Goal: Task Accomplishment & Management: Complete application form

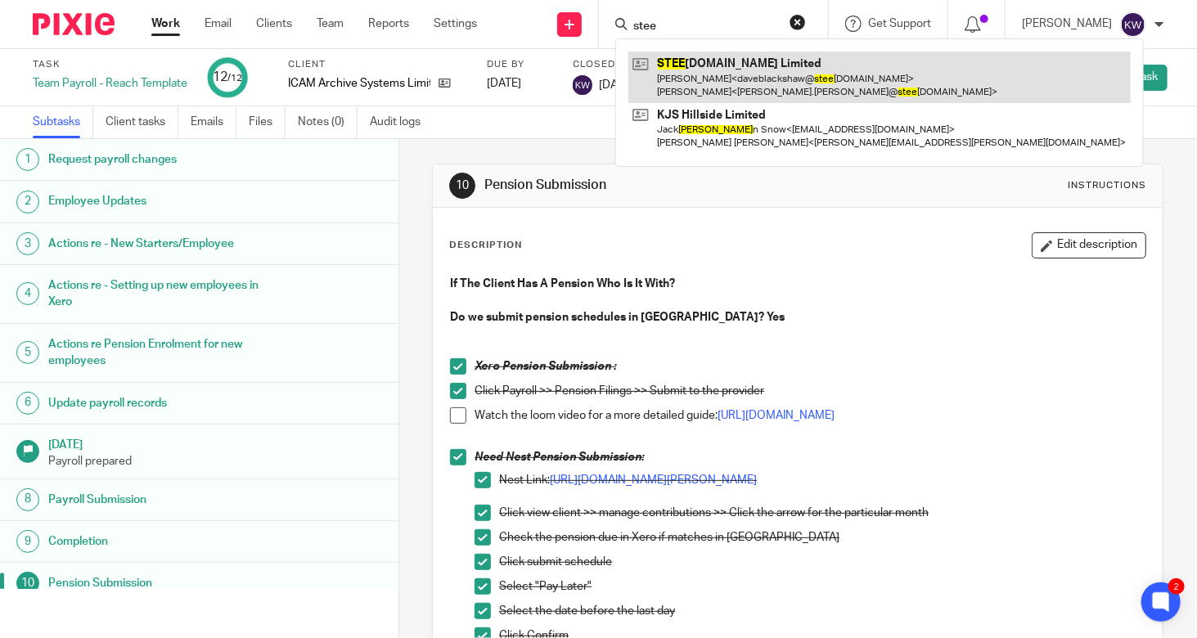
type input "stee"
click at [736, 68] on link at bounding box center [880, 77] width 503 height 51
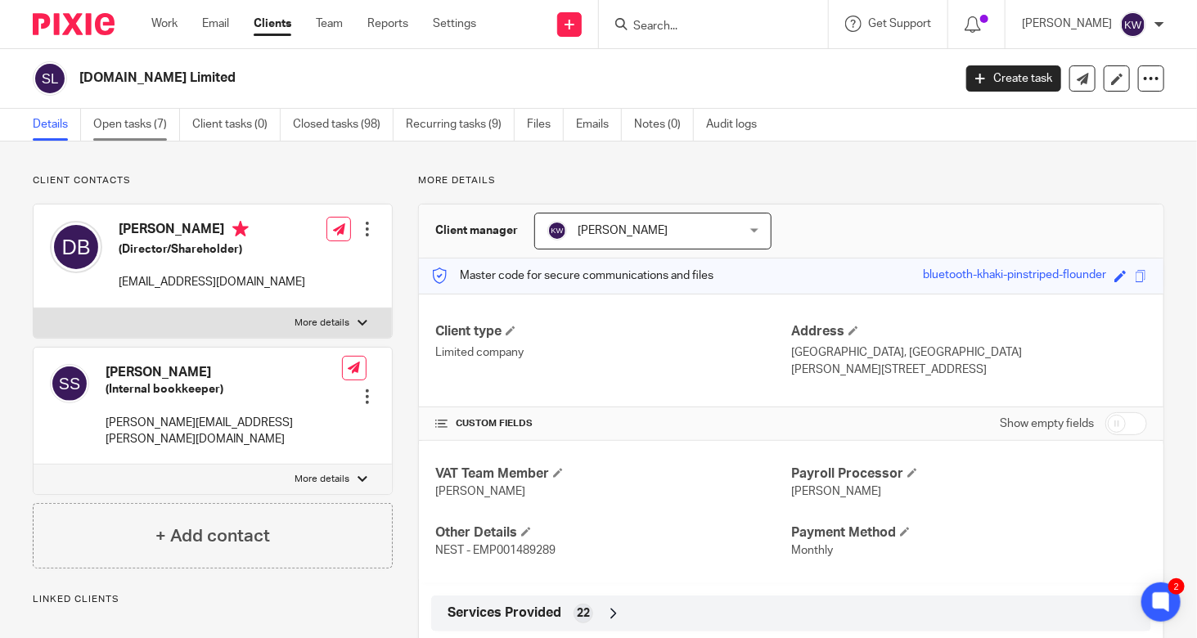
click at [140, 131] on link "Open tasks (7)" at bounding box center [136, 125] width 87 height 32
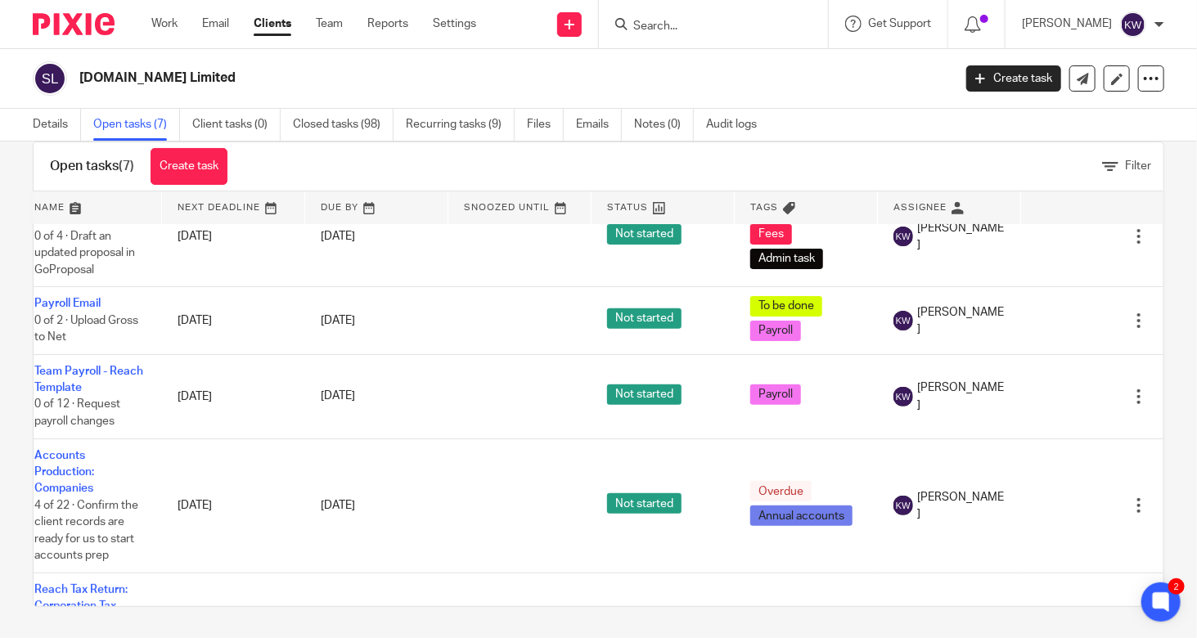
scroll to position [240, 51]
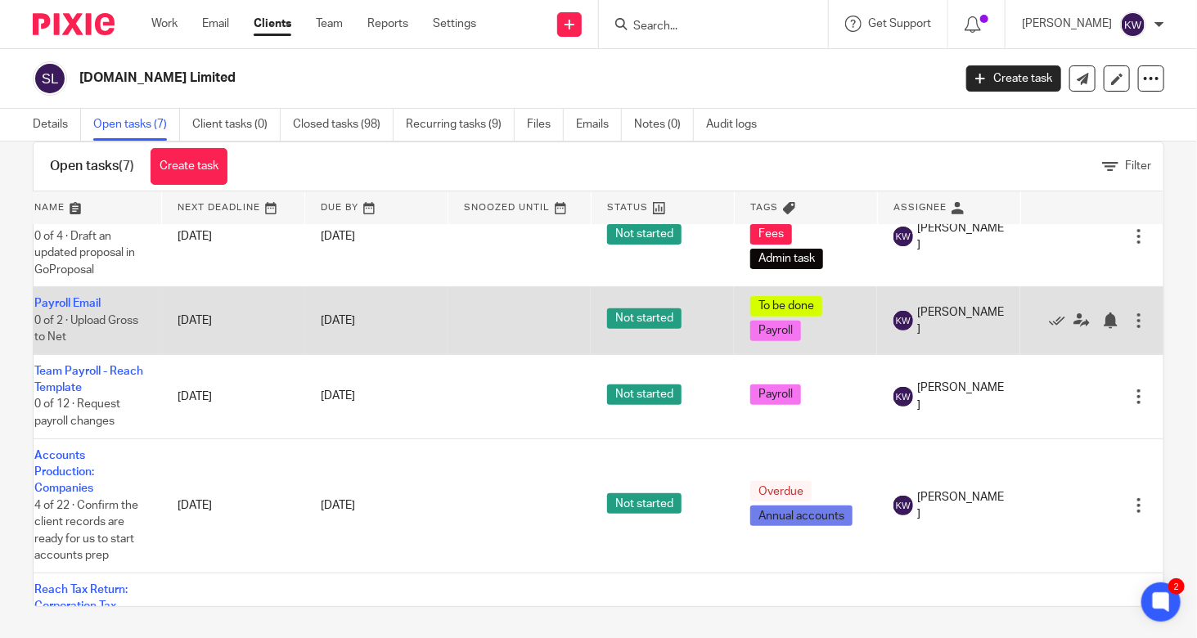
click at [1131, 313] on div at bounding box center [1139, 321] width 16 height 16
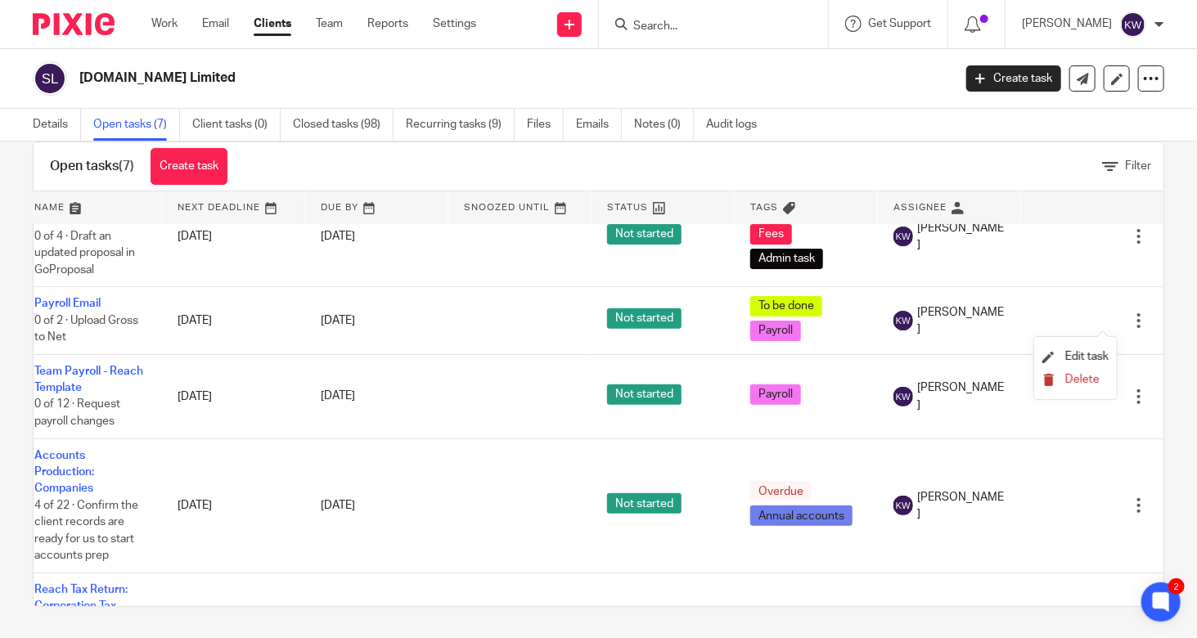
click at [1078, 379] on span "Delete" at bounding box center [1083, 379] width 34 height 11
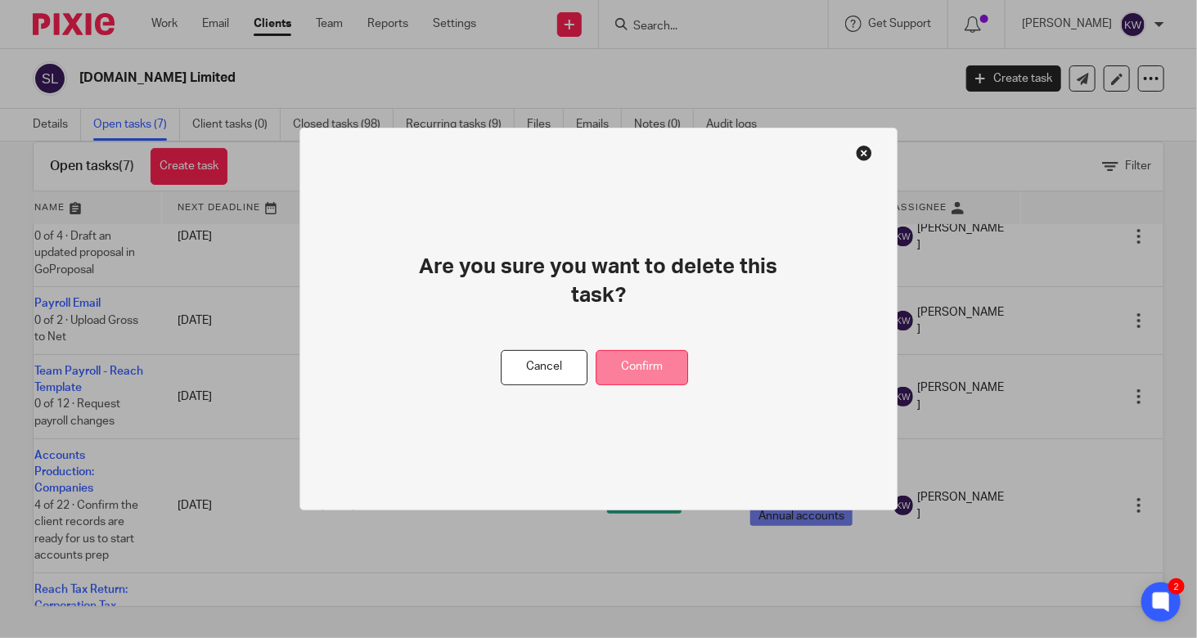
click at [640, 357] on button "Confirm" at bounding box center [642, 367] width 92 height 35
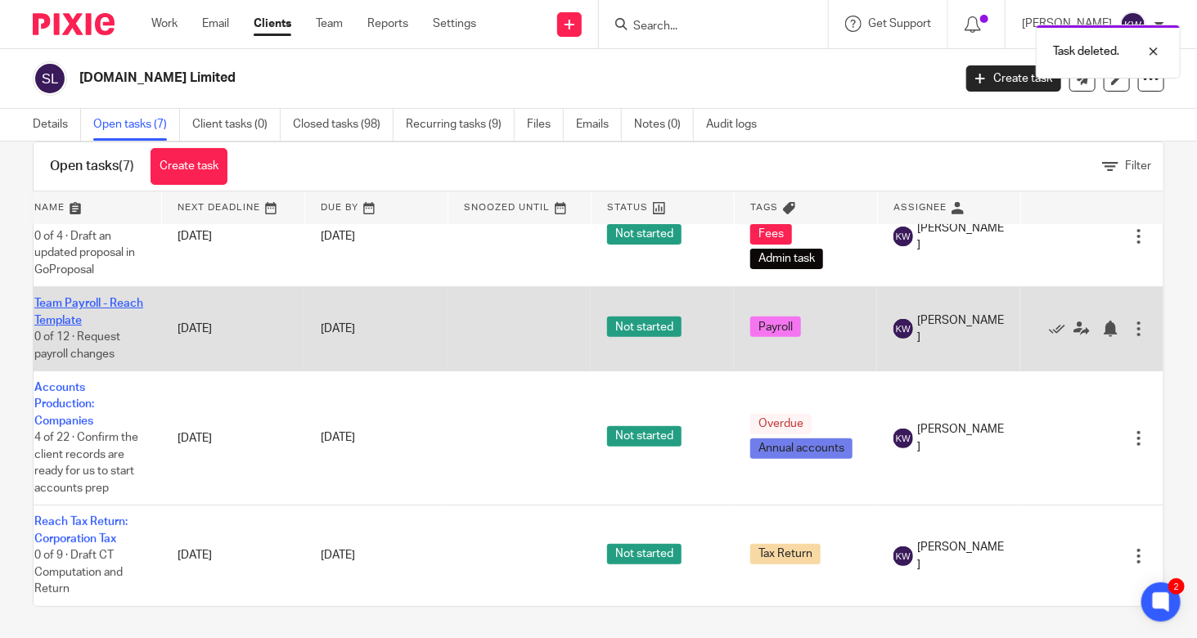
click at [85, 304] on link "Team Payroll - Reach Template" at bounding box center [88, 312] width 109 height 28
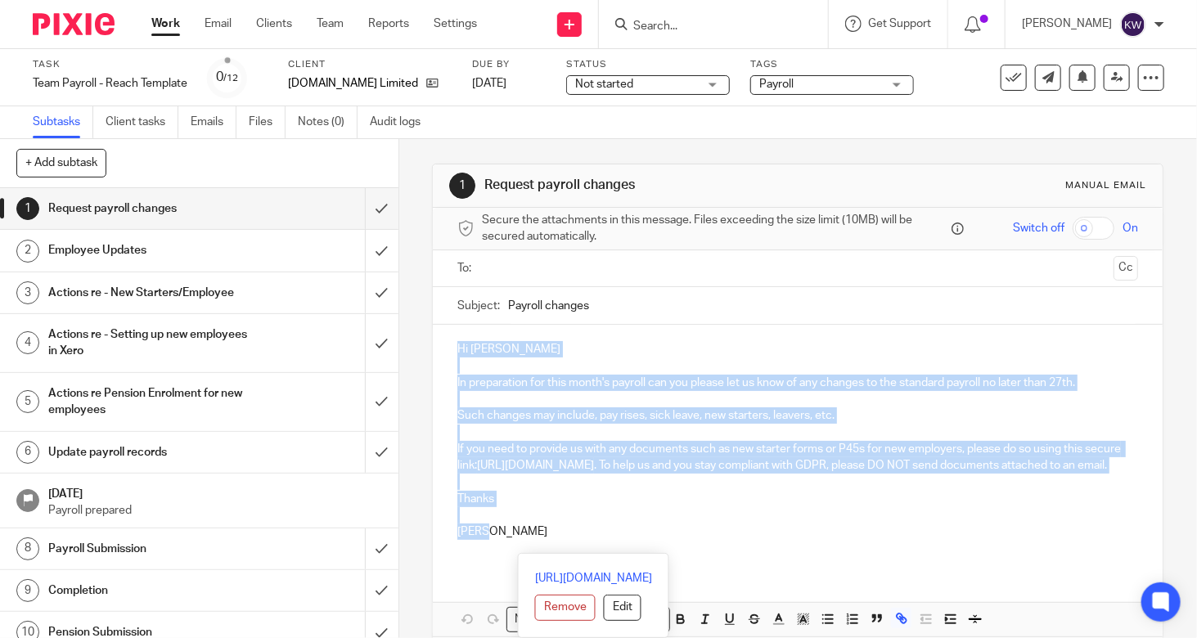
drag, startPoint x: 507, startPoint y: 541, endPoint x: 417, endPoint y: 336, distance: 223.9
click at [417, 336] on div "1 Request payroll changes Manual email Secure the attachments in this message. …" at bounding box center [798, 388] width 798 height 499
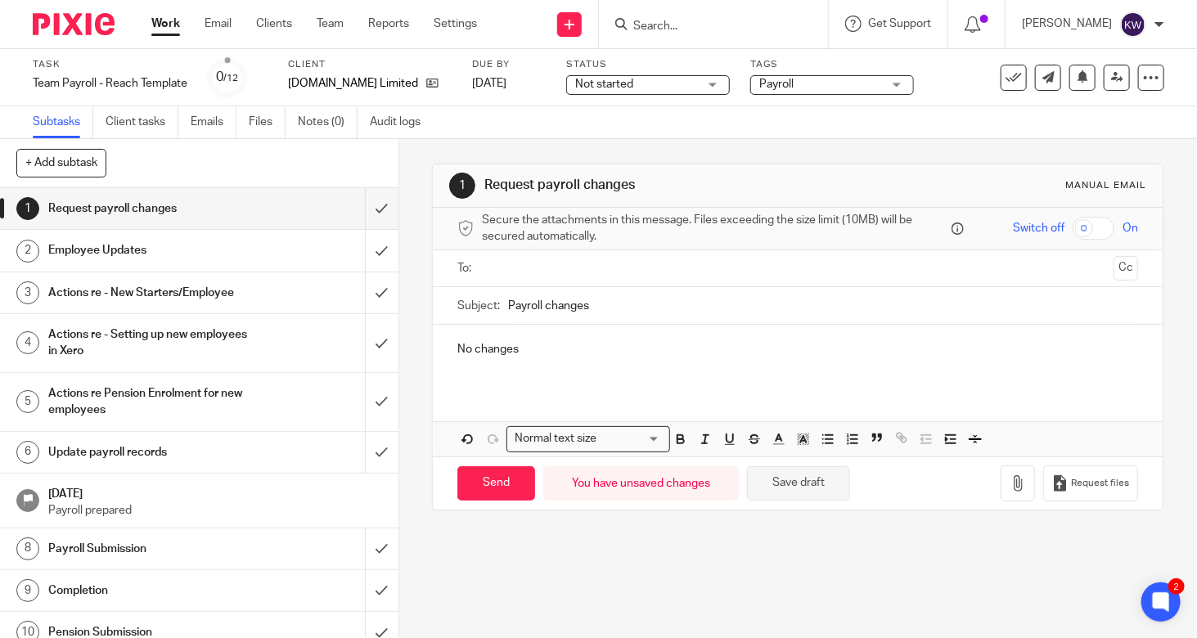
click at [796, 494] on button "Save draft" at bounding box center [798, 484] width 103 height 35
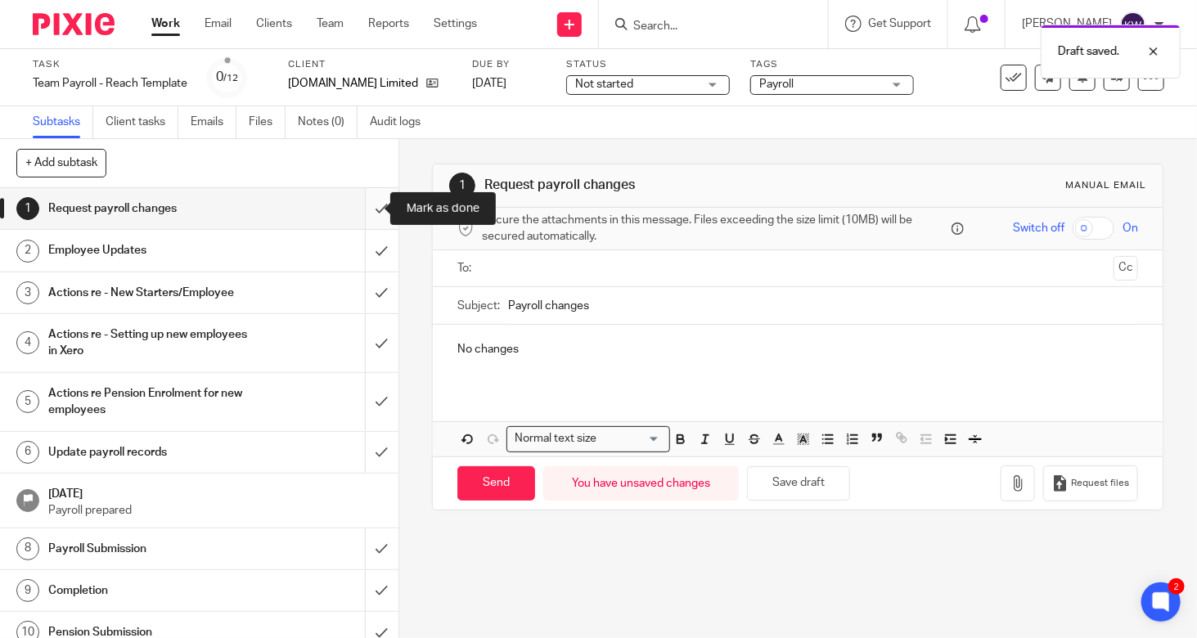
click at [368, 209] on input "submit" at bounding box center [199, 208] width 399 height 41
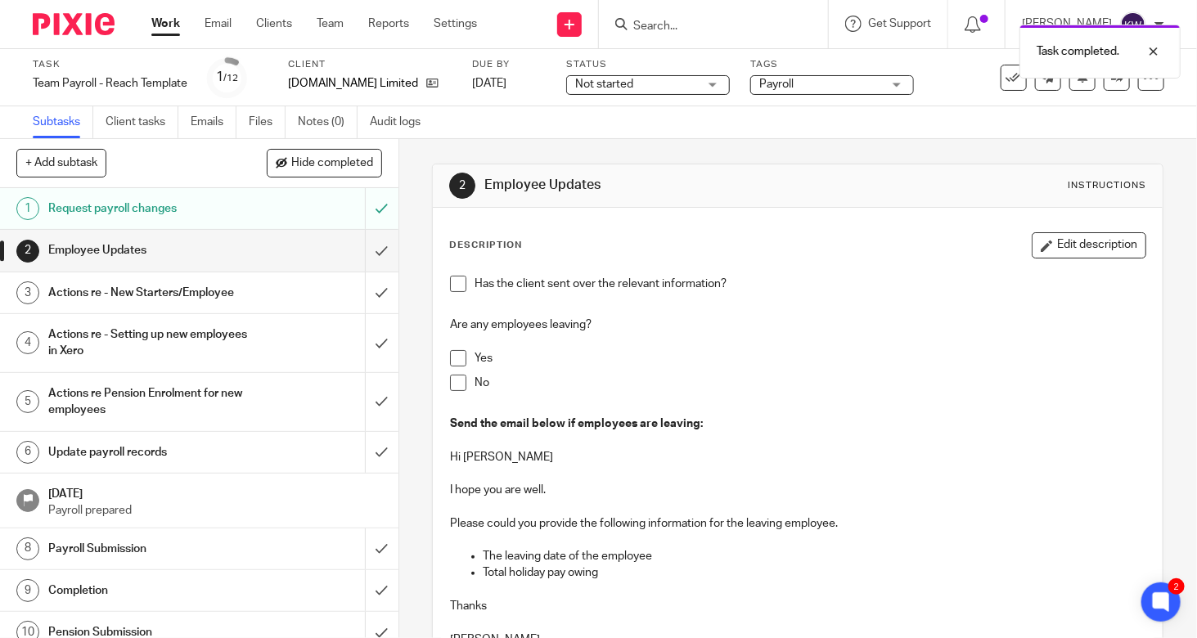
click at [452, 382] on span at bounding box center [458, 383] width 16 height 16
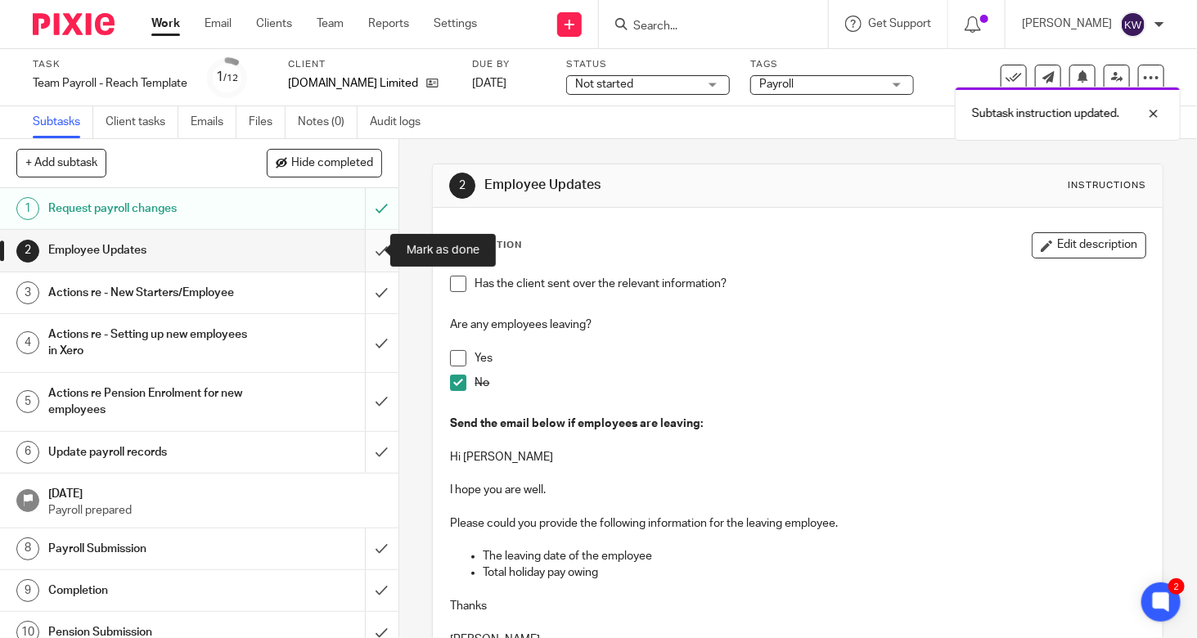
click at [367, 251] on input "submit" at bounding box center [199, 250] width 399 height 41
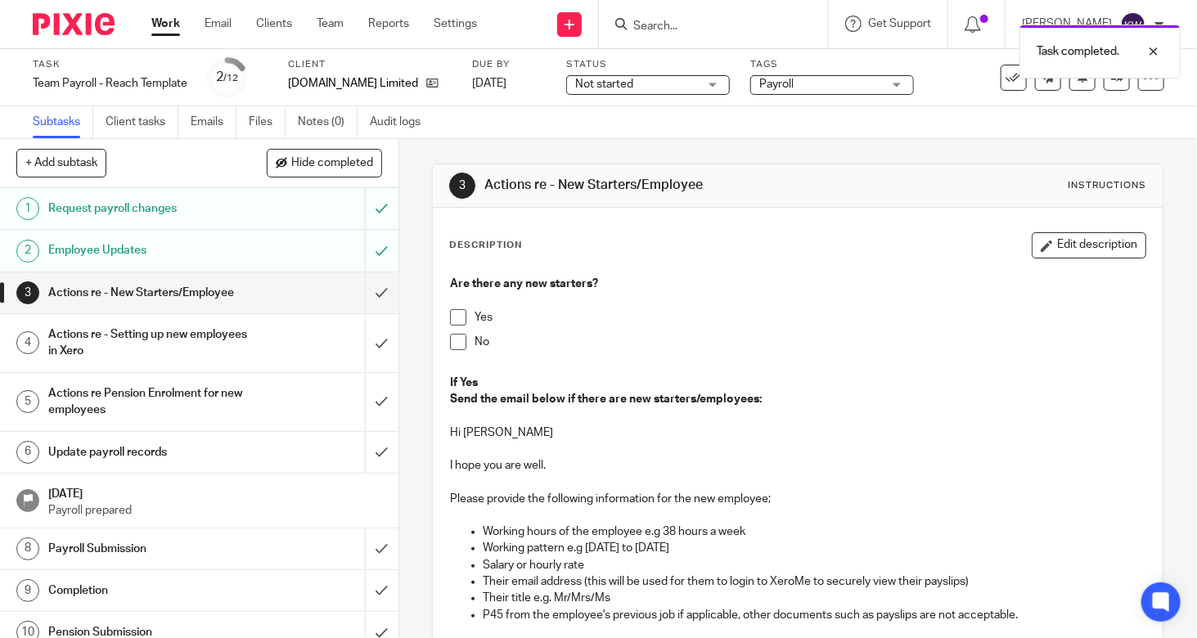
click at [450, 341] on span at bounding box center [458, 342] width 16 height 16
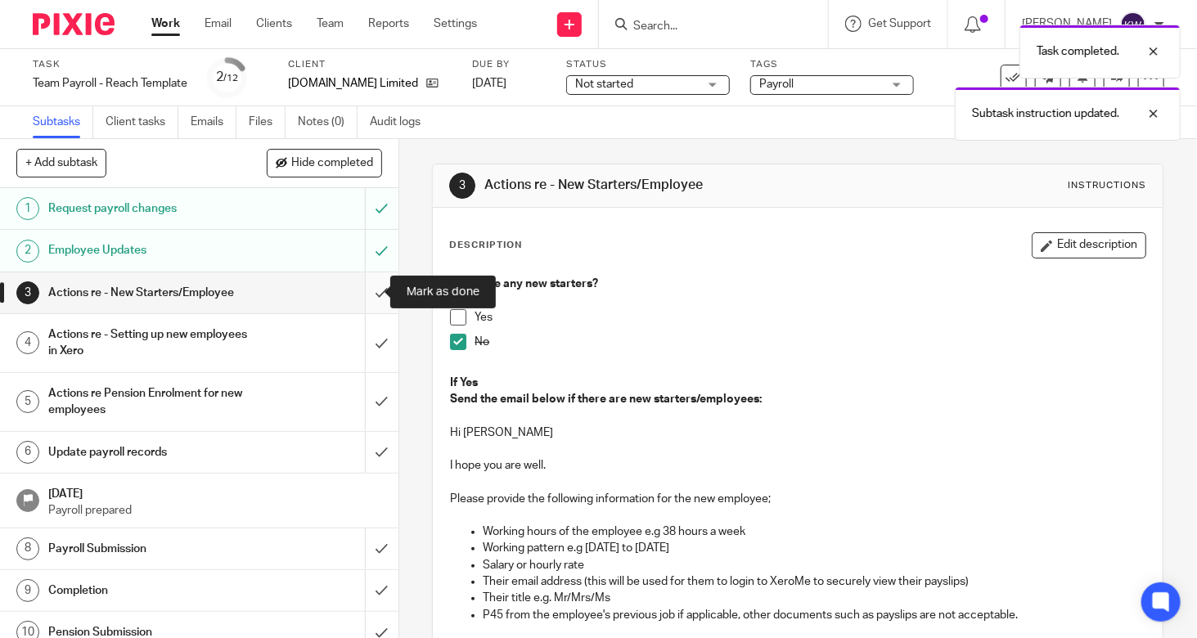
click at [363, 291] on input "submit" at bounding box center [199, 293] width 399 height 41
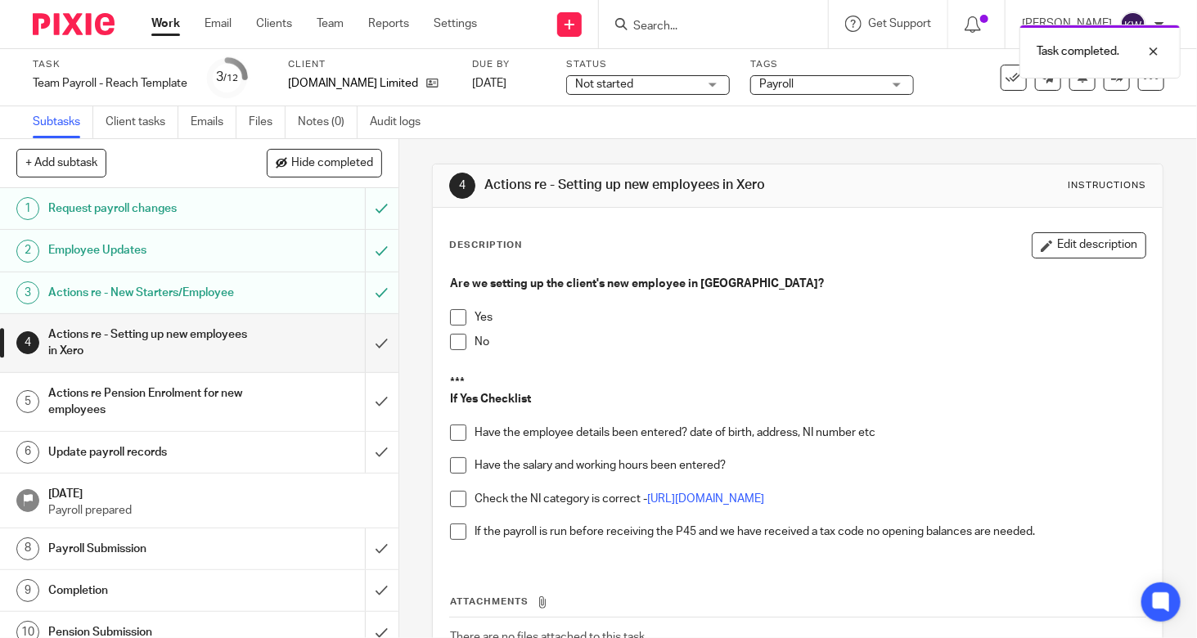
click at [453, 341] on span at bounding box center [458, 342] width 16 height 16
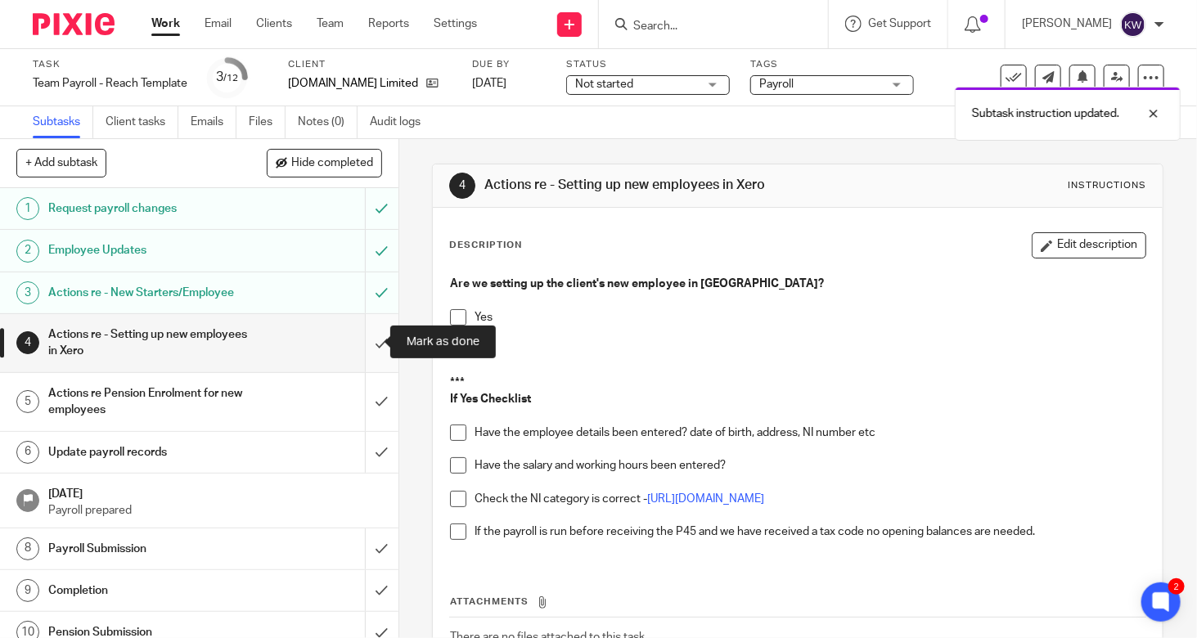
click at [361, 341] on input "submit" at bounding box center [199, 343] width 399 height 58
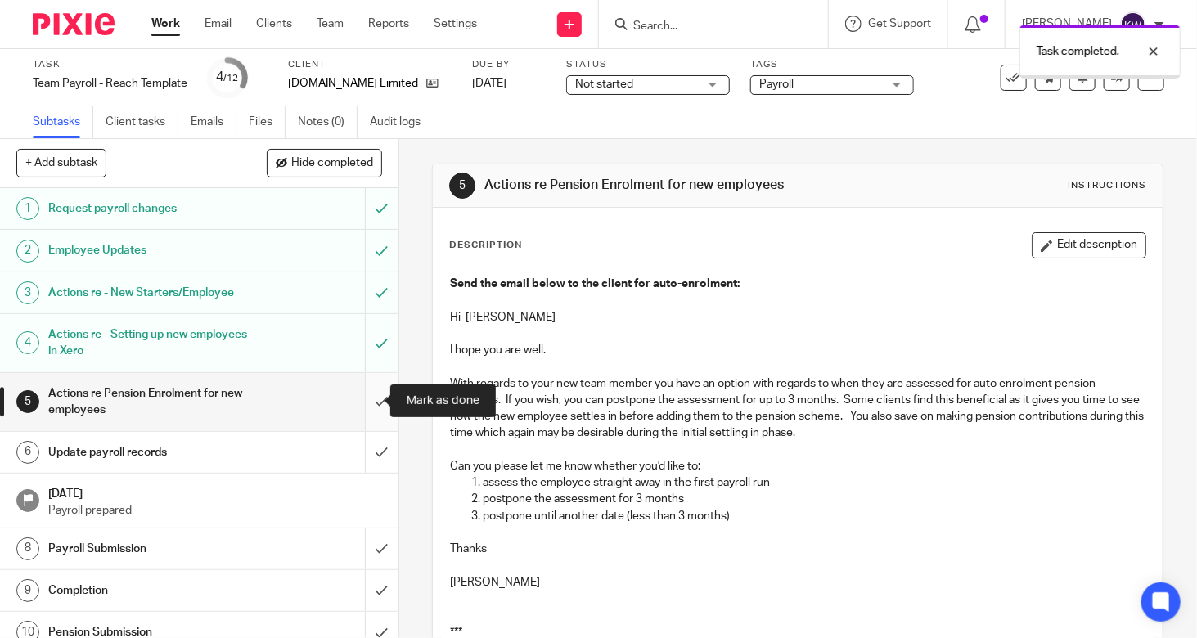
click at [370, 411] on input "submit" at bounding box center [199, 402] width 399 height 58
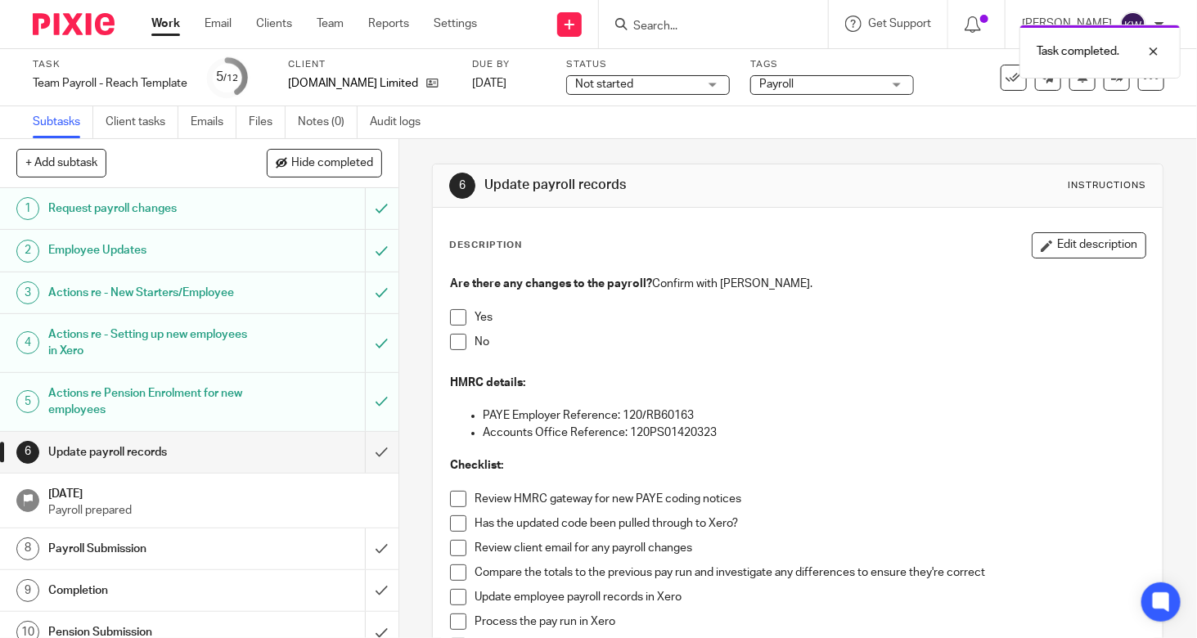
click at [450, 346] on span at bounding box center [458, 342] width 16 height 16
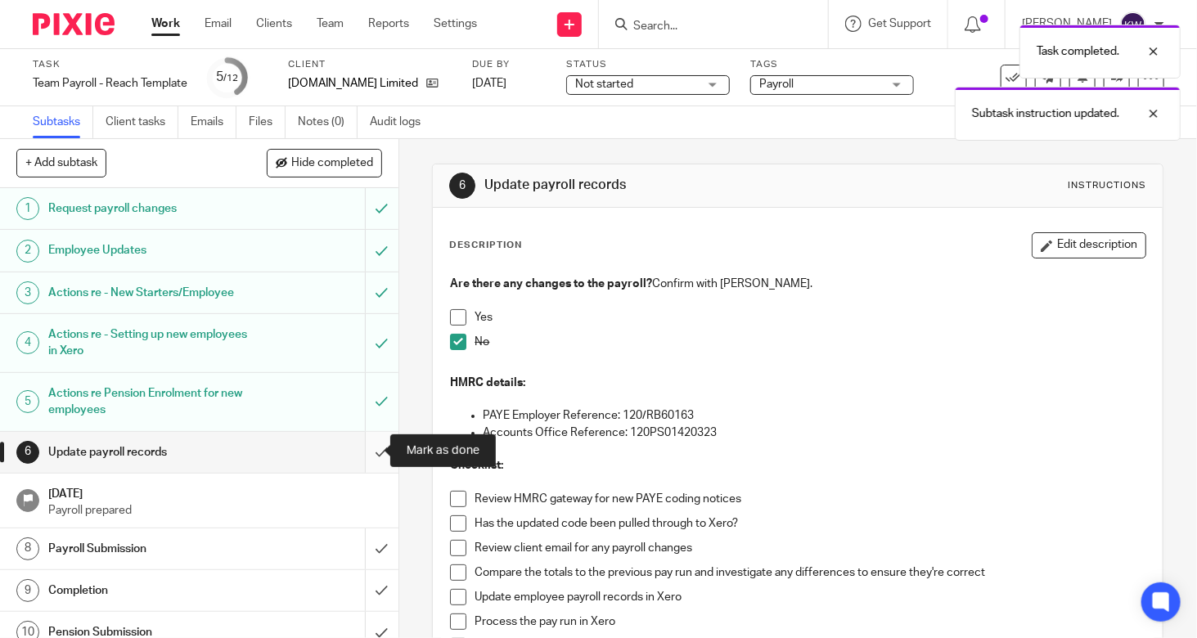
click at [367, 454] on input "submit" at bounding box center [199, 452] width 399 height 41
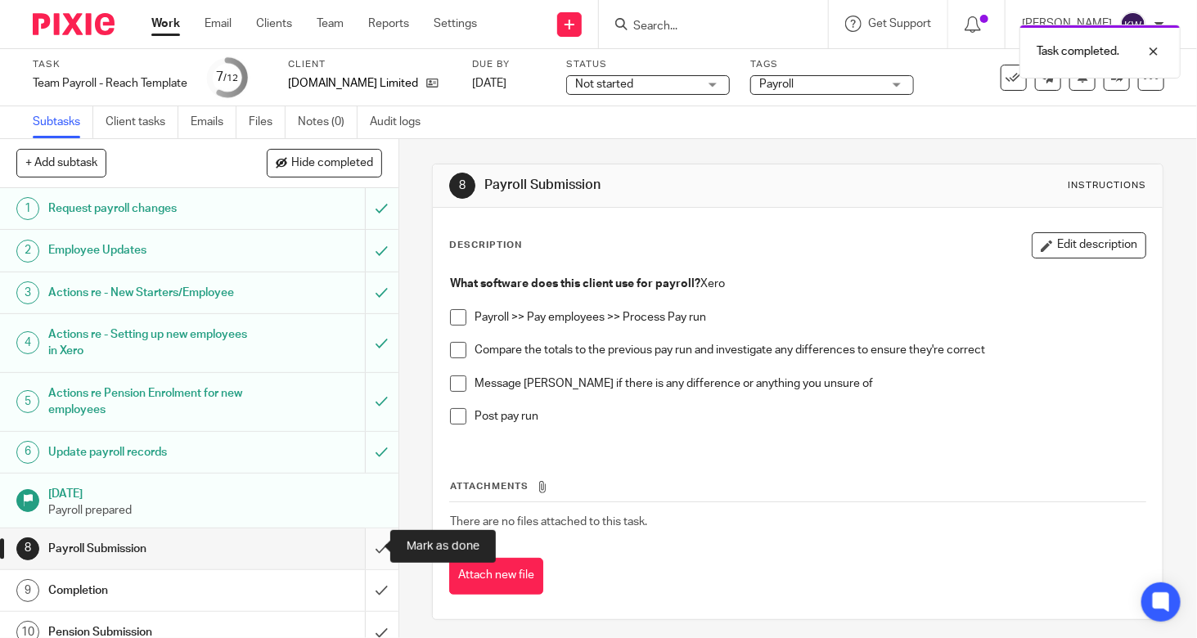
click at [370, 543] on input "submit" at bounding box center [199, 549] width 399 height 41
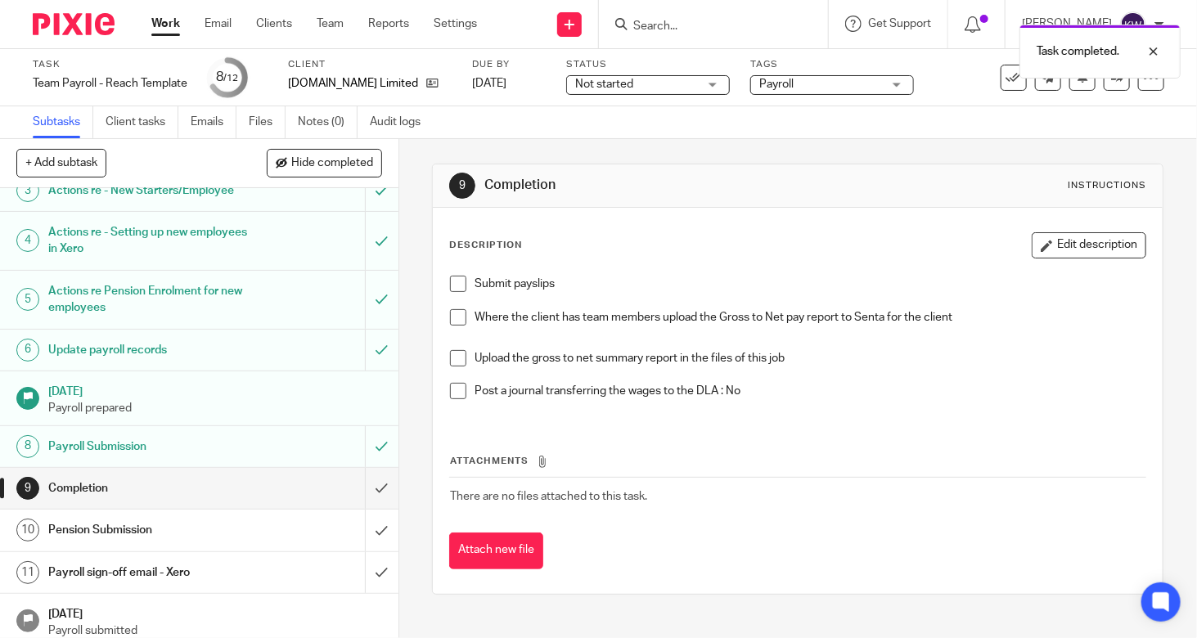
scroll to position [108, 0]
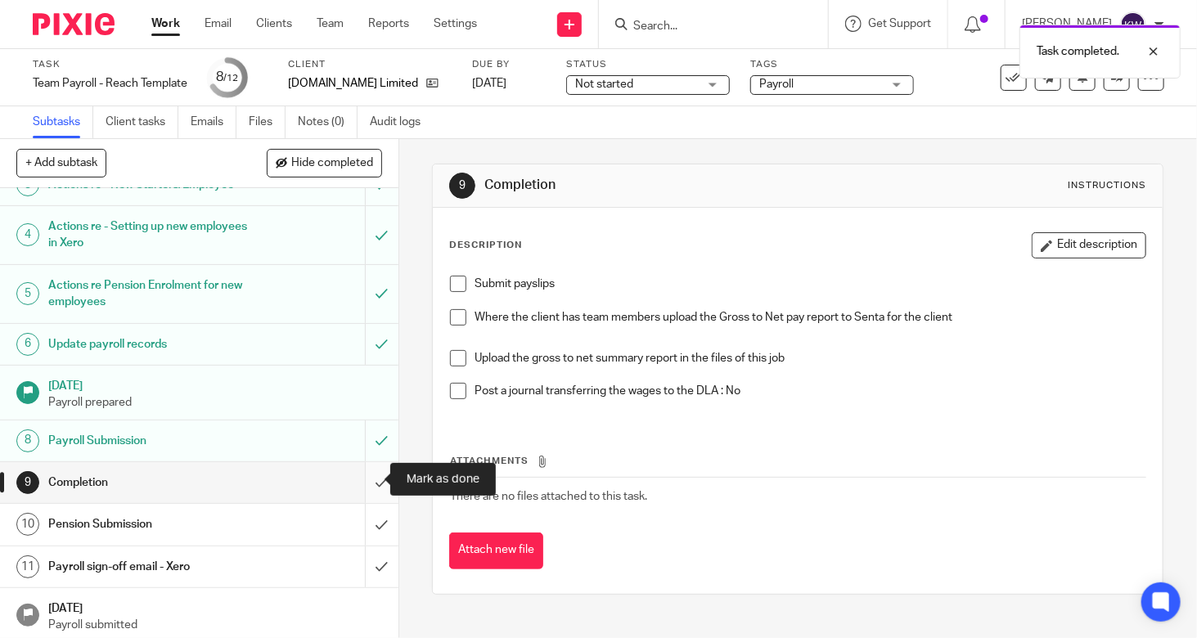
click at [373, 482] on input "submit" at bounding box center [199, 482] width 399 height 41
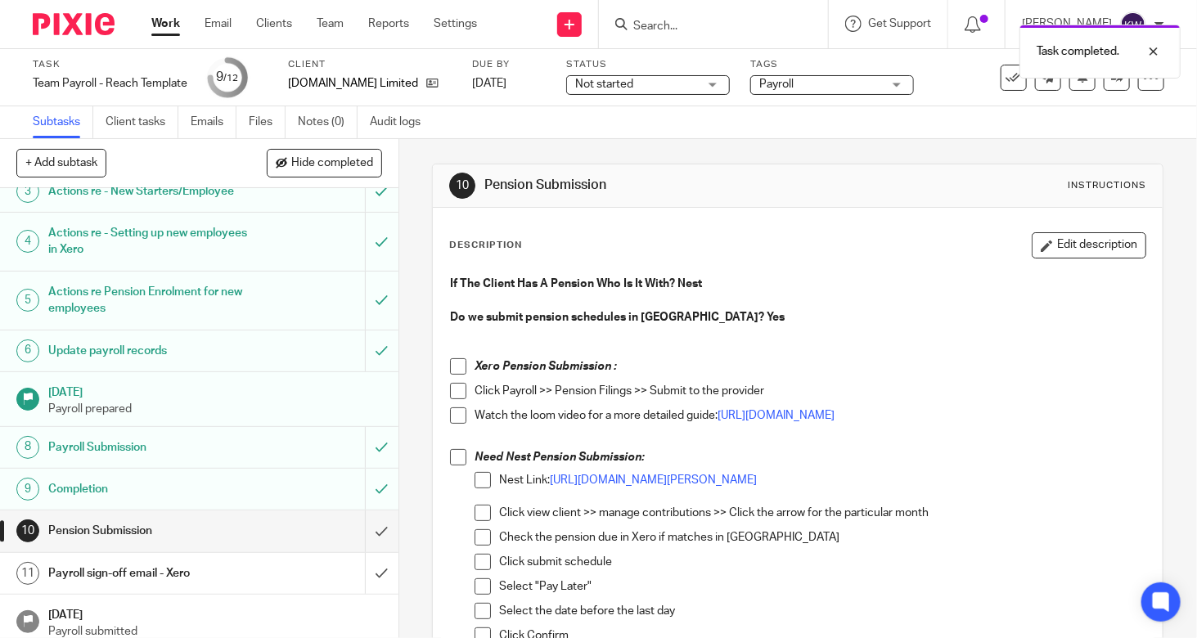
scroll to position [108, 0]
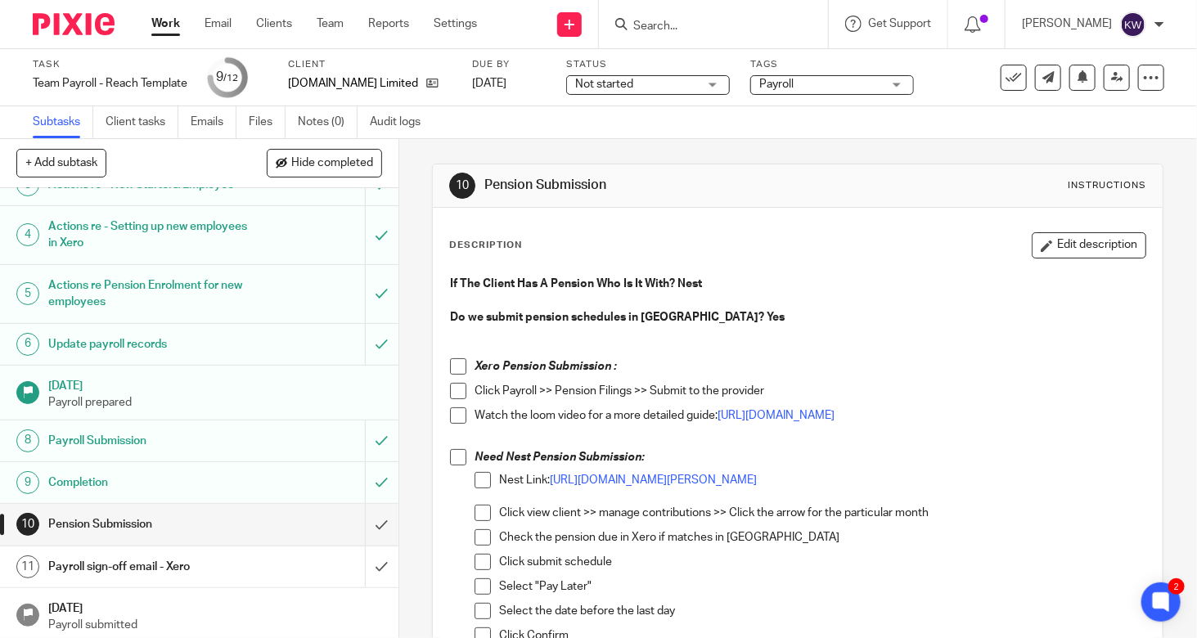
drag, startPoint x: 454, startPoint y: 366, endPoint x: 453, endPoint y: 379, distance: 13.1
click at [455, 366] on span at bounding box center [458, 366] width 16 height 16
click at [453, 390] on span at bounding box center [458, 391] width 16 height 16
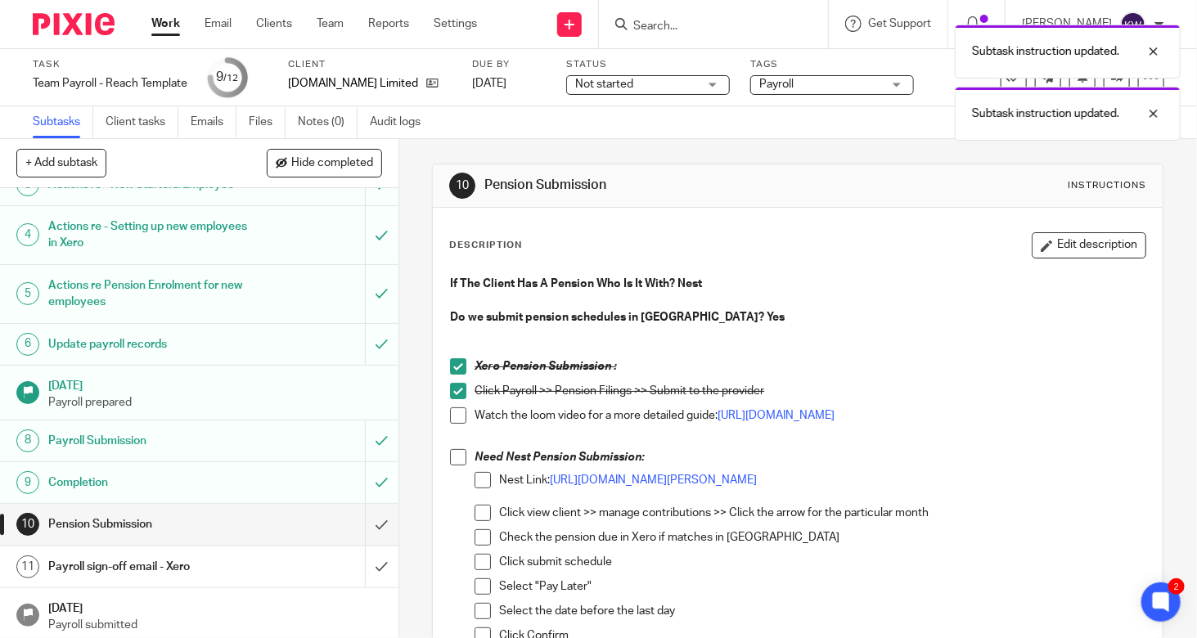
click at [228, 566] on h1 "Payroll sign-off email - Xero" at bounding box center [148, 567] width 201 height 25
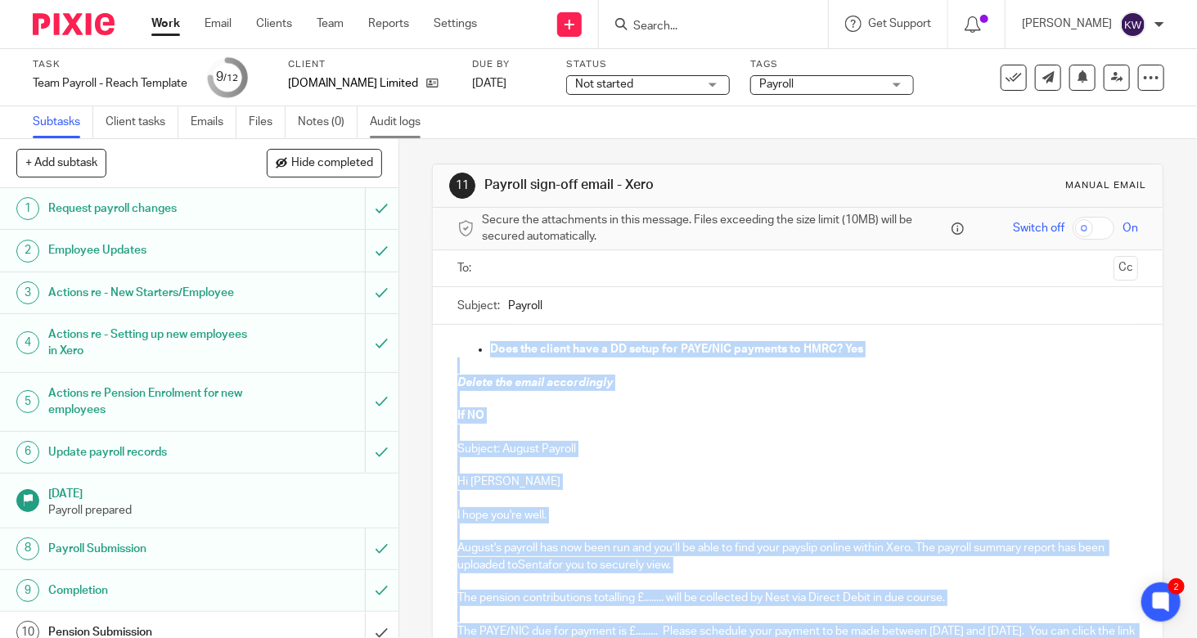
drag, startPoint x: 594, startPoint y: 535, endPoint x: 422, endPoint y: 124, distance: 446.4
click at [422, 124] on main "Task Team Payroll - Reach Template Save Team Payroll - Reach Template 9 /12 Cli…" at bounding box center [598, 319] width 1197 height 638
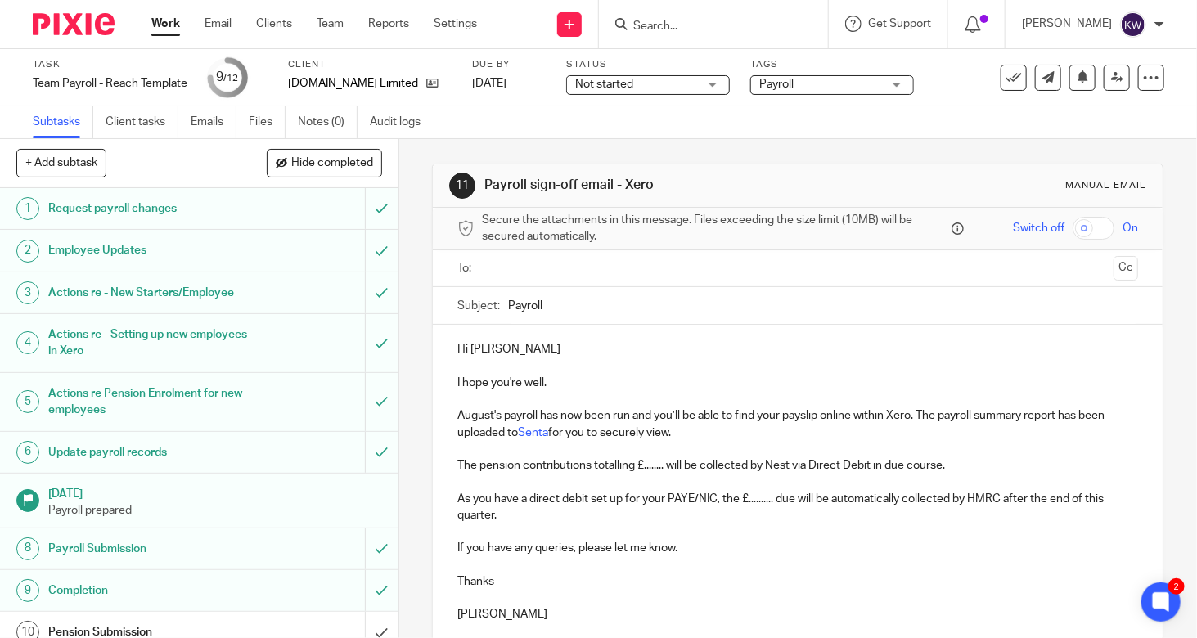
click at [508, 307] on input "Payroll" at bounding box center [823, 305] width 630 height 37
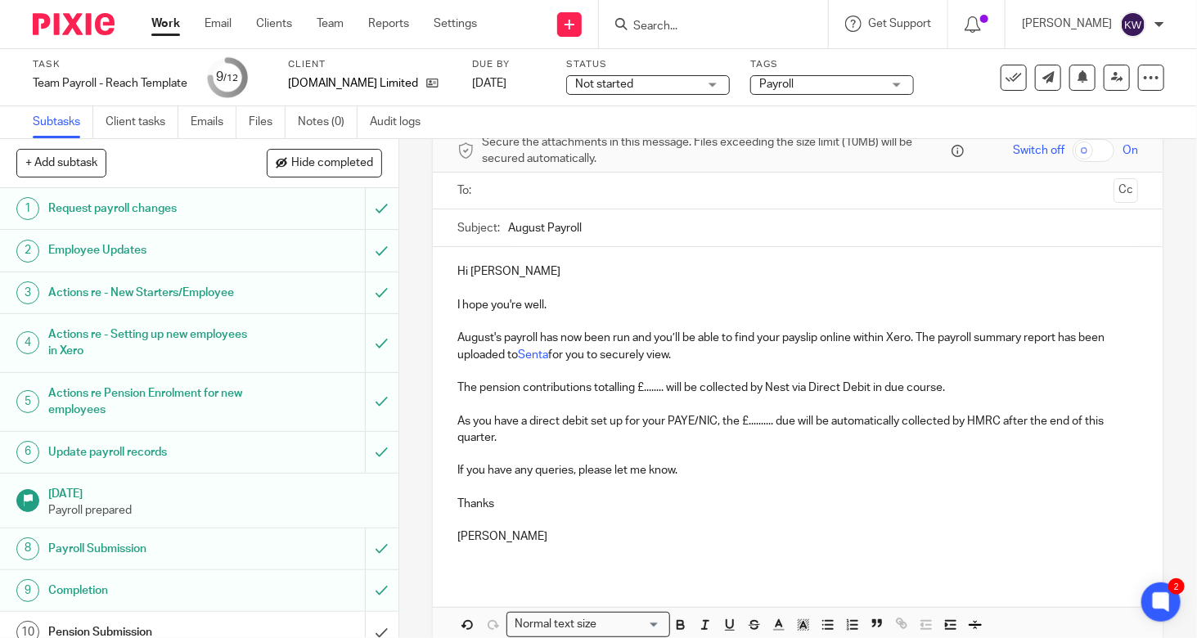
scroll to position [82, 0]
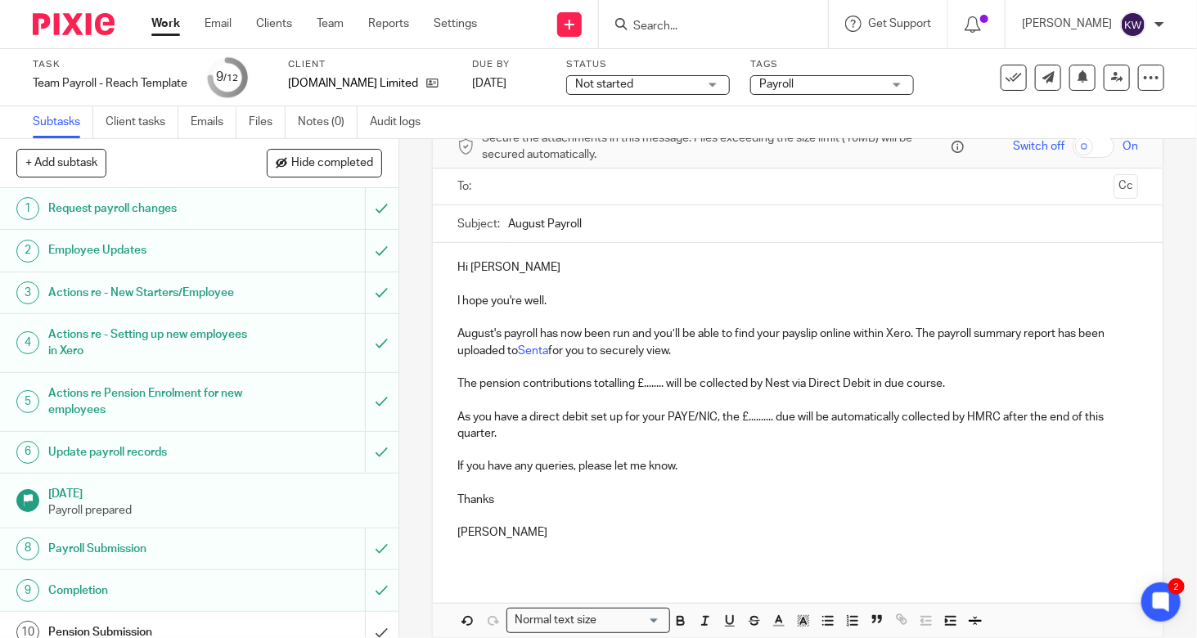
type input "August Payroll"
click at [737, 348] on p "August's payroll has now been run and you’ll be able to find your payslip onlin…" at bounding box center [798, 343] width 681 height 34
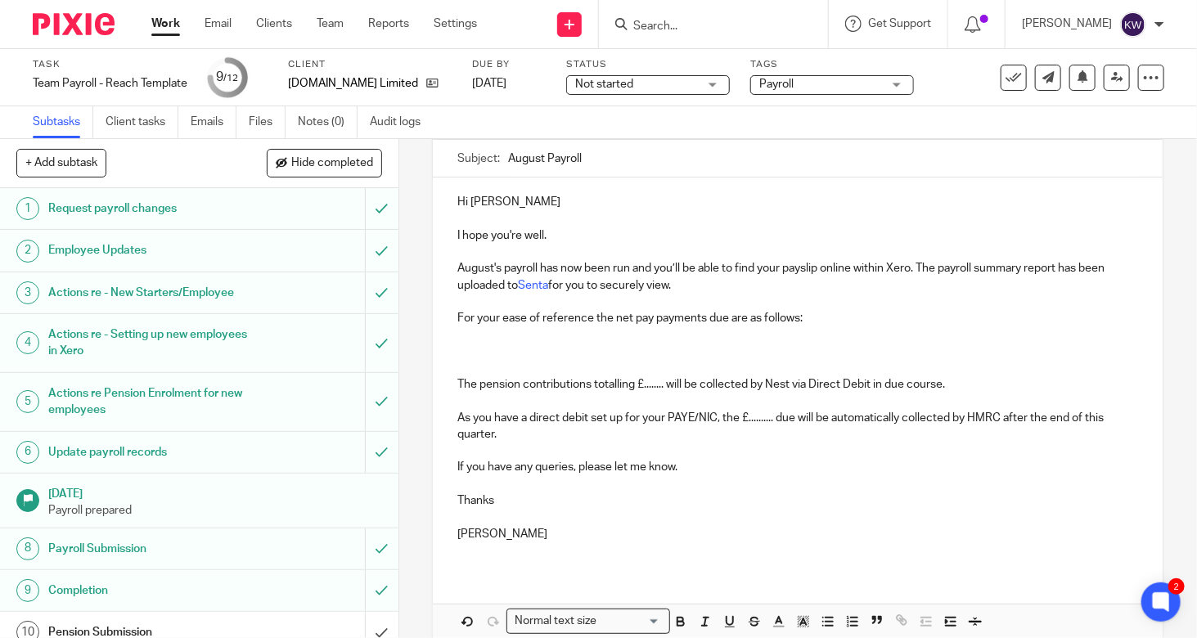
scroll to position [296, 0]
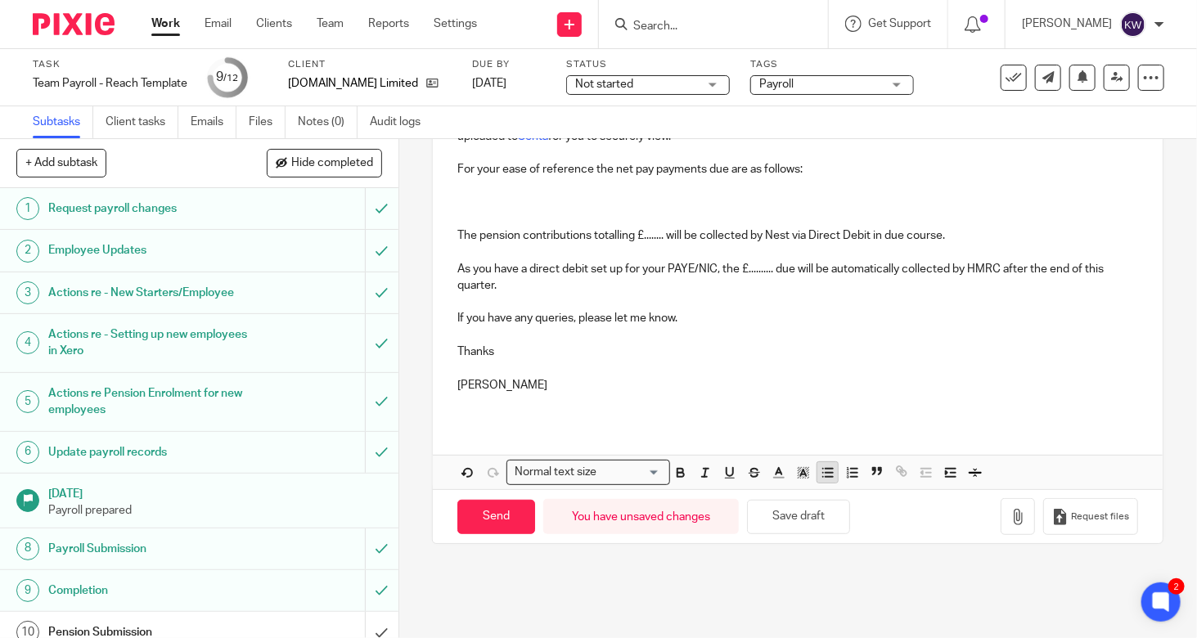
click at [825, 467] on icon "button" at bounding box center [828, 473] width 15 height 15
click at [577, 195] on p "Sara: £" at bounding box center [814, 203] width 648 height 16
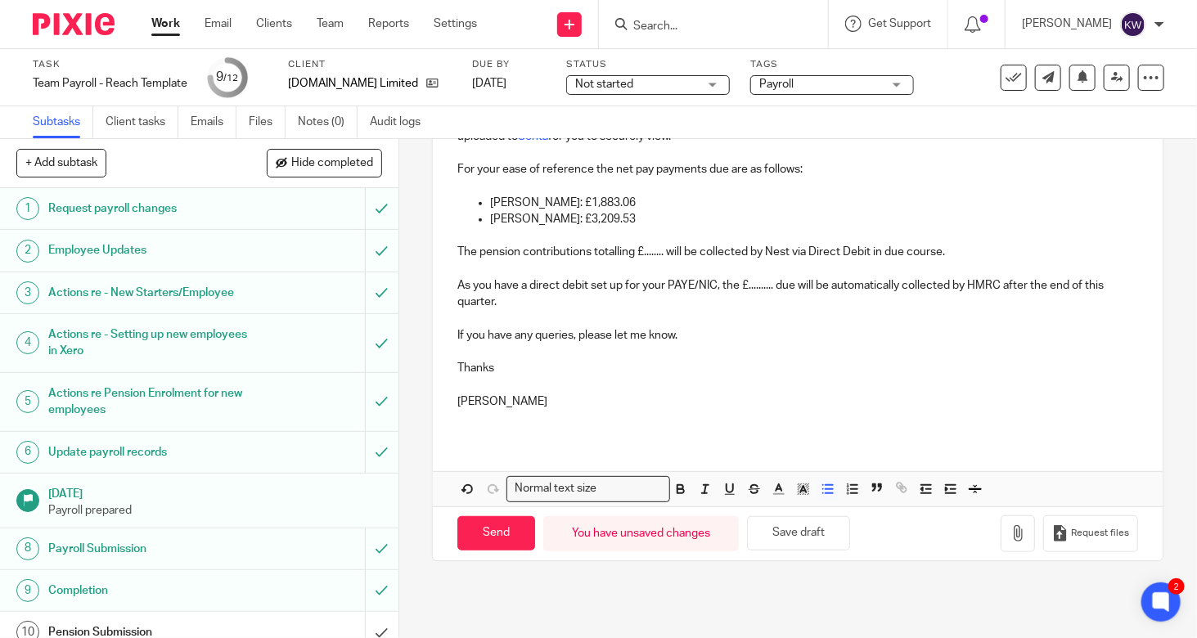
click at [664, 250] on strong at bounding box center [665, 251] width 2 height 11
click at [771, 282] on p "As you have a direct debit set up for your PAYE/NIC, the £.......... due will b…" at bounding box center [798, 294] width 681 height 34
click at [816, 282] on p "As you have a direct debit set up for your PAYE/NIC, the £1,309.66 due will be …" at bounding box center [798, 294] width 681 height 34
click at [742, 305] on p "As you have a direct debit set up for your PAYE/NIC, the £1,309.66 due re Augus…" at bounding box center [798, 294] width 681 height 34
click at [746, 402] on p "[PERSON_NAME]" at bounding box center [798, 402] width 681 height 16
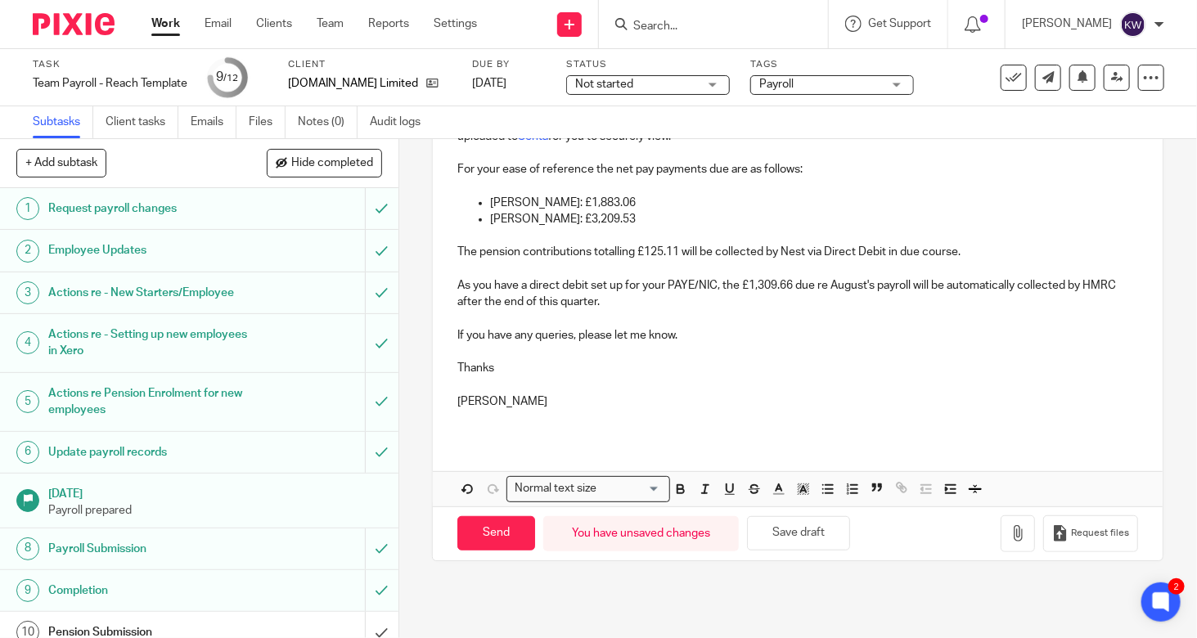
scroll to position [0, 0]
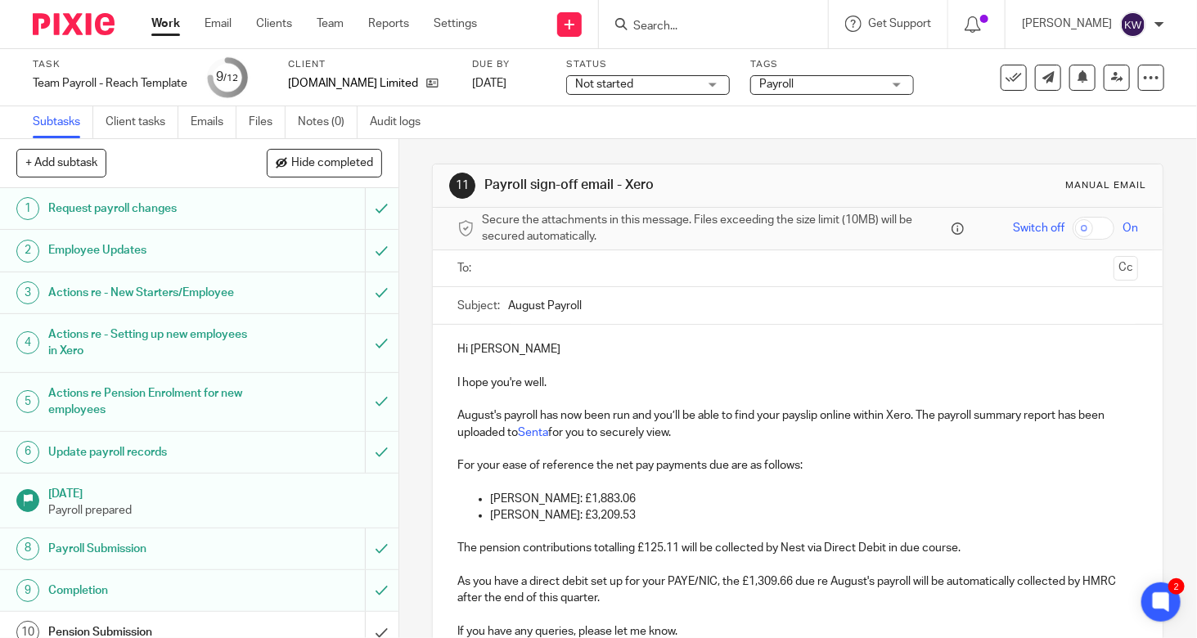
click at [737, 271] on input "text" at bounding box center [798, 268] width 620 height 19
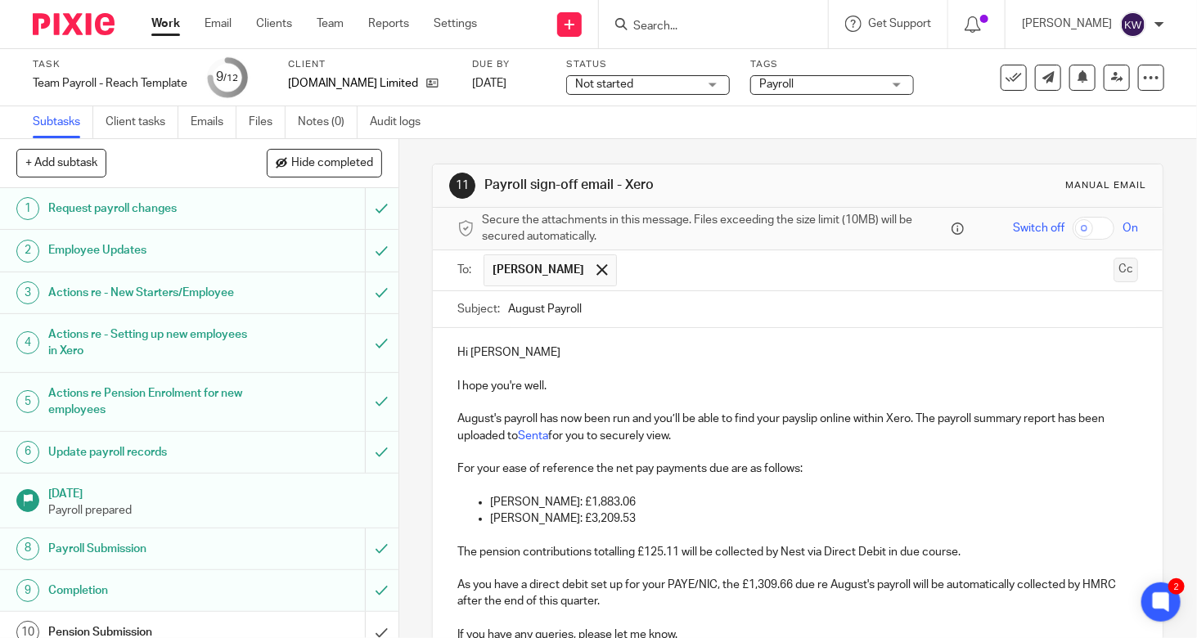
click at [1114, 266] on button "Cc" at bounding box center [1126, 270] width 25 height 25
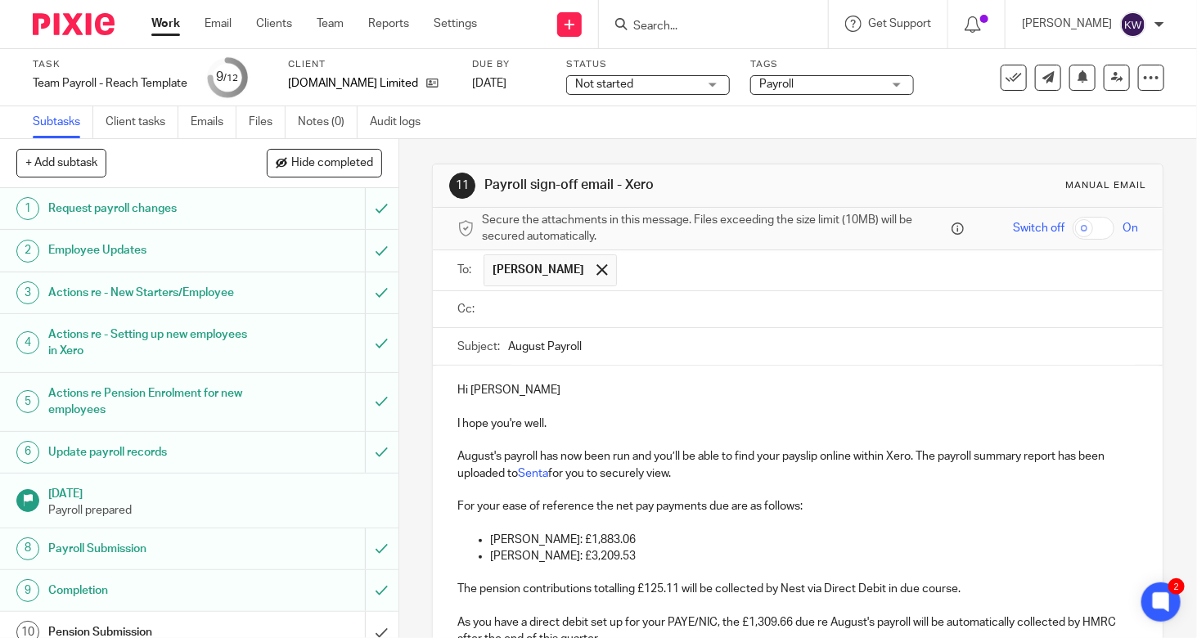
click at [858, 310] on input "text" at bounding box center [810, 309] width 644 height 19
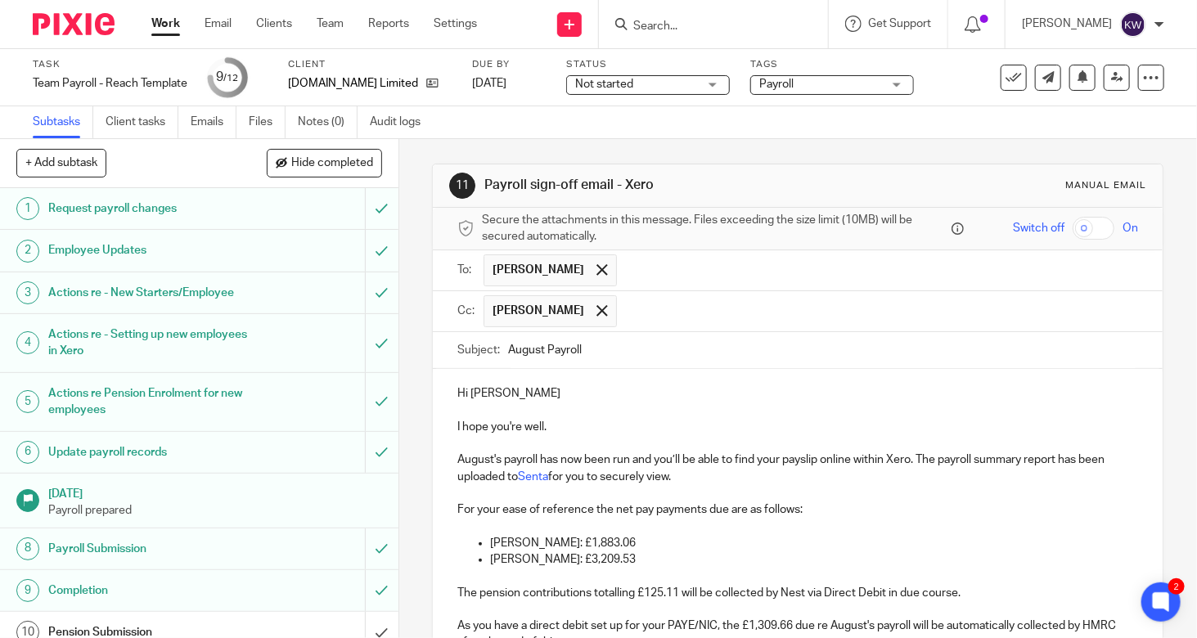
click at [819, 419] on p "I hope you're well." at bounding box center [798, 427] width 681 height 16
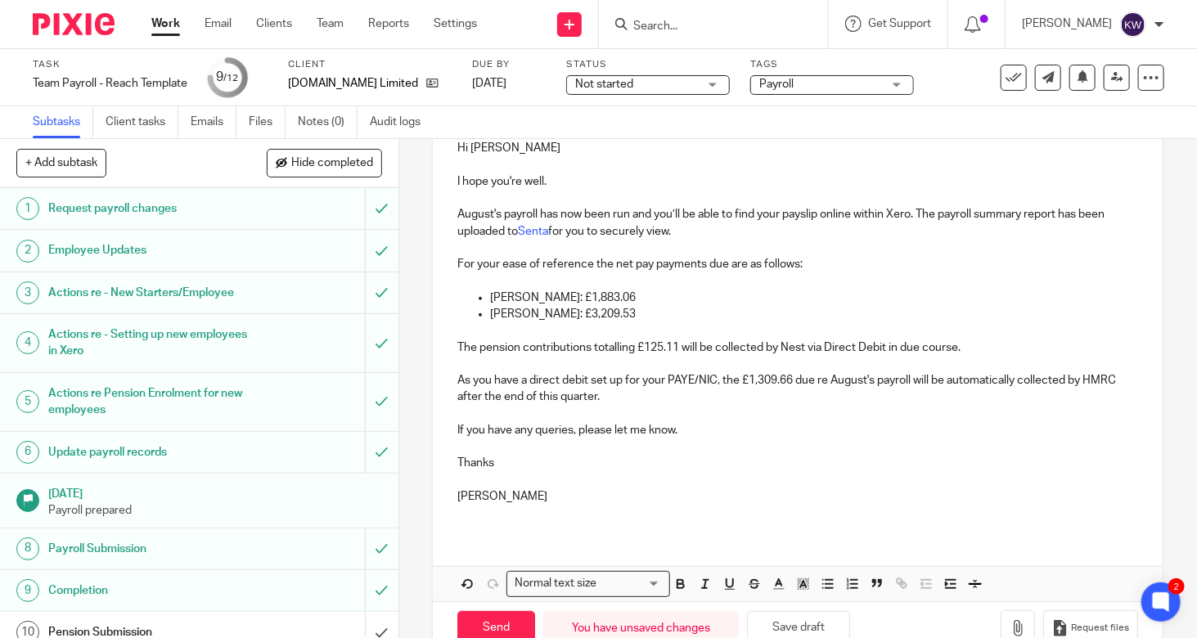
scroll to position [296, 0]
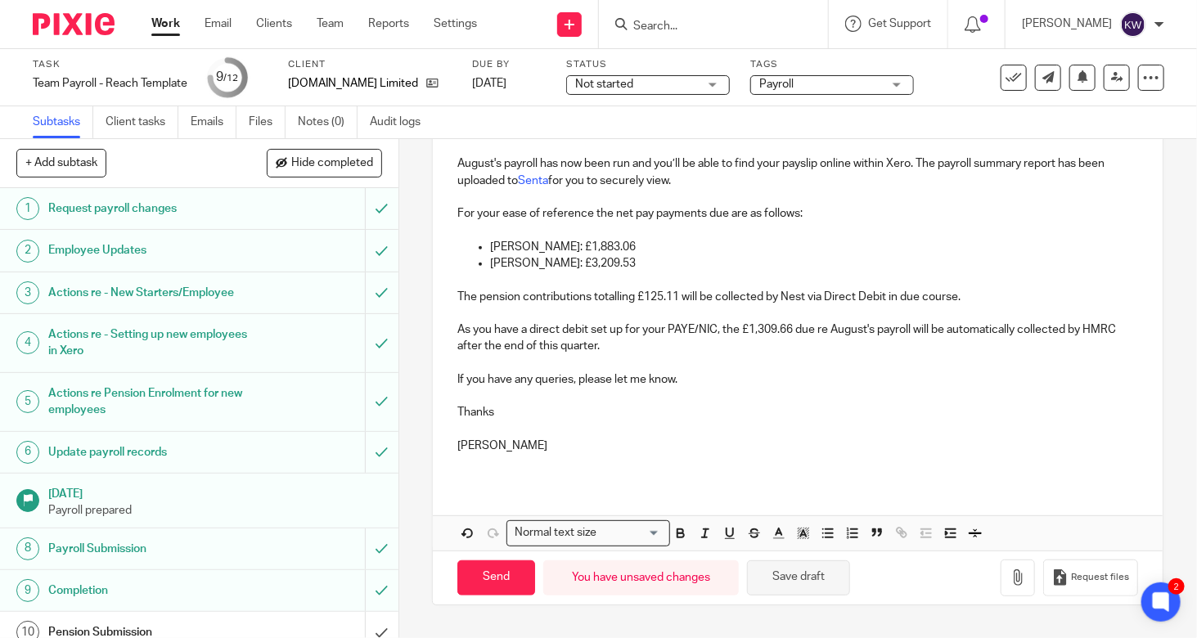
click at [788, 575] on button "Save draft" at bounding box center [798, 578] width 103 height 35
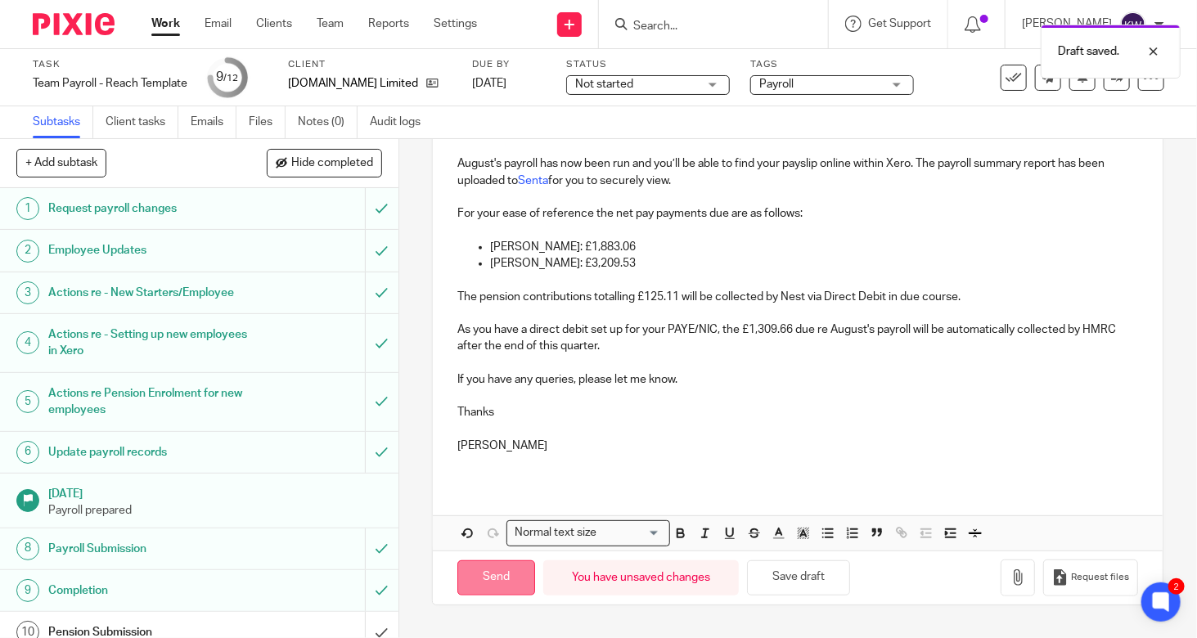
click at [503, 571] on input "Send" at bounding box center [497, 578] width 78 height 35
type input "Sent"
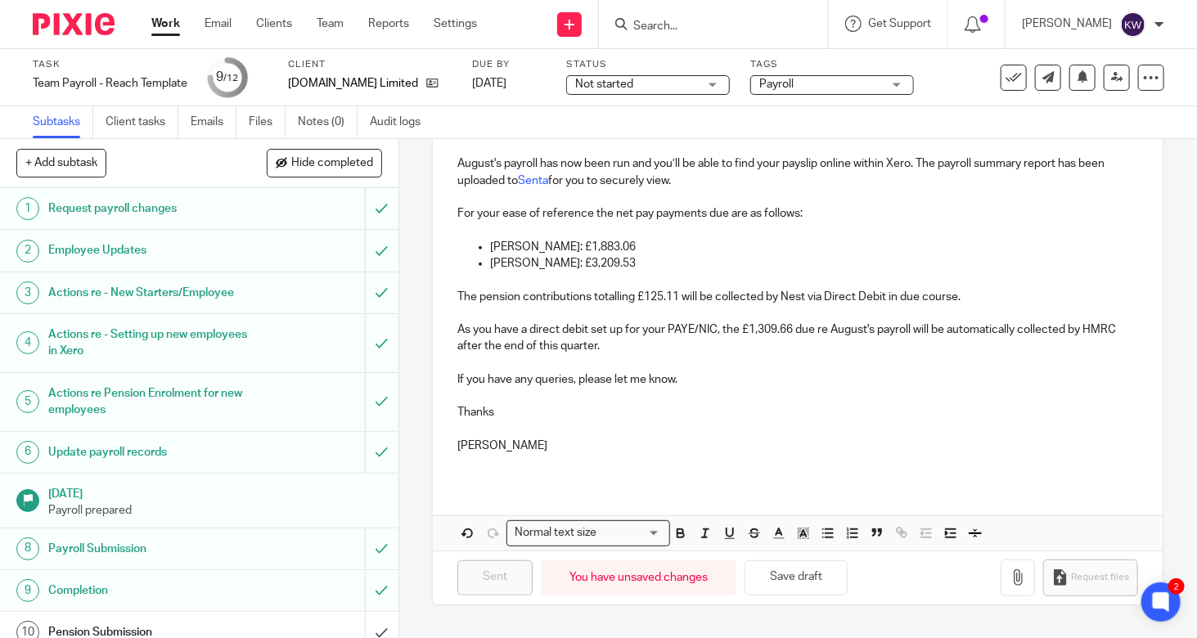
click at [703, 21] on input "Search" at bounding box center [705, 27] width 147 height 15
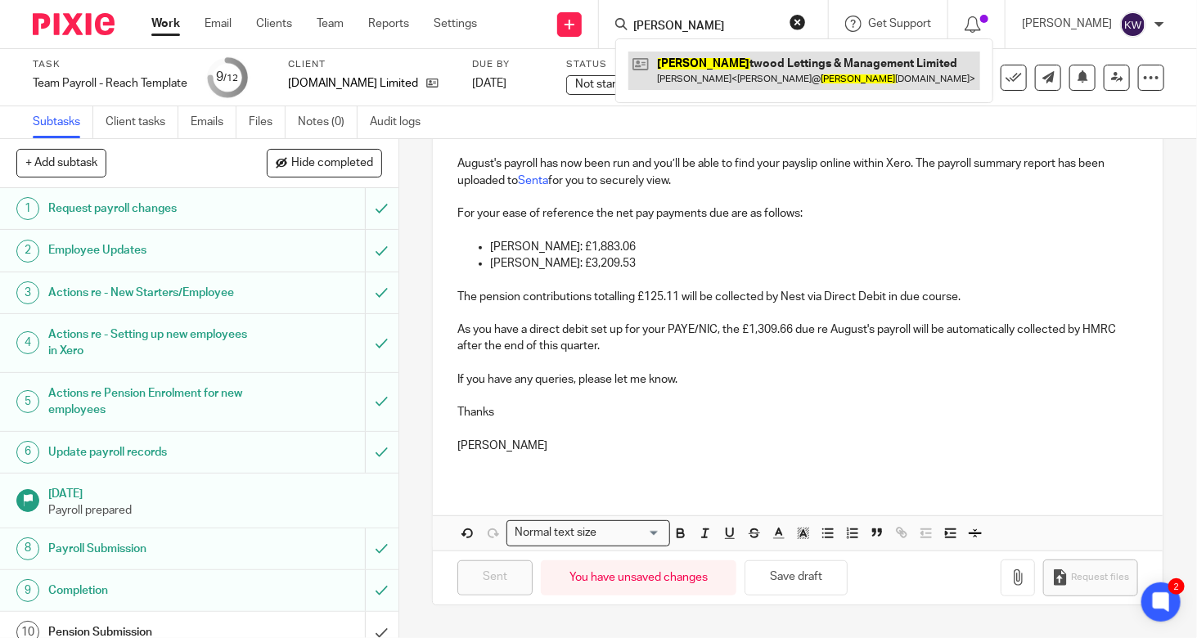
type input "wes"
click at [712, 75] on link at bounding box center [805, 71] width 352 height 38
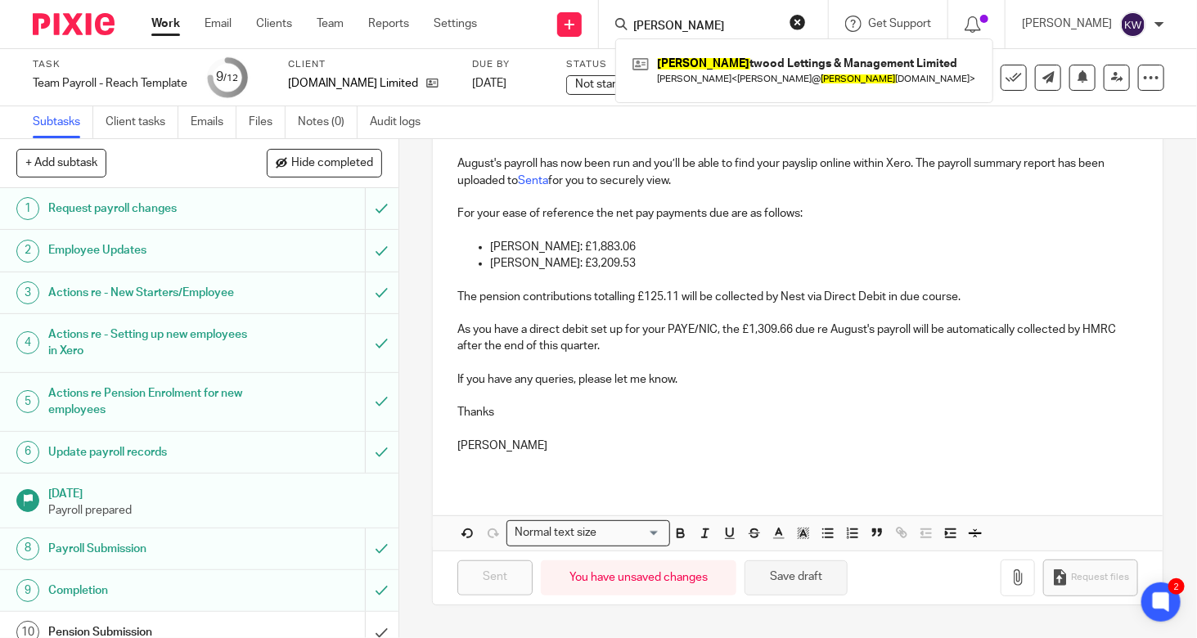
click at [802, 579] on button "Save draft" at bounding box center [796, 578] width 103 height 35
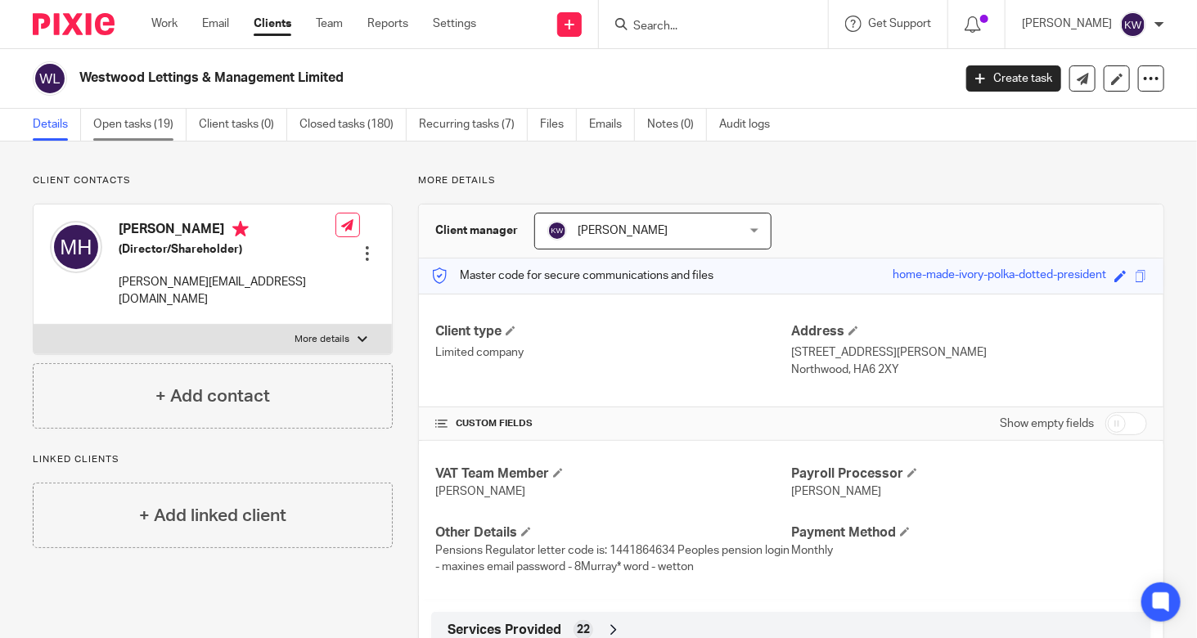
click at [138, 121] on link "Open tasks (19)" at bounding box center [139, 125] width 93 height 32
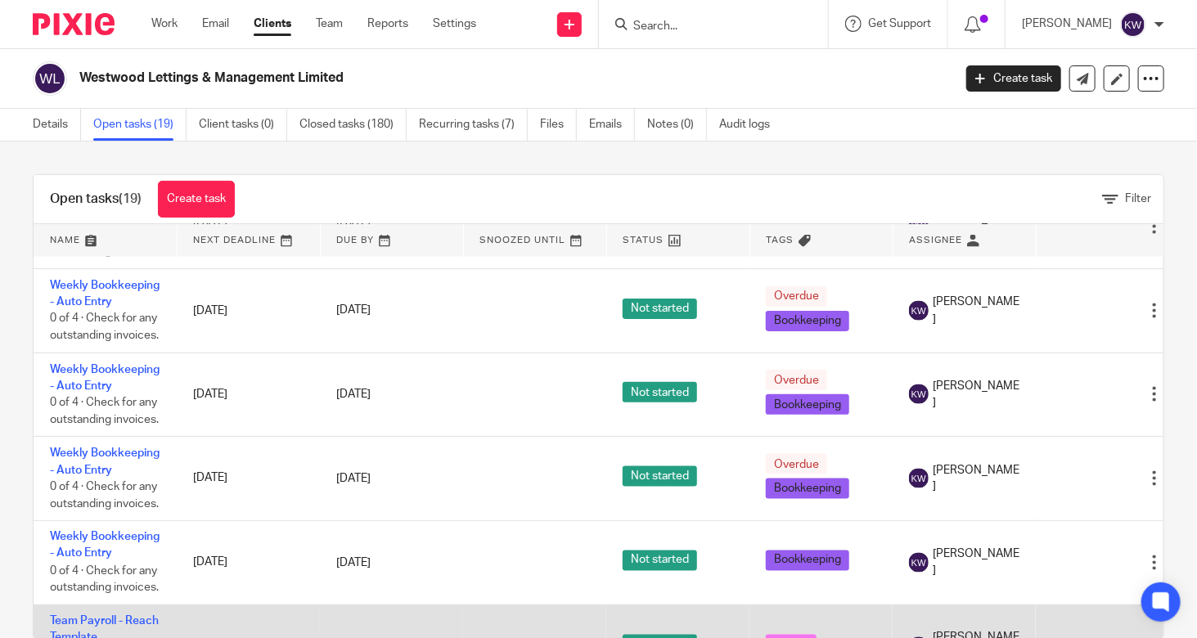
scroll to position [1414, 0]
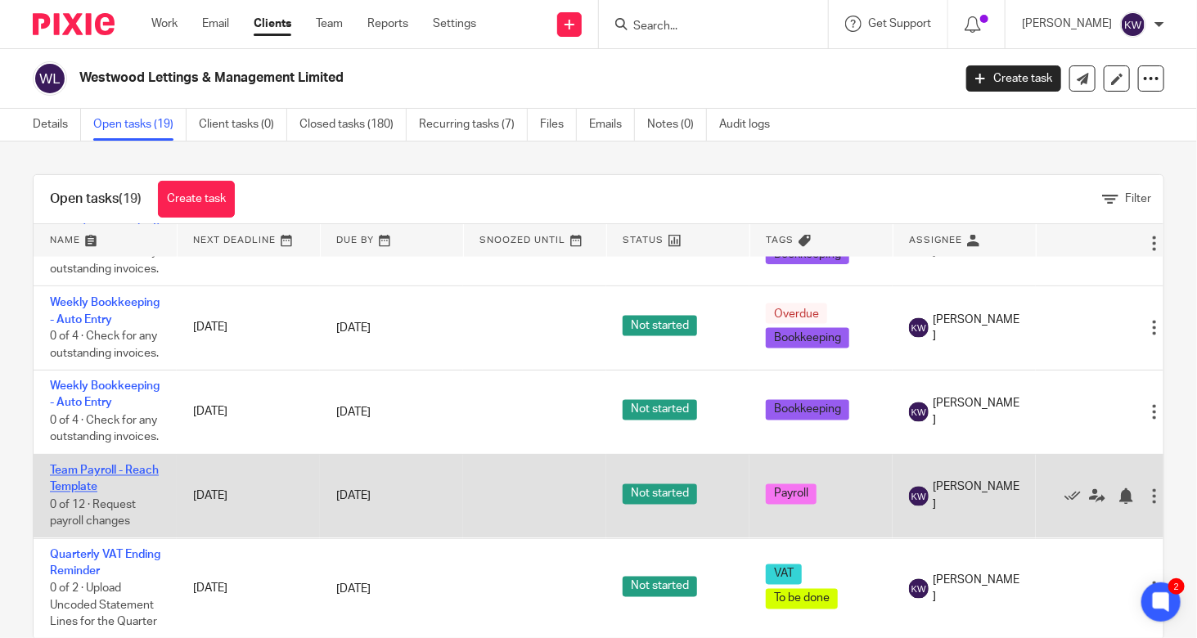
click at [56, 466] on link "Team Payroll - Reach Template" at bounding box center [104, 480] width 109 height 28
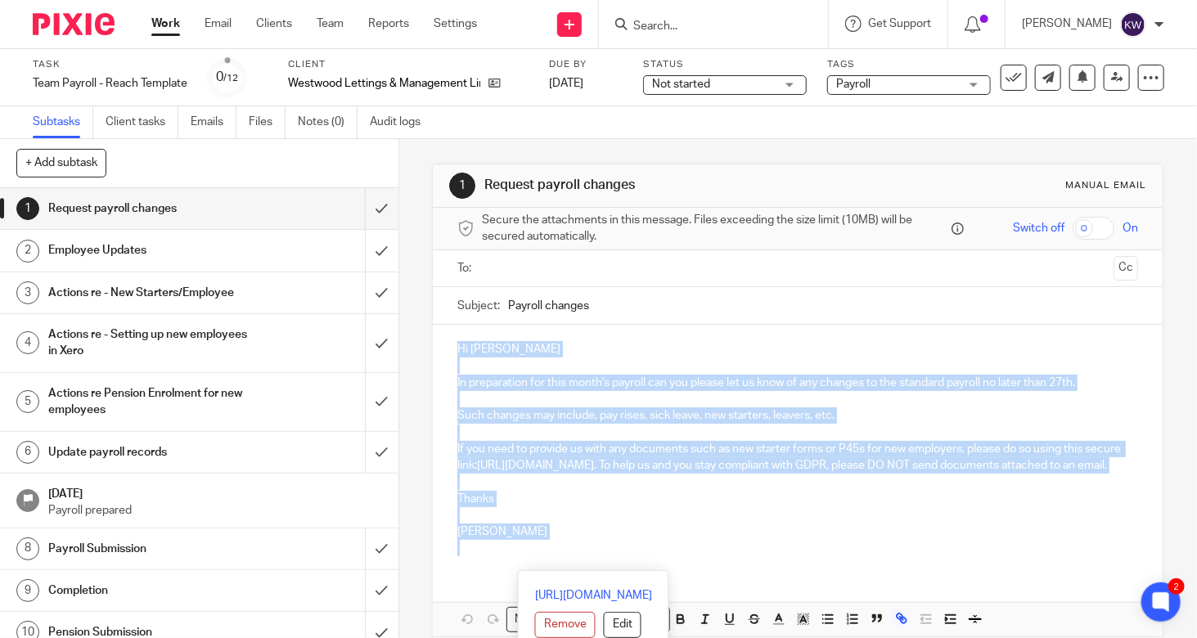
drag, startPoint x: 531, startPoint y: 566, endPoint x: 446, endPoint y: 336, distance: 245.2
click at [446, 336] on div "Hi Maxine In preparation for this month's payroll can you please let us know of…" at bounding box center [798, 447] width 730 height 244
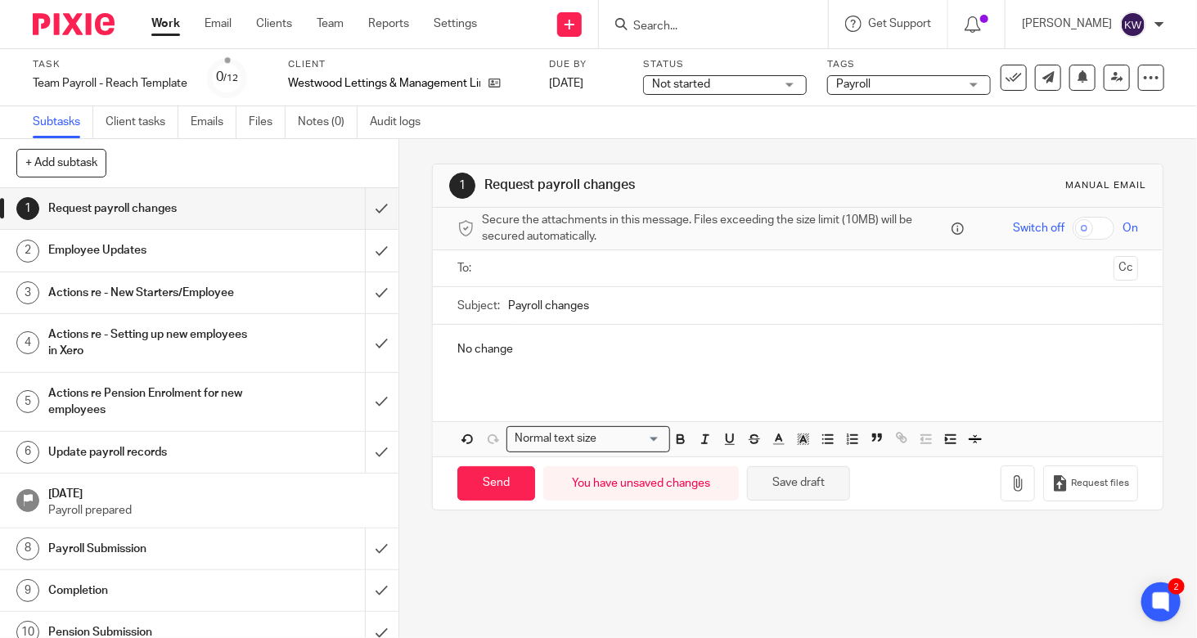
click at [767, 477] on button "Save draft" at bounding box center [798, 484] width 103 height 35
click at [367, 206] on input "submit" at bounding box center [199, 208] width 399 height 41
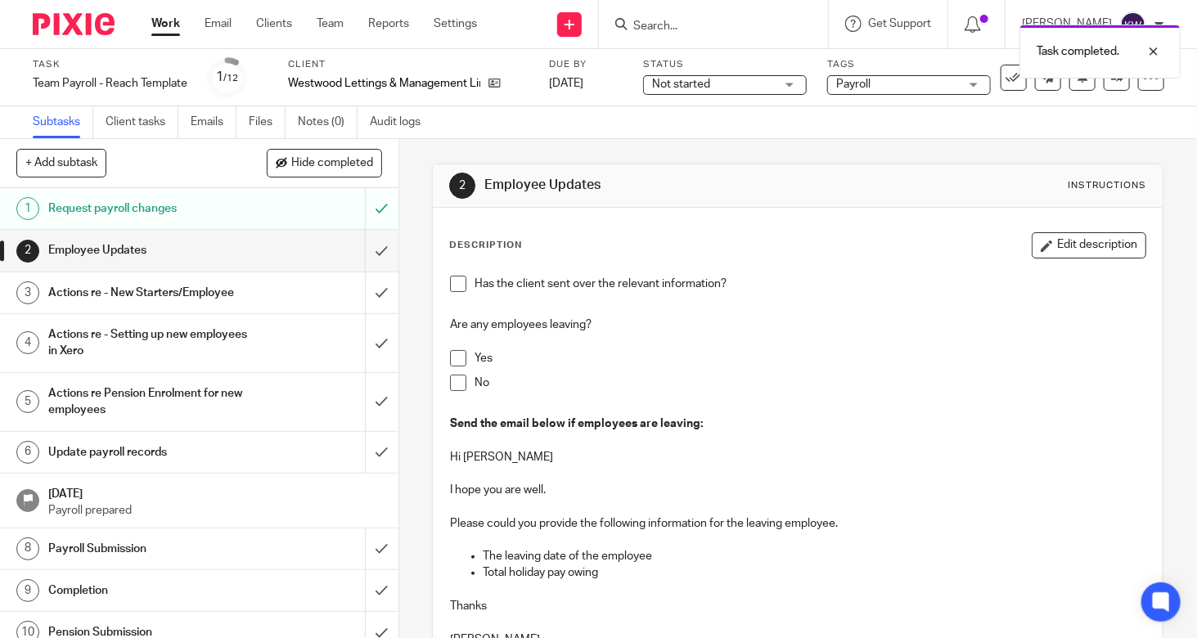
click at [453, 382] on span at bounding box center [458, 383] width 16 height 16
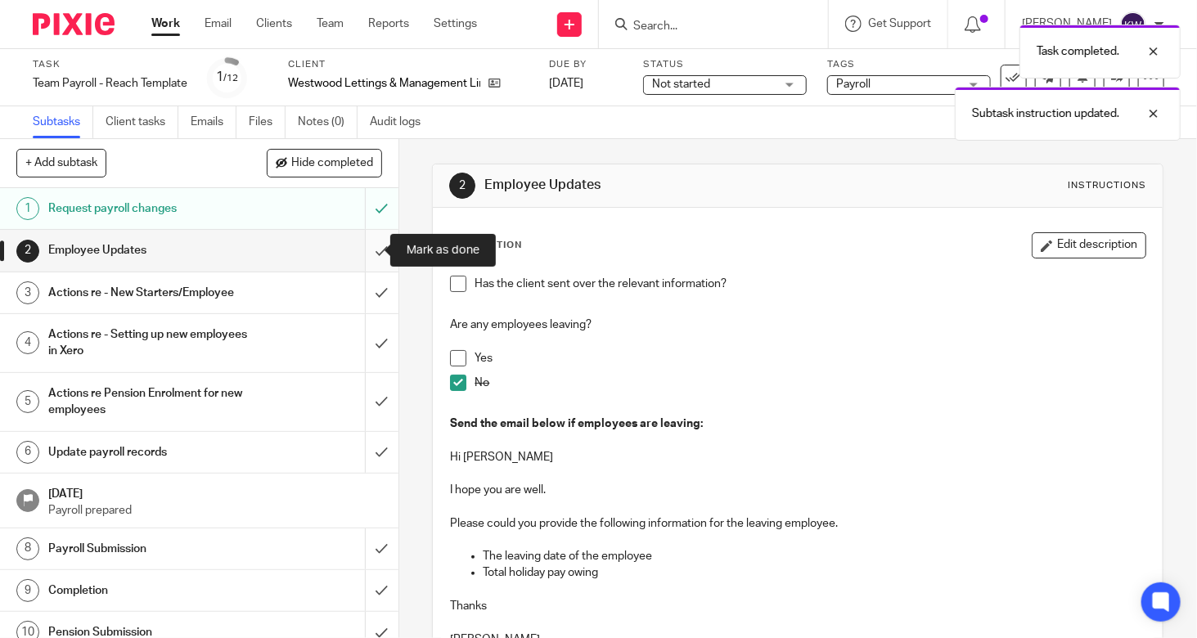
click at [363, 248] on input "submit" at bounding box center [199, 250] width 399 height 41
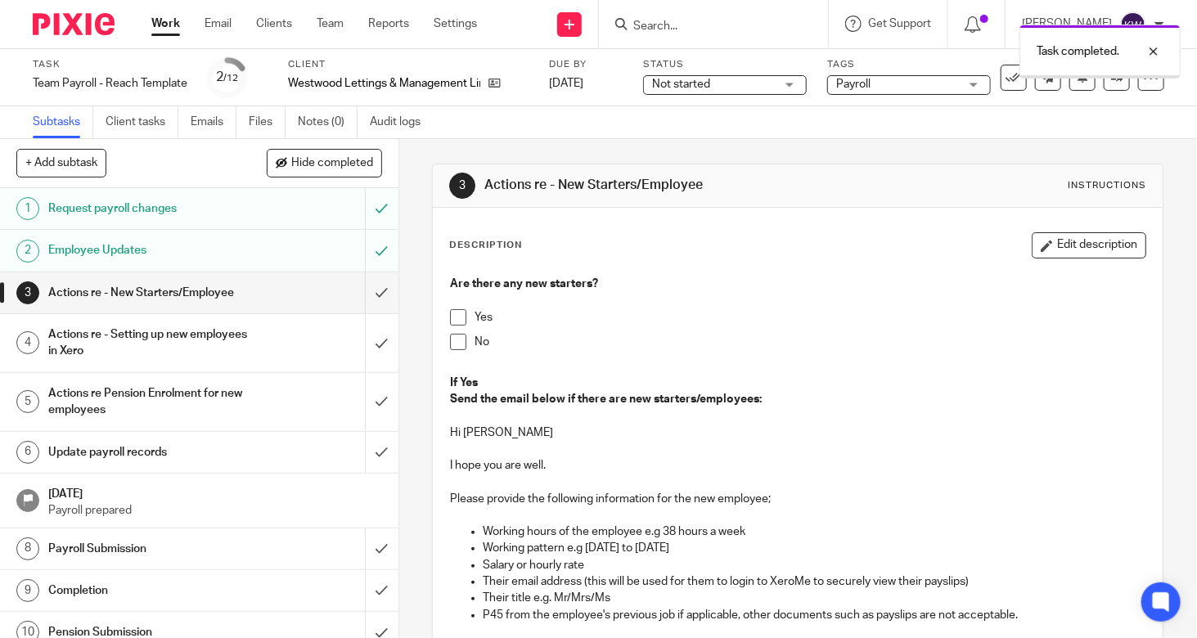
click at [452, 345] on span at bounding box center [458, 342] width 16 height 16
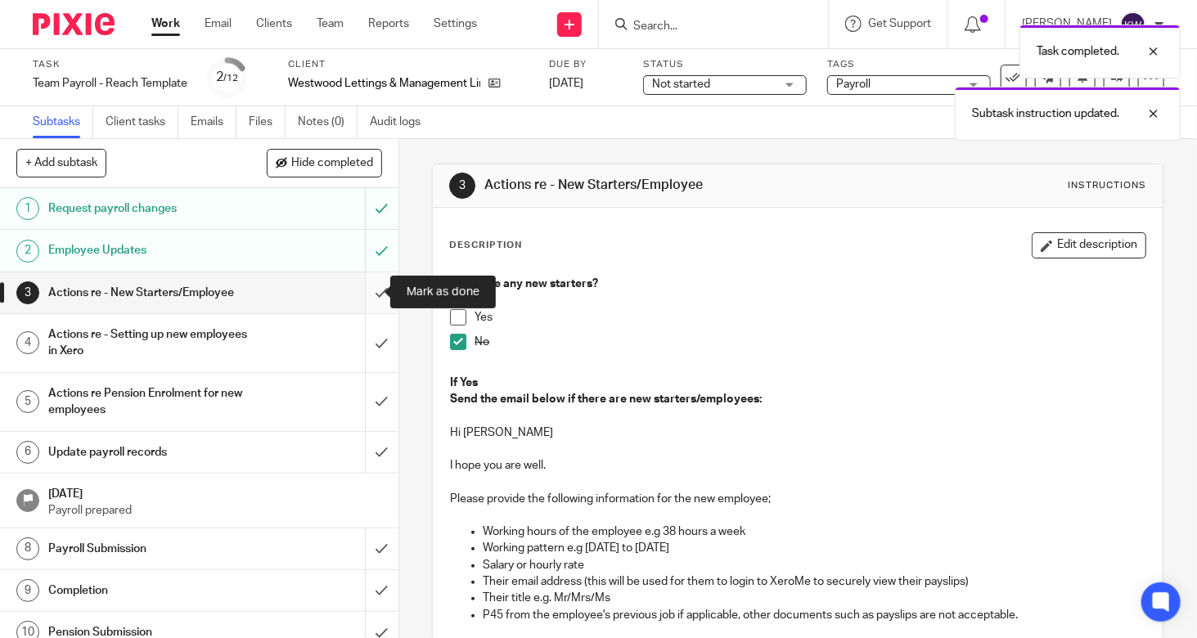
click at [371, 291] on input "submit" at bounding box center [199, 293] width 399 height 41
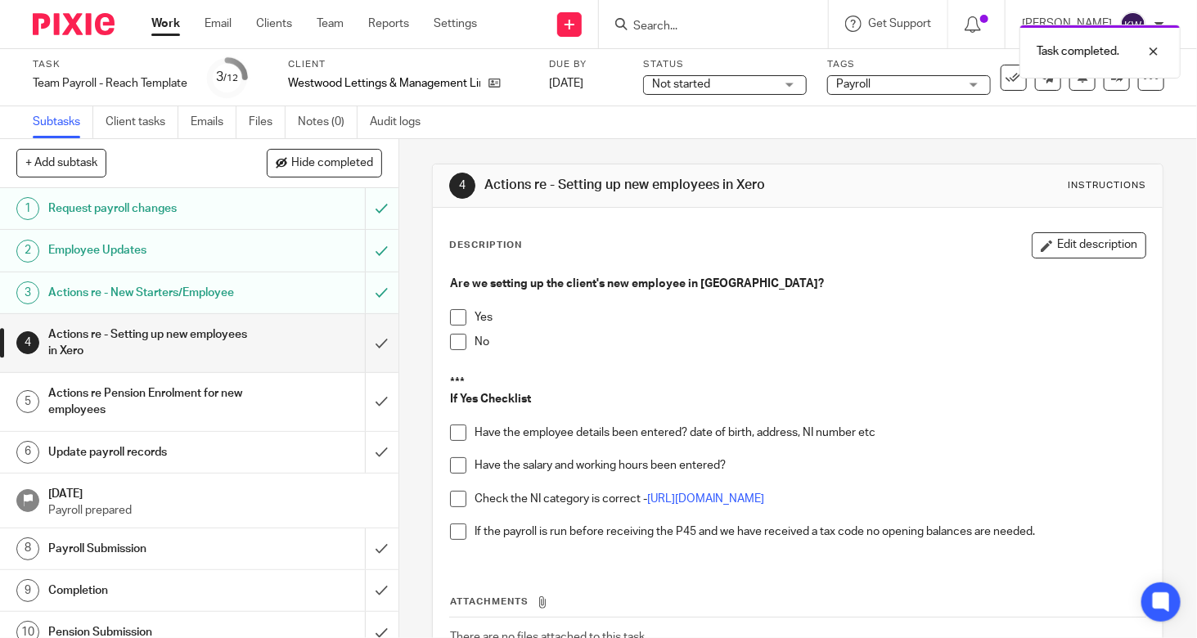
click at [453, 343] on span at bounding box center [458, 342] width 16 height 16
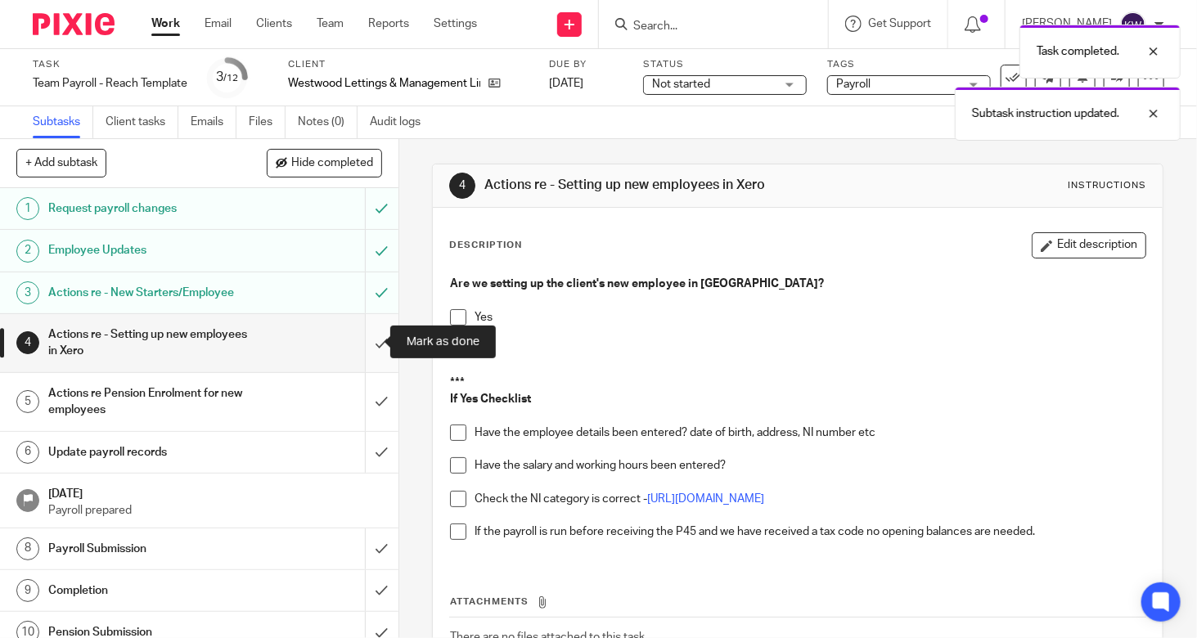
click at [367, 336] on input "submit" at bounding box center [199, 343] width 399 height 58
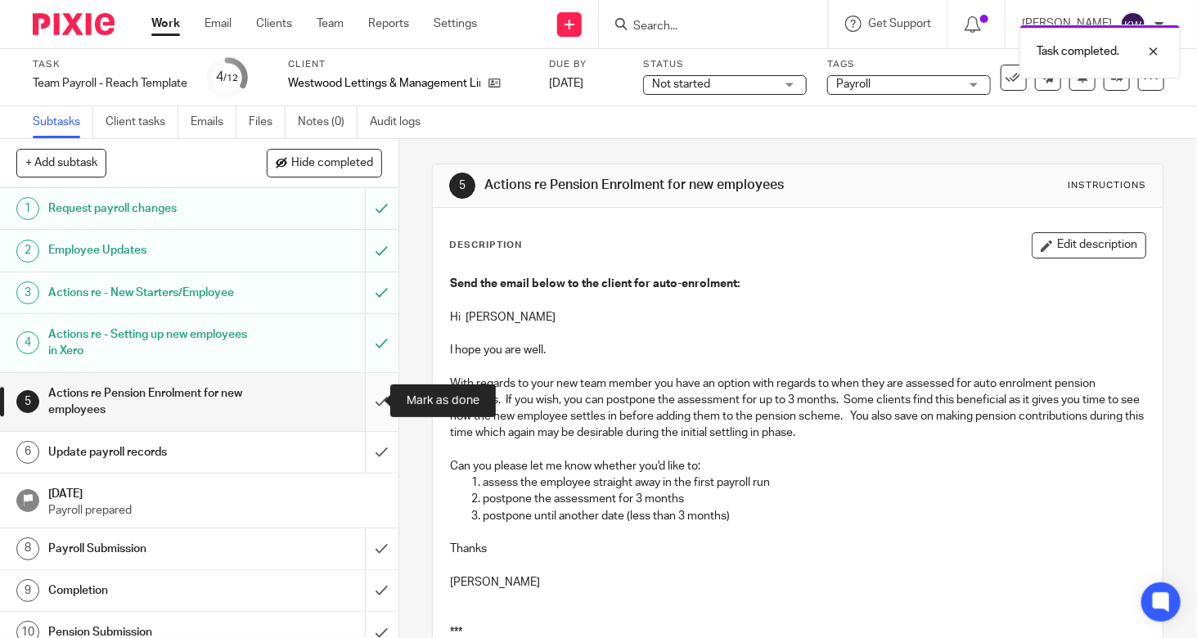
click at [363, 399] on input "submit" at bounding box center [199, 402] width 399 height 58
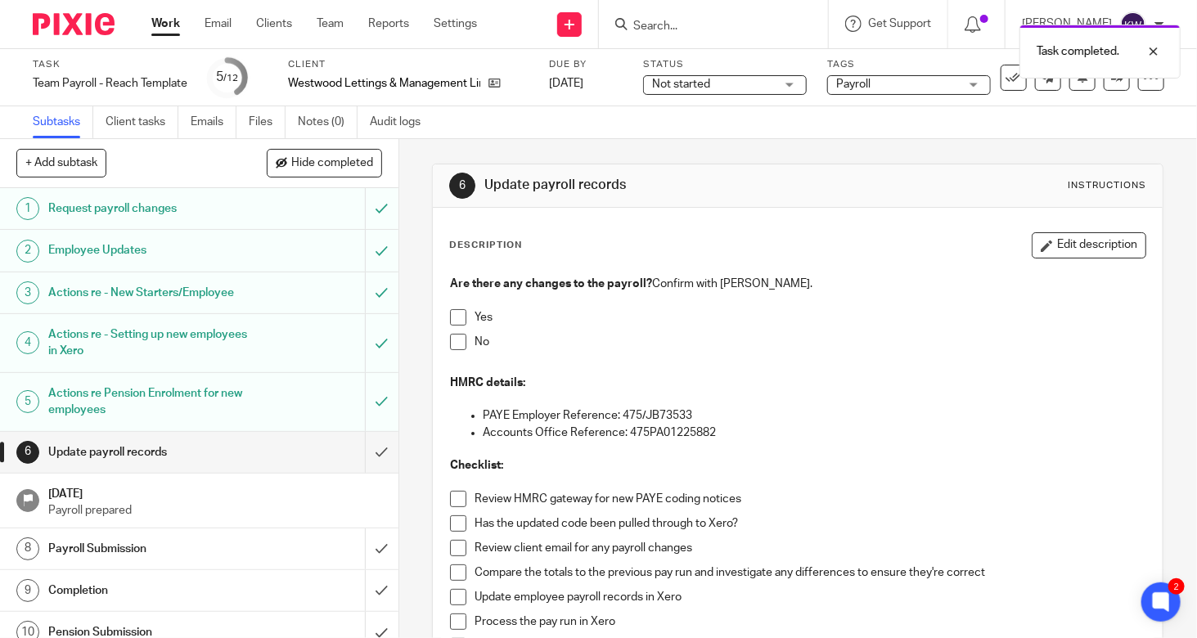
click at [453, 340] on span at bounding box center [458, 342] width 16 height 16
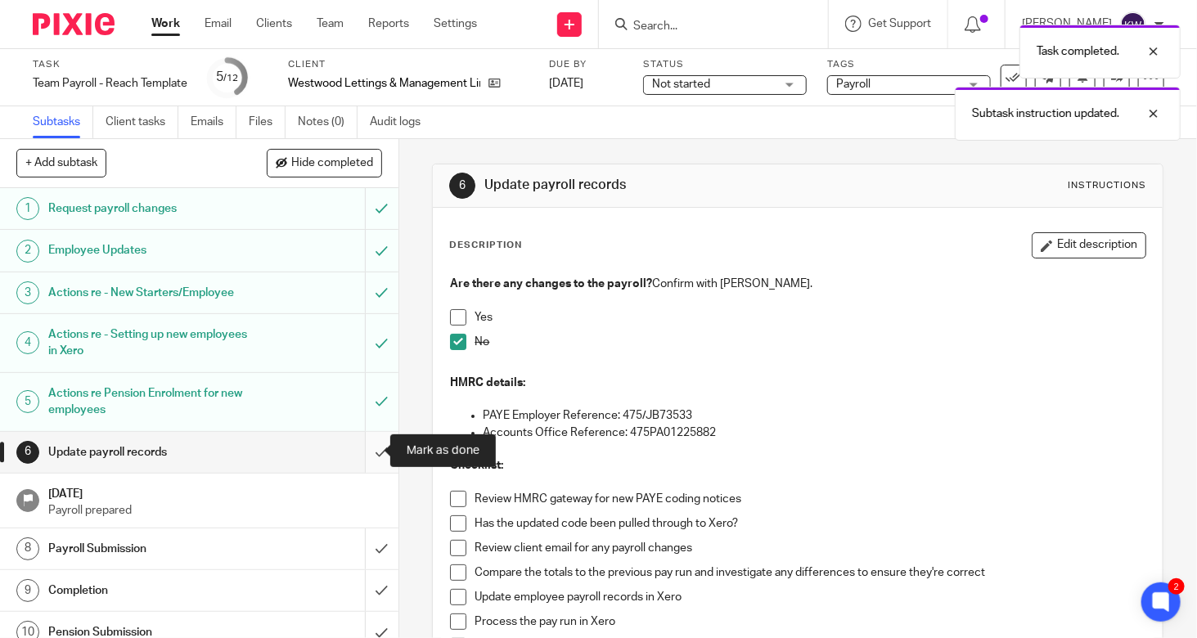
click at [360, 450] on input "submit" at bounding box center [199, 452] width 399 height 41
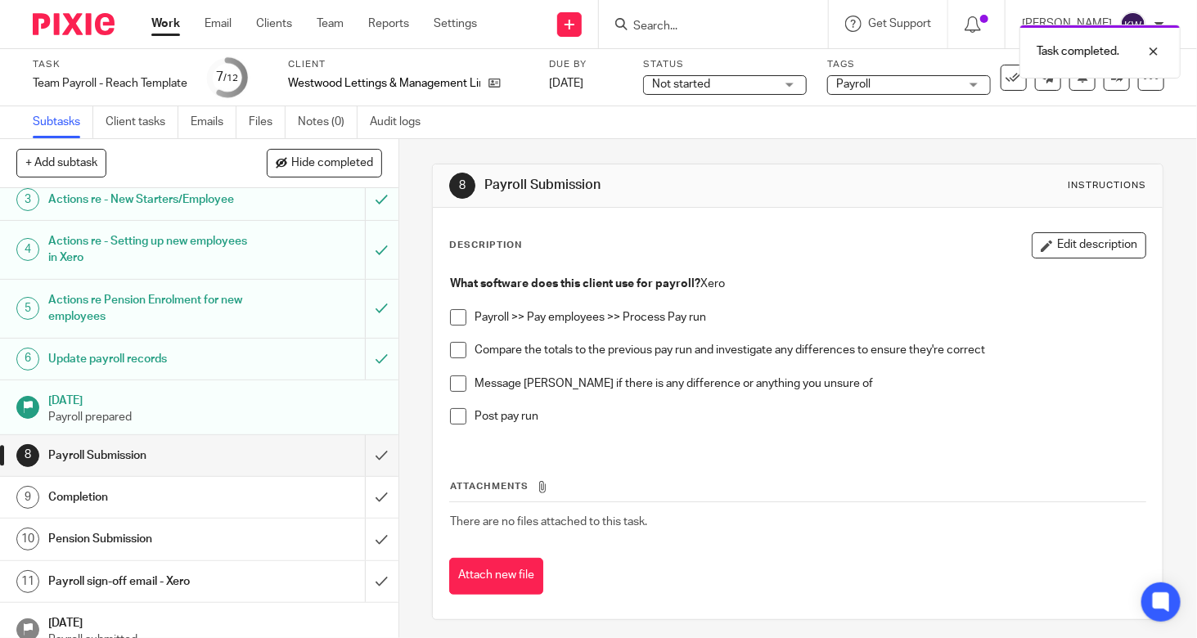
scroll to position [108, 0]
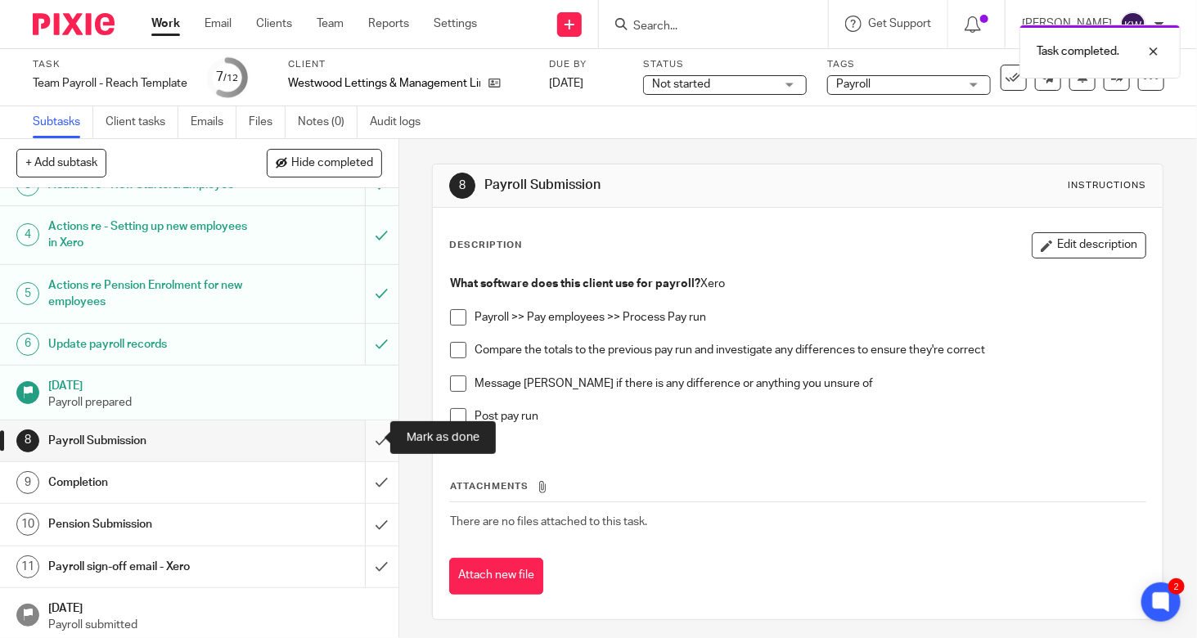
click at [366, 434] on input "submit" at bounding box center [199, 441] width 399 height 41
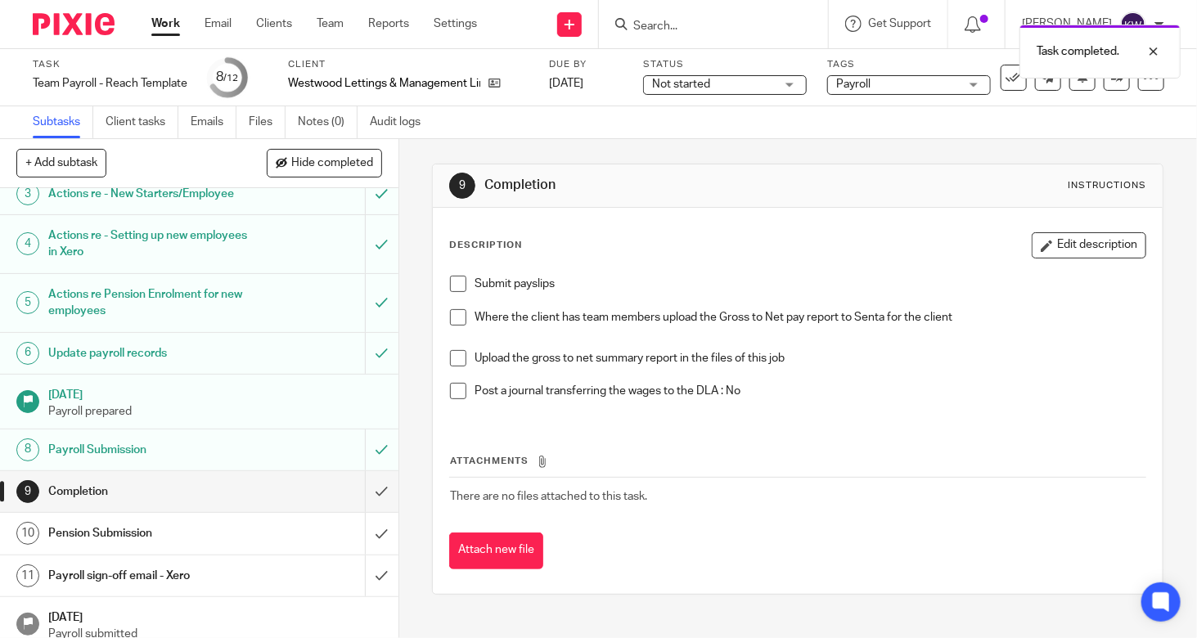
scroll to position [108, 0]
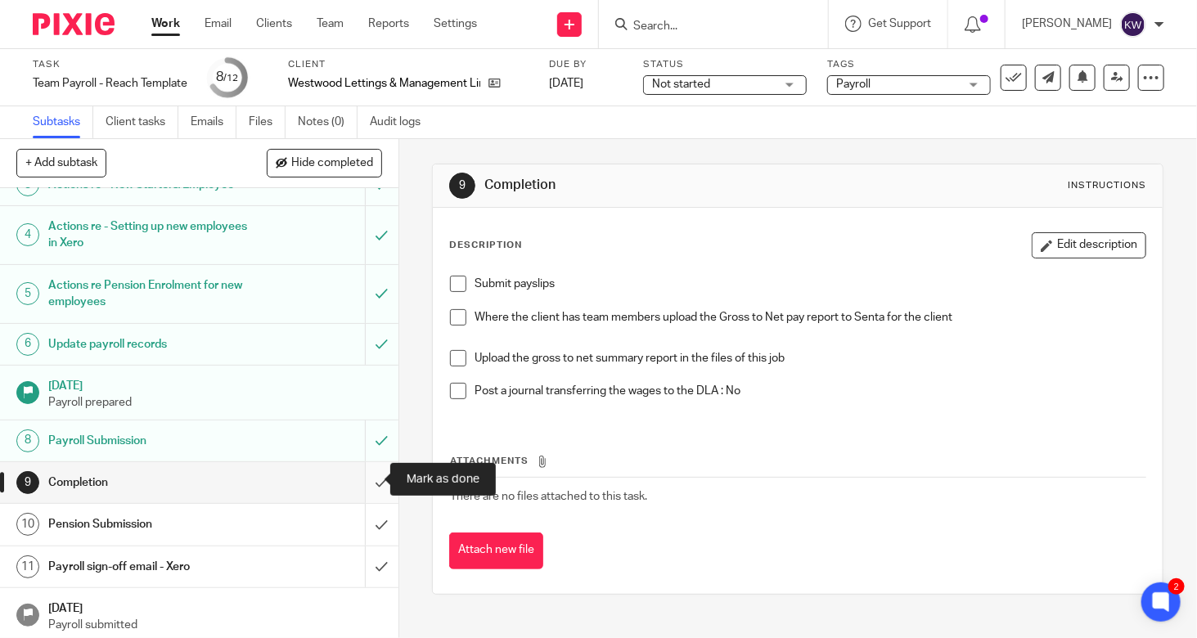
click at [364, 482] on input "submit" at bounding box center [199, 482] width 399 height 41
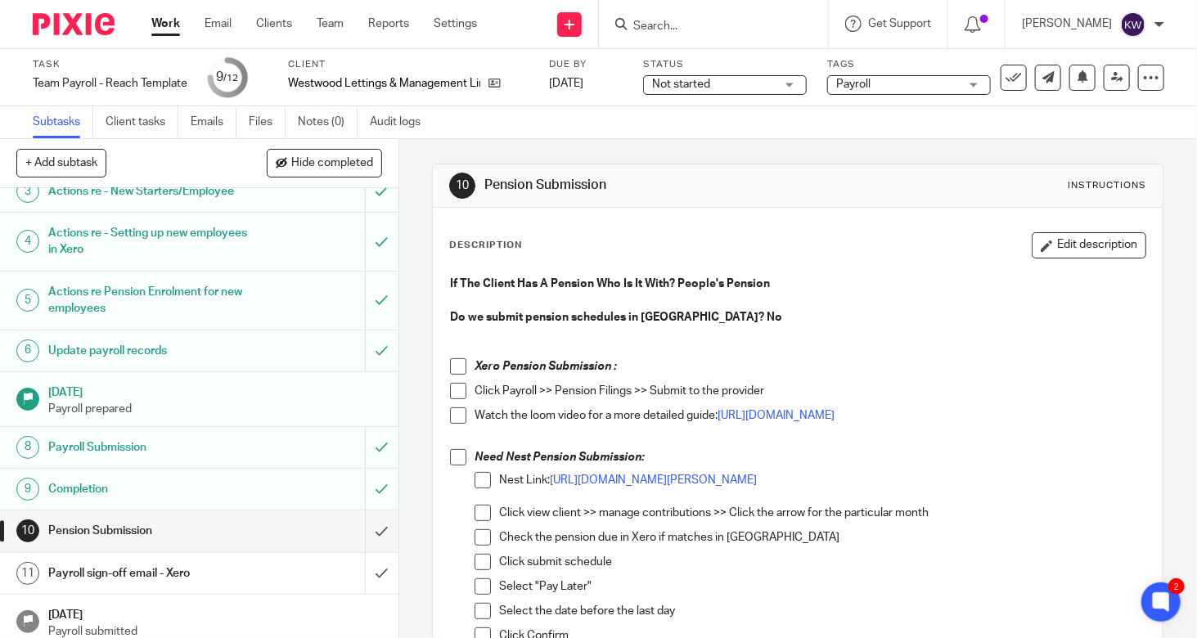
scroll to position [108, 0]
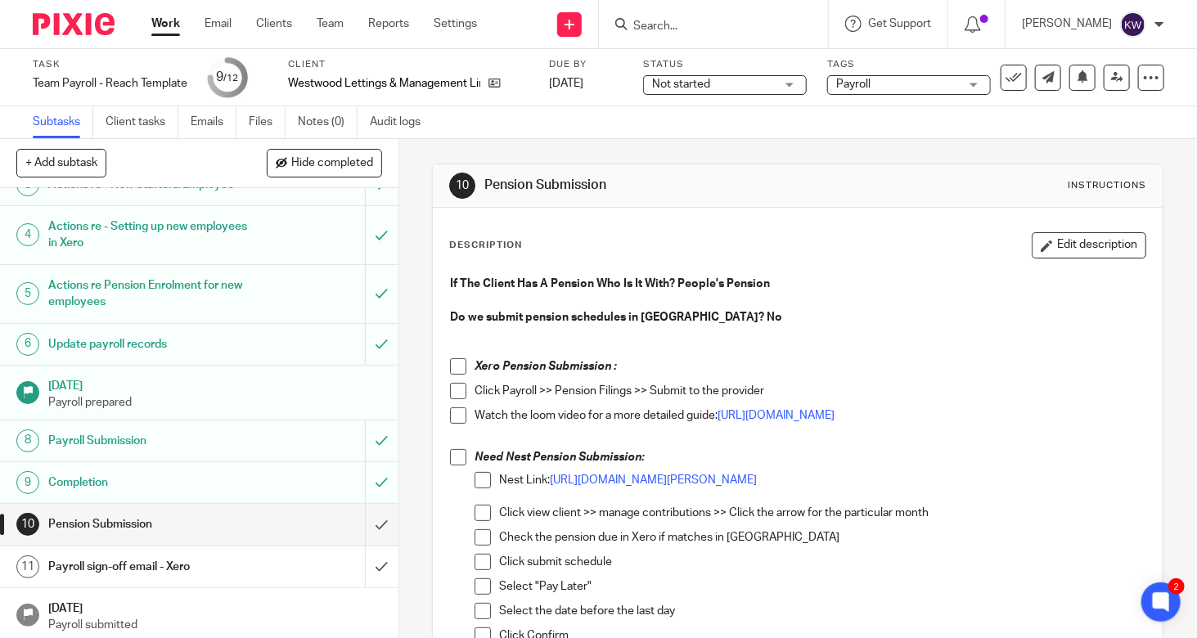
click at [450, 364] on span at bounding box center [458, 366] width 16 height 16
click at [453, 395] on span at bounding box center [458, 391] width 16 height 16
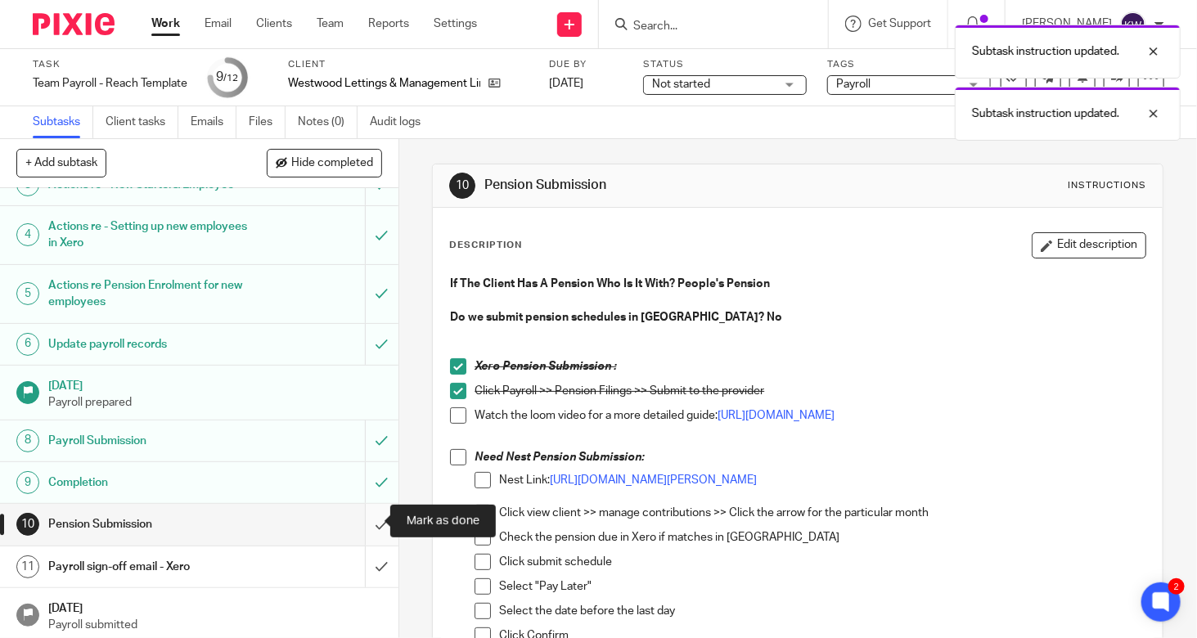
click at [367, 520] on input "submit" at bounding box center [199, 524] width 399 height 41
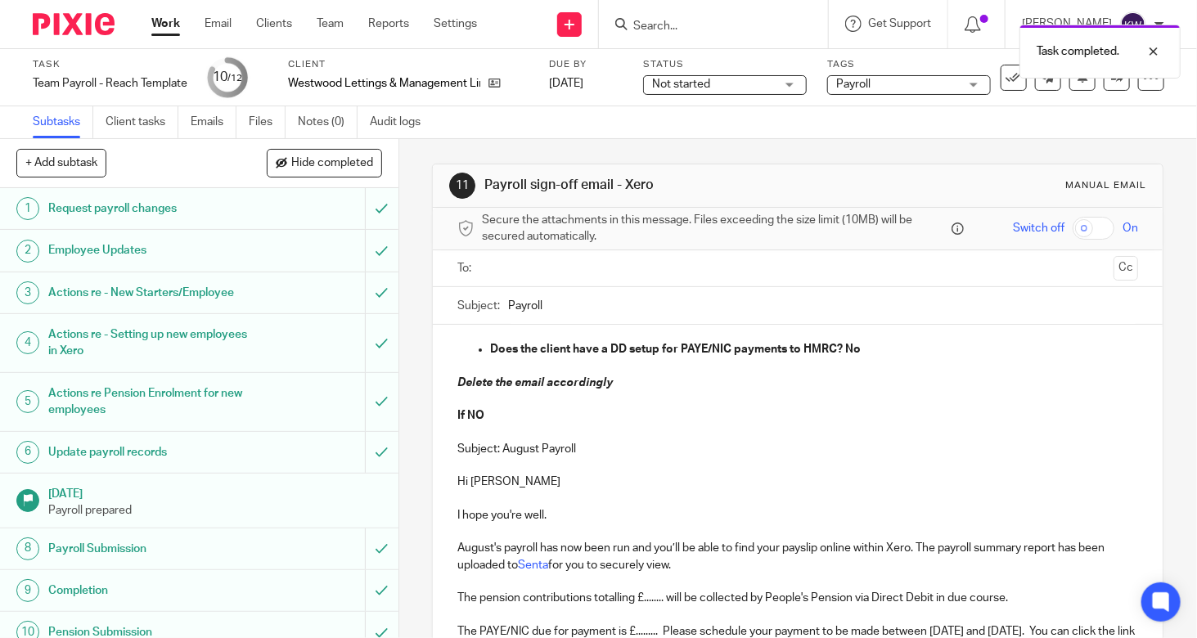
click at [889, 86] on span "Payroll" at bounding box center [897, 84] width 123 height 17
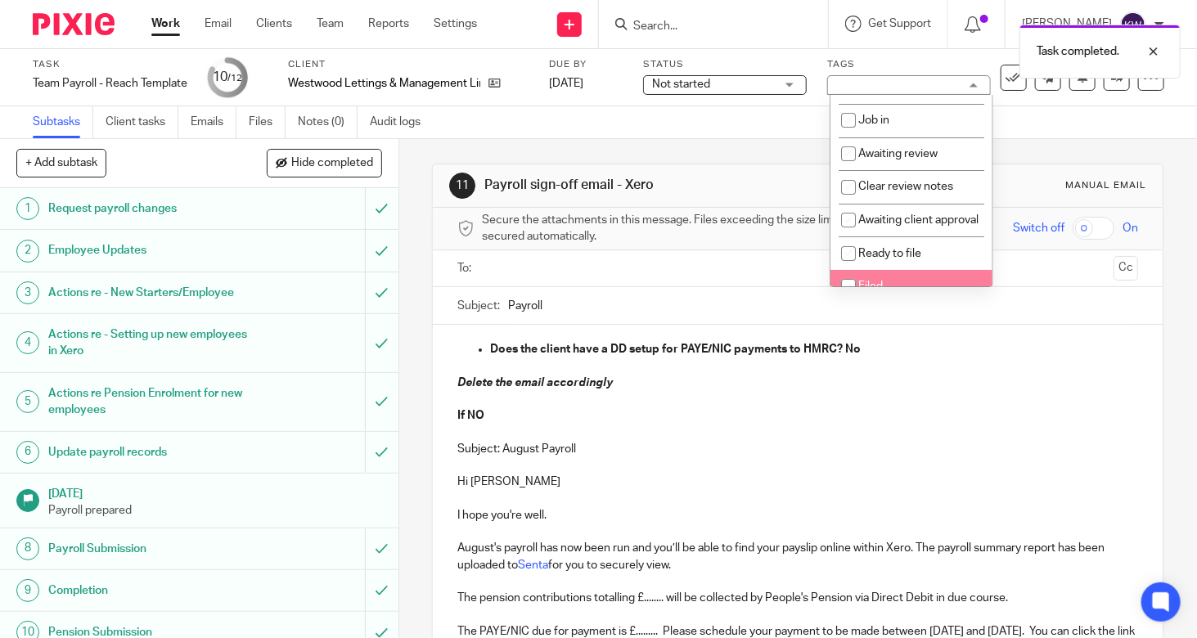
scroll to position [164, 0]
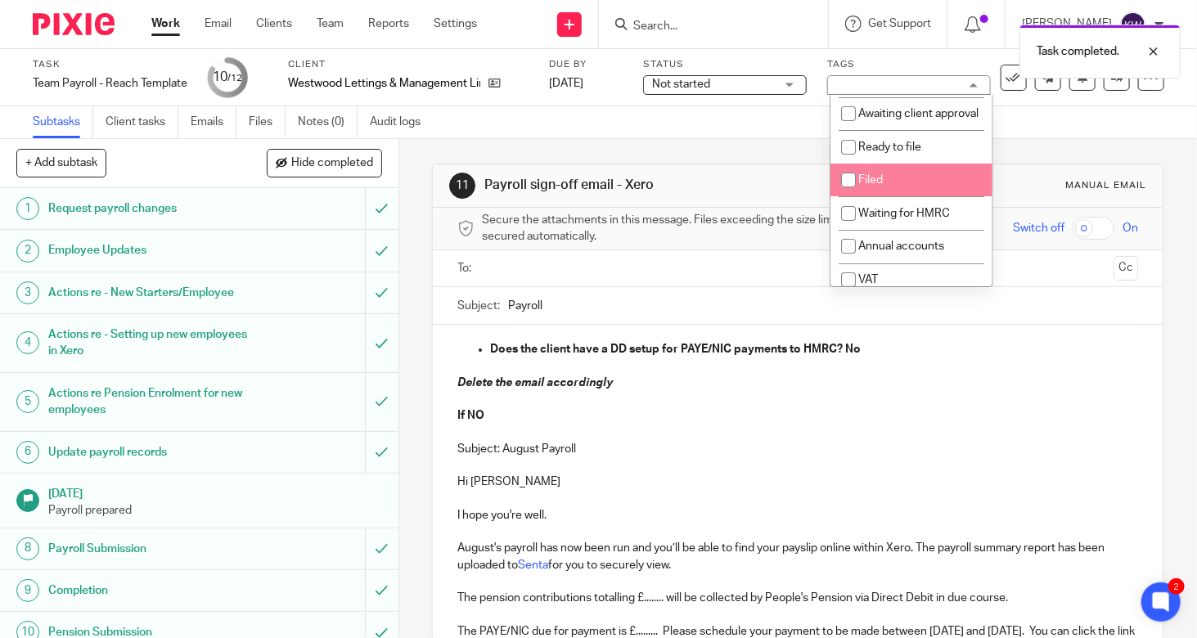
click at [851, 196] on input "checkbox" at bounding box center [848, 180] width 31 height 31
checkbox input "true"
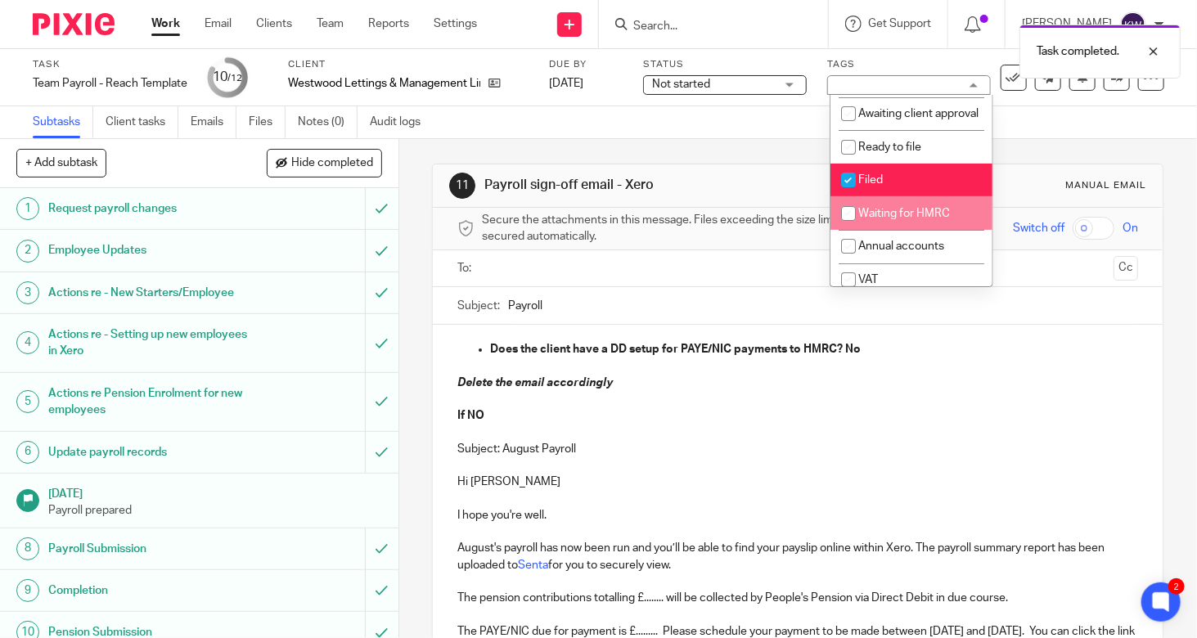
click at [750, 450] on p "Subject: August Payroll" at bounding box center [798, 449] width 681 height 16
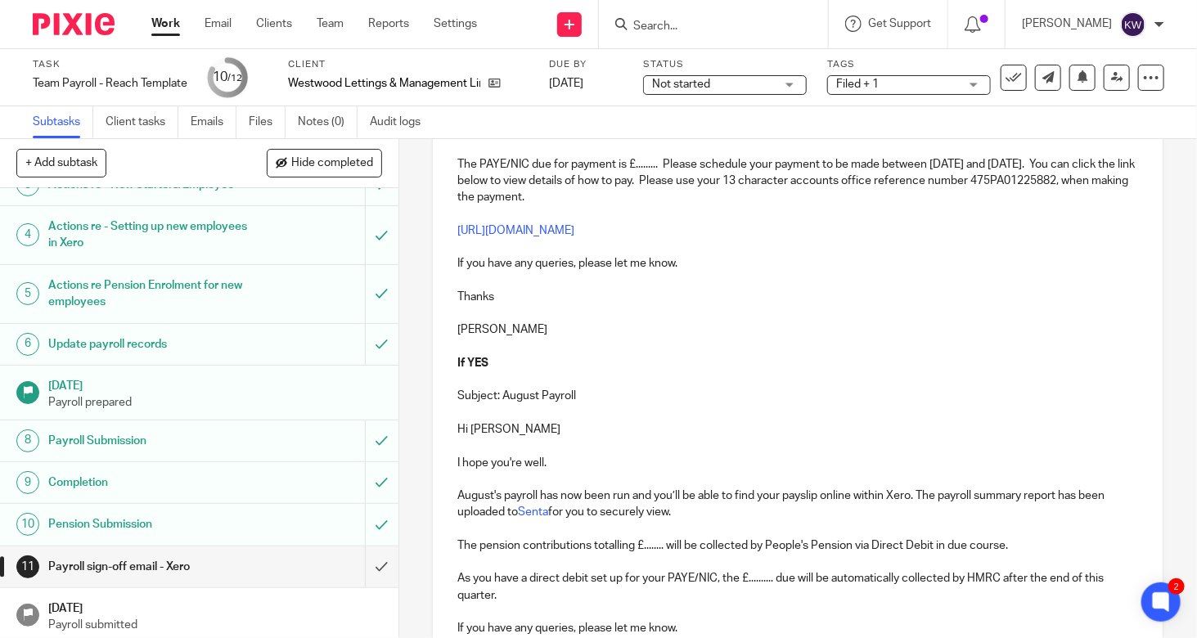
scroll to position [491, 0]
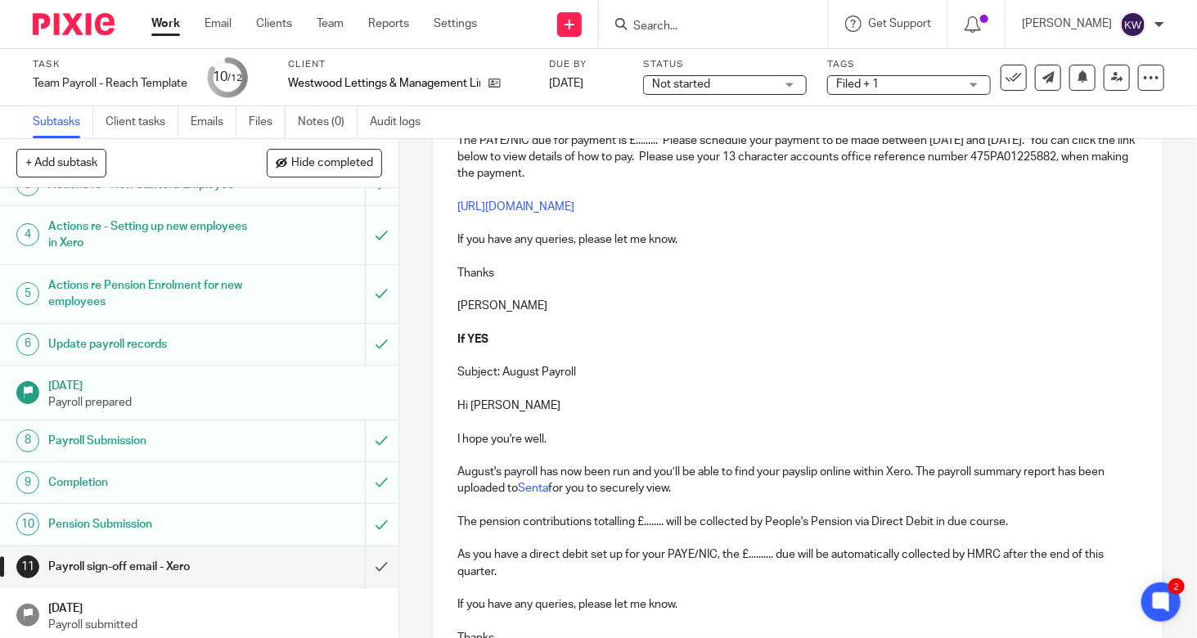
click at [459, 319] on p at bounding box center [798, 323] width 681 height 16
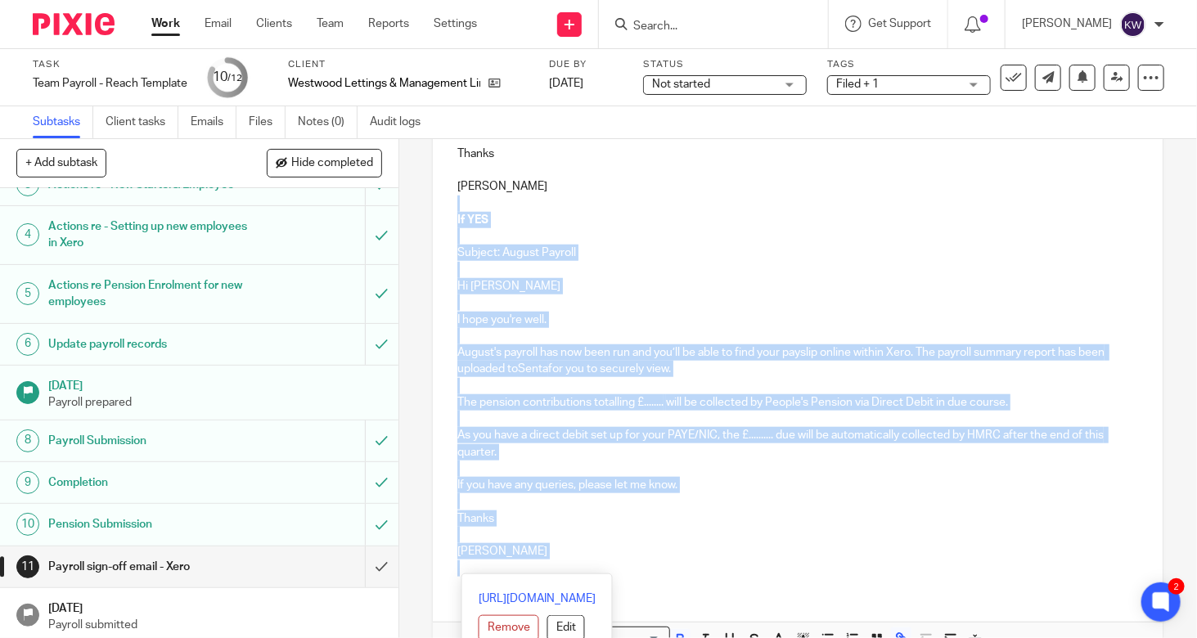
scroll to position [704, 0]
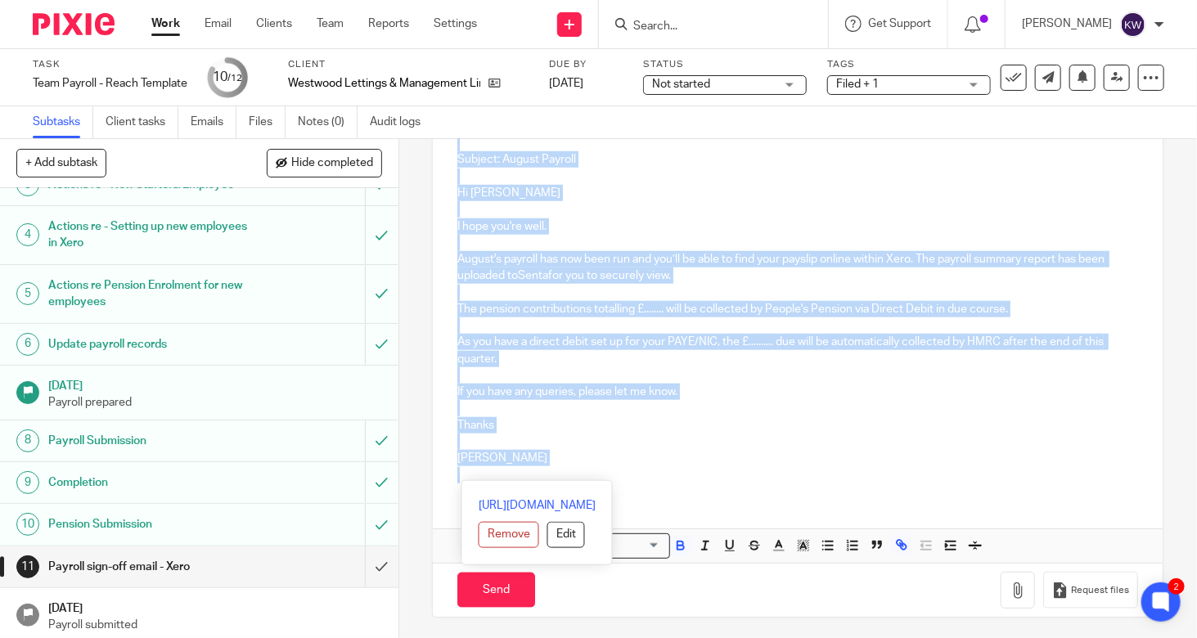
drag, startPoint x: 471, startPoint y: 322, endPoint x: 655, endPoint y: 660, distance: 385.3
click at [655, 638] on html "Work Email Clients Team Reports Settings Work Email Clients Team Reports Settin…" at bounding box center [598, 319] width 1197 height 638
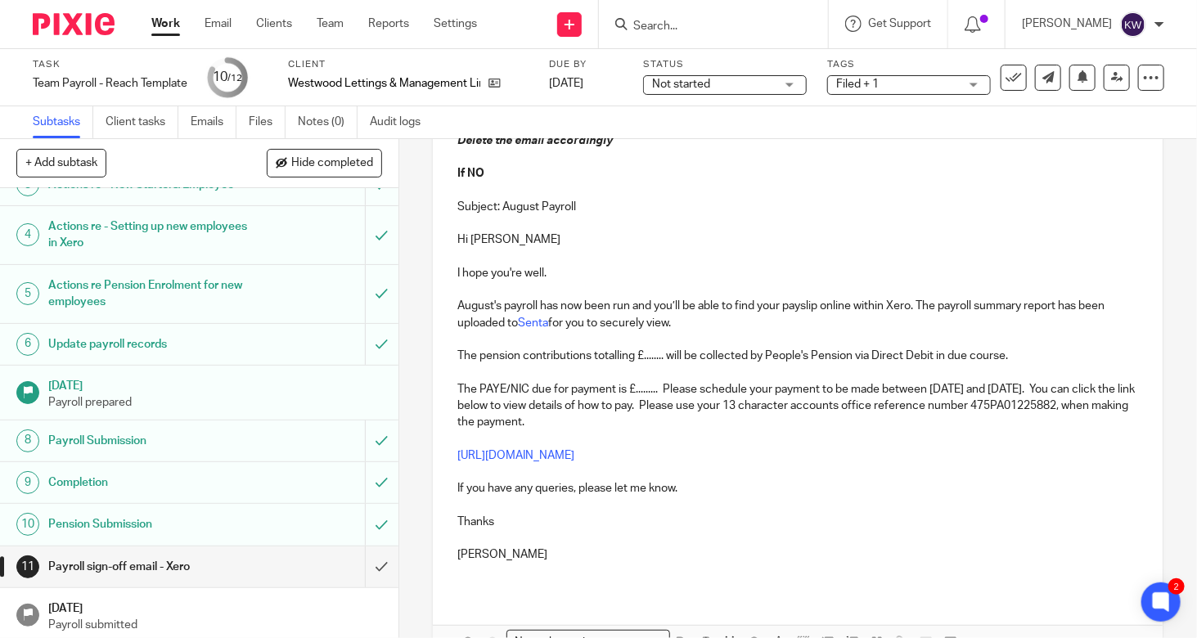
scroll to position [122, 0]
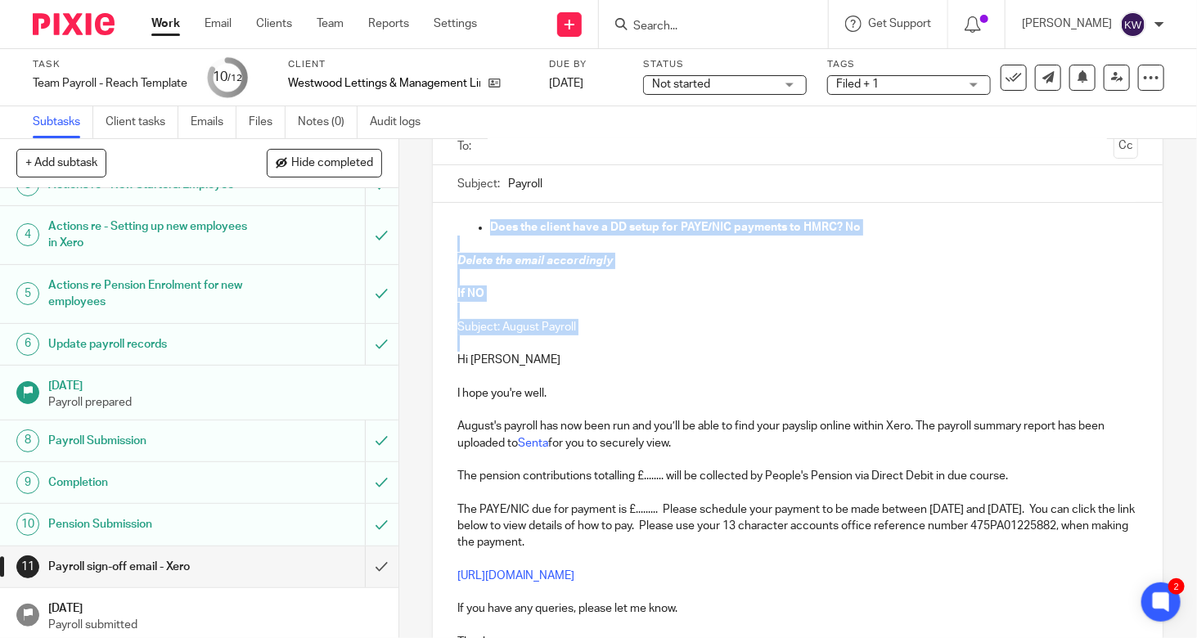
drag, startPoint x: 486, startPoint y: 339, endPoint x: 444, endPoint y: 195, distance: 150.2
click at [444, 195] on form "Secure the attachments in this message. Files exceeding the size limit (10MB) w…" at bounding box center [798, 460] width 730 height 748
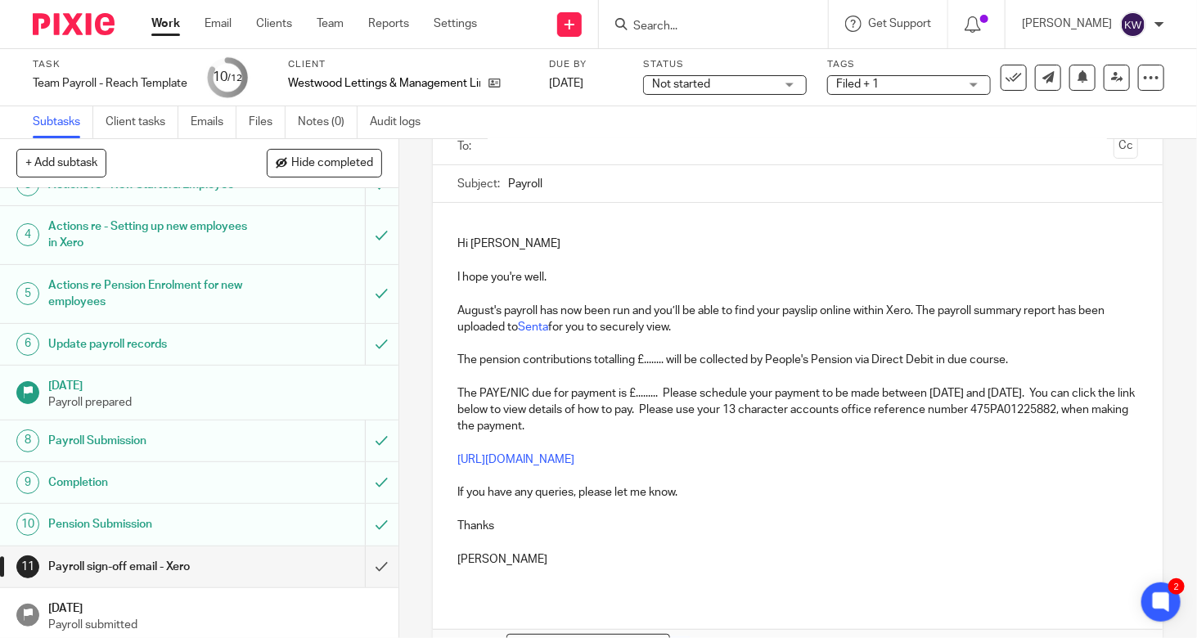
scroll to position [106, 0]
click at [500, 198] on div "Subject: Payroll" at bounding box center [798, 200] width 681 height 37
click at [508, 202] on input "Payroll" at bounding box center [823, 200] width 630 height 37
type input "August Payroll"
click at [548, 263] on p at bounding box center [798, 260] width 681 height 16
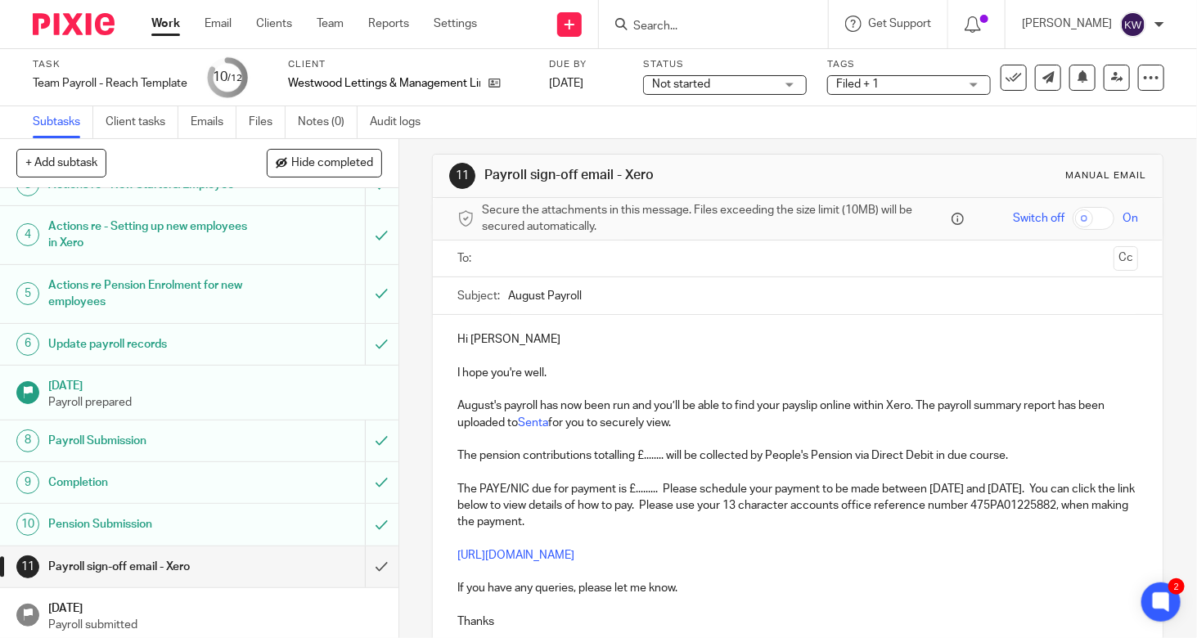
scroll to position [0, 0]
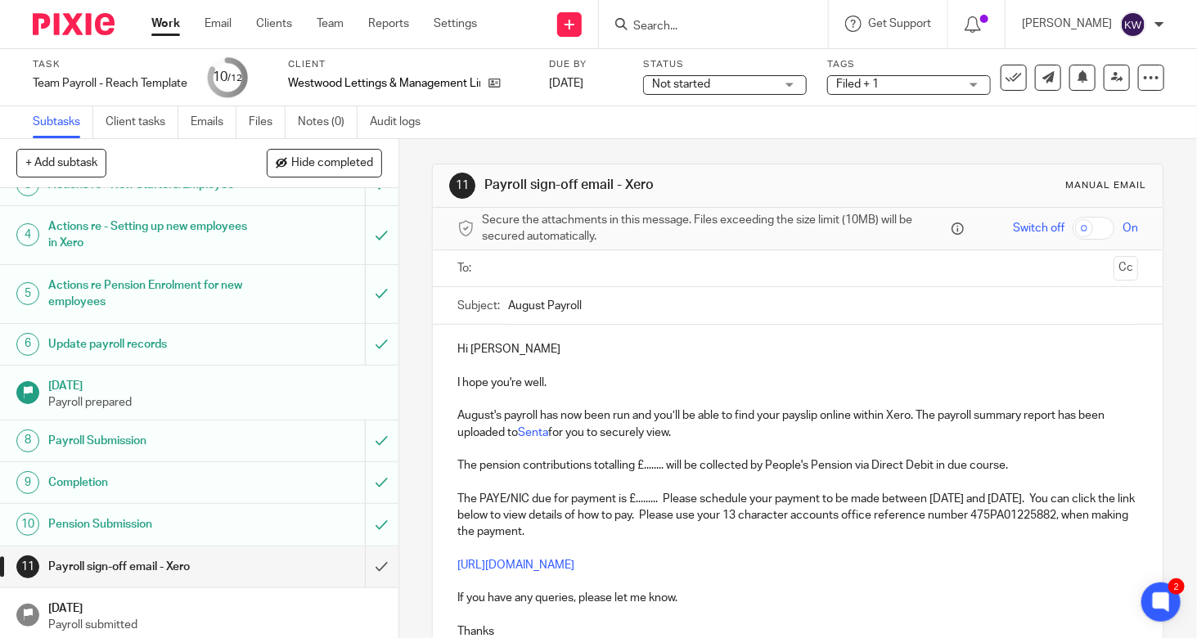
click at [673, 391] on p at bounding box center [798, 399] width 681 height 16
click at [672, 385] on p "I hope you're well." at bounding box center [798, 383] width 681 height 16
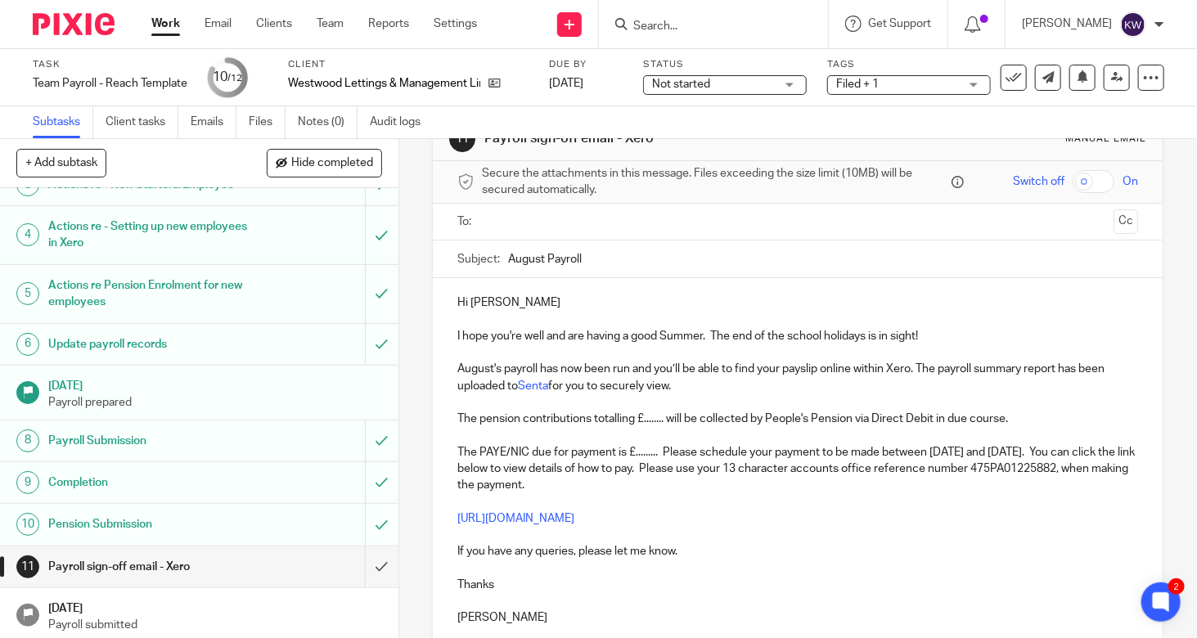
scroll to position [82, 0]
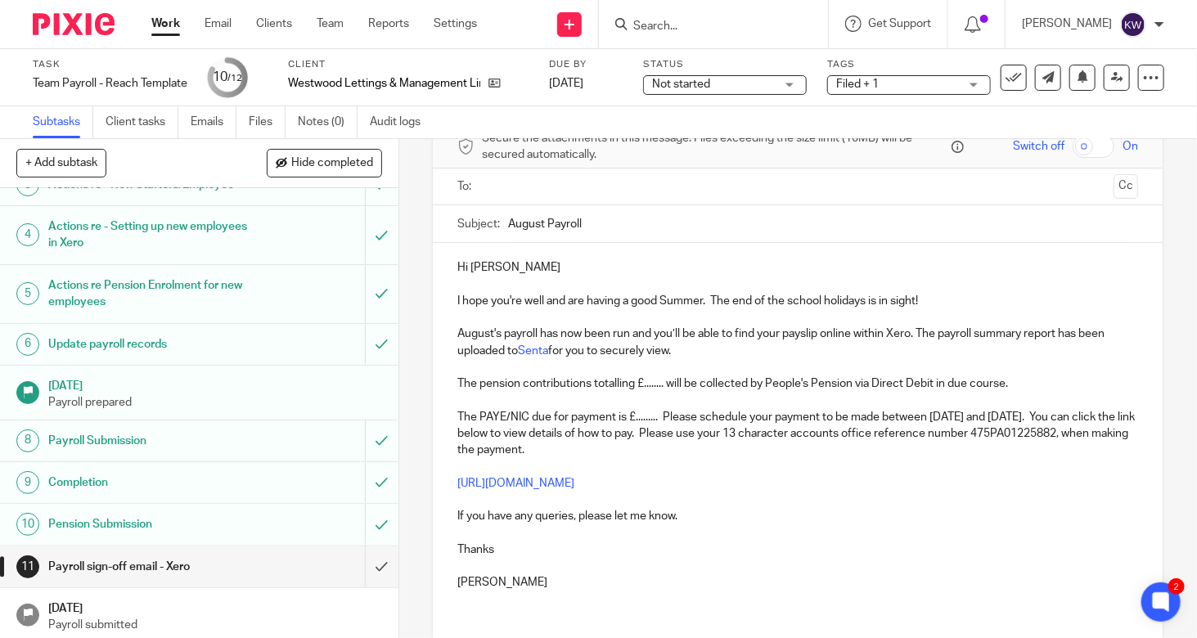
click at [742, 344] on p "August's payroll has now been run and you’ll be able to find your payslip onlin…" at bounding box center [798, 343] width 681 height 34
click at [664, 386] on strong at bounding box center [665, 383] width 2 height 11
click at [727, 341] on p "August's payroll has now been run and you’ll be able to find your payslip onlin…" at bounding box center [798, 343] width 681 height 34
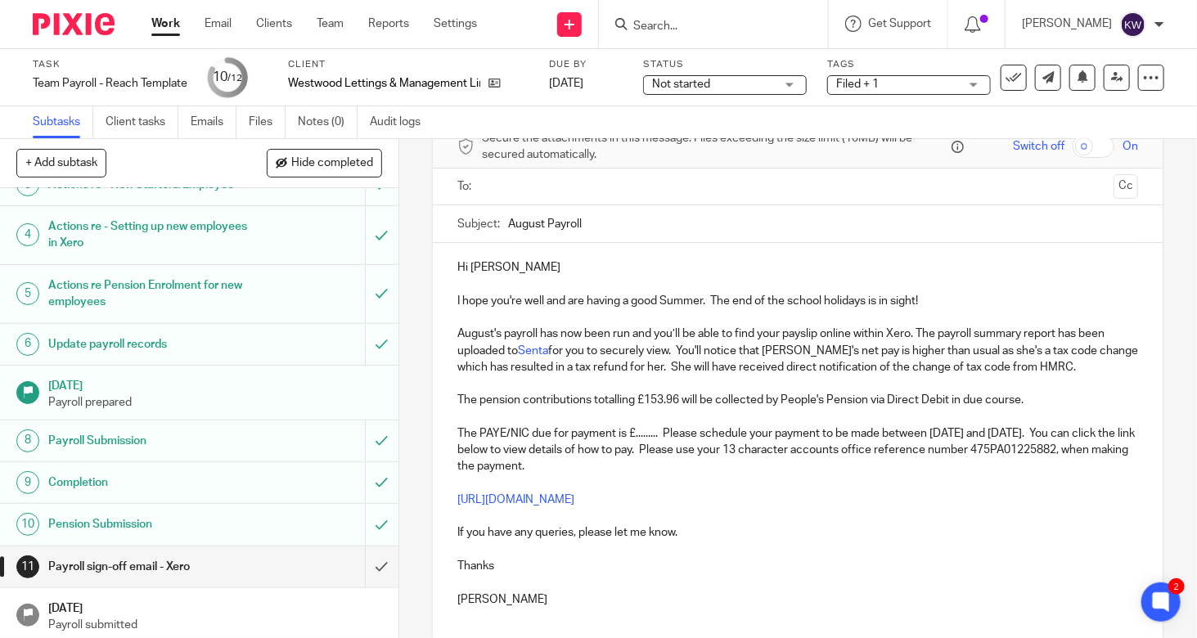
click at [1081, 365] on p "August's payroll has now been run and you’ll be able to find your payslip onlin…" at bounding box center [798, 351] width 681 height 50
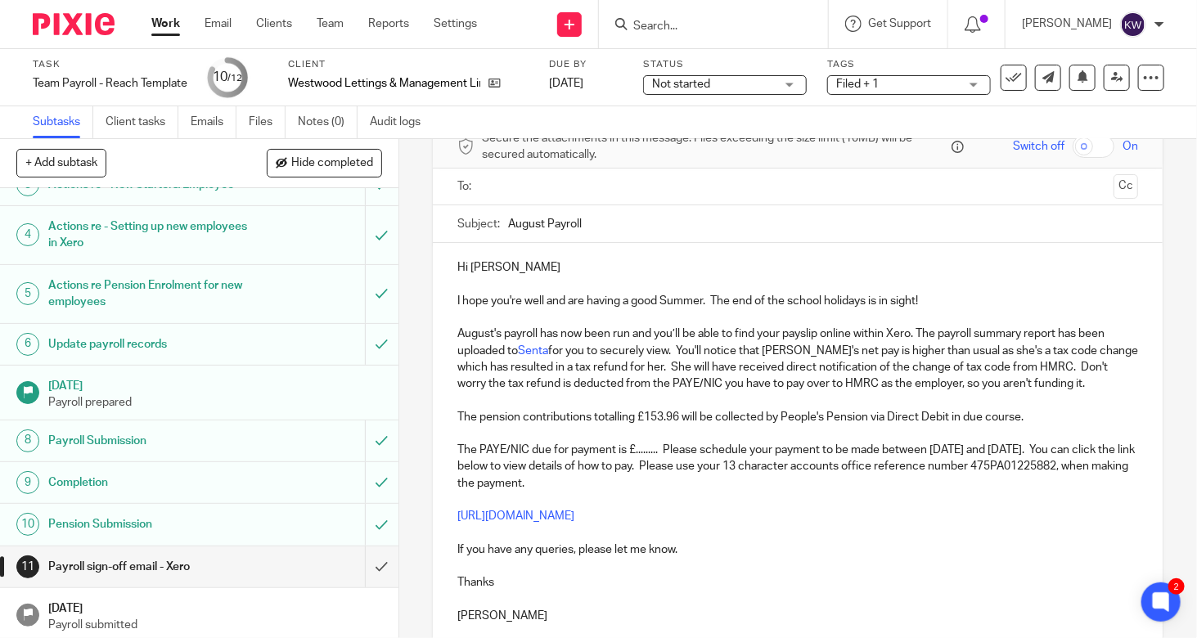
scroll to position [239, 0]
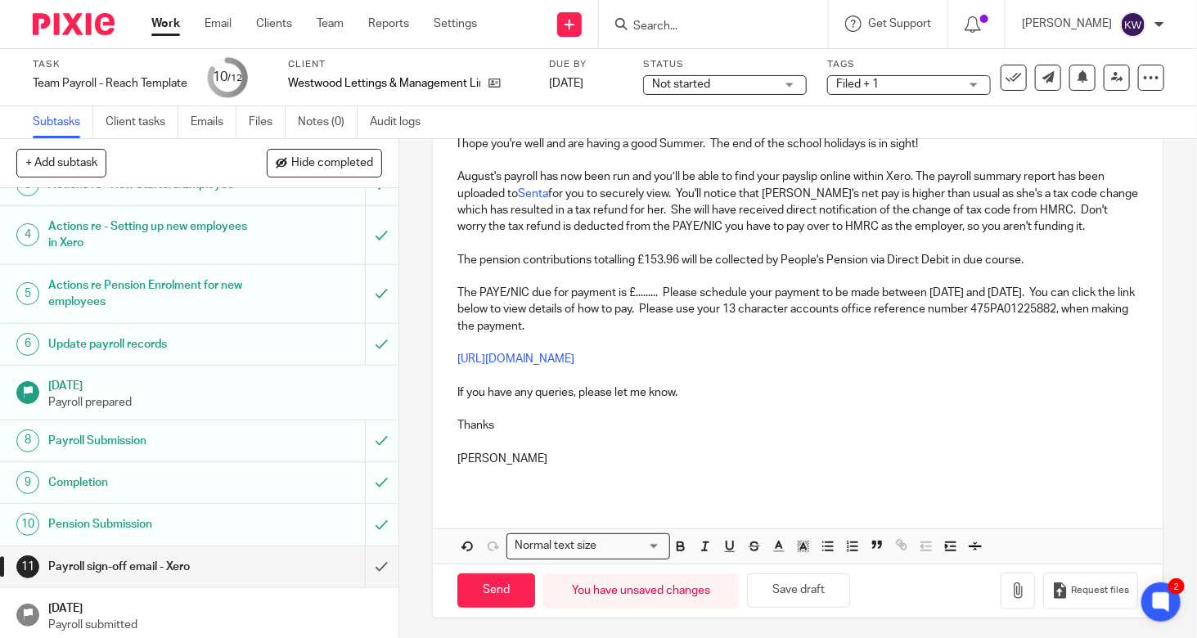
click at [458, 291] on p "The PAYE/NIC due for payment is £......... Please schedule your payment to be m…" at bounding box center [798, 310] width 681 height 50
click at [733, 289] on p "Given [PERSON_NAME]'s tax refund, the PAYE/NIC due for payment is £......... Pl…" at bounding box center [798, 310] width 681 height 50
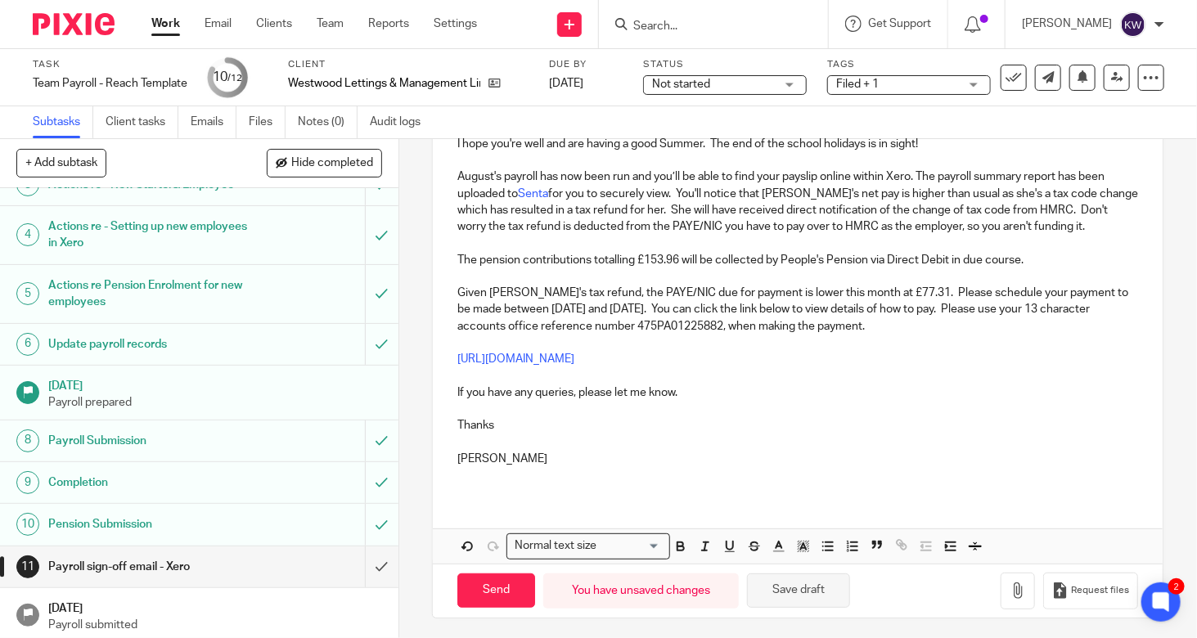
click at [814, 588] on button "Save draft" at bounding box center [798, 591] width 103 height 35
click at [794, 592] on button "Save draft" at bounding box center [798, 591] width 103 height 35
click at [483, 593] on input "Send" at bounding box center [497, 591] width 78 height 35
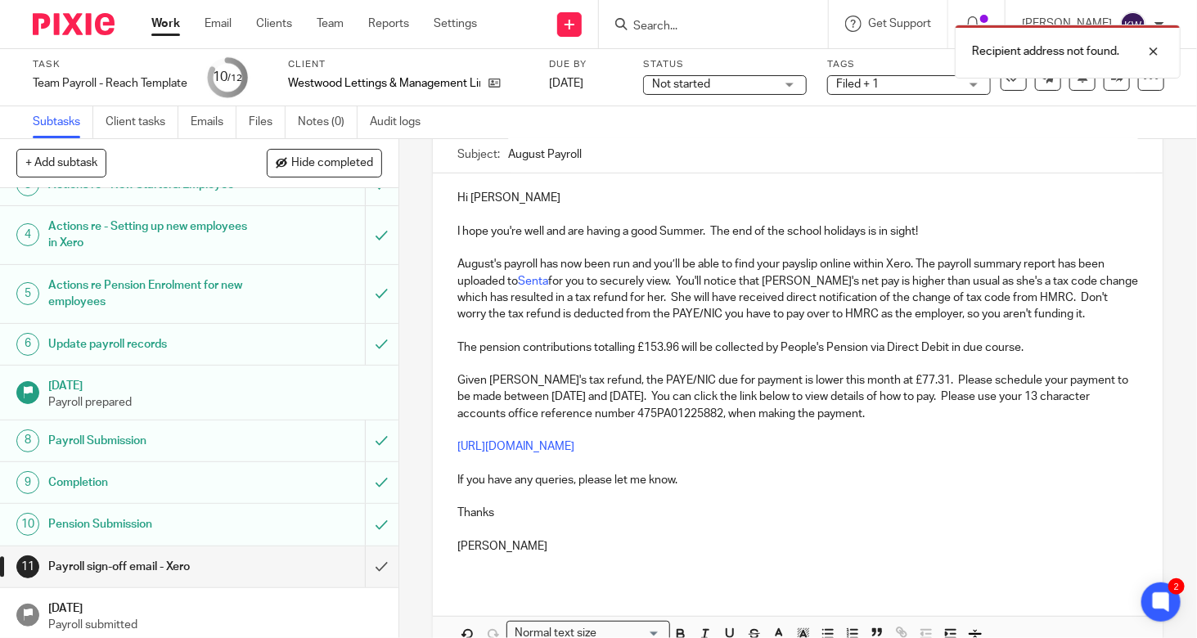
scroll to position [0, 0]
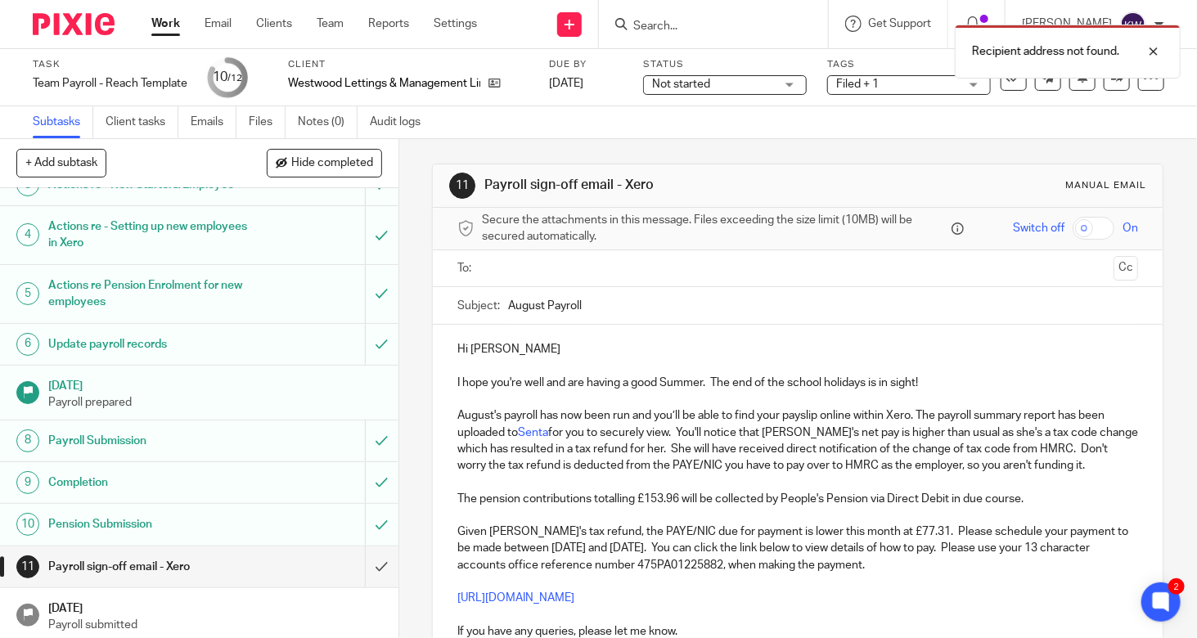
click at [606, 265] on input "text" at bounding box center [798, 268] width 620 height 19
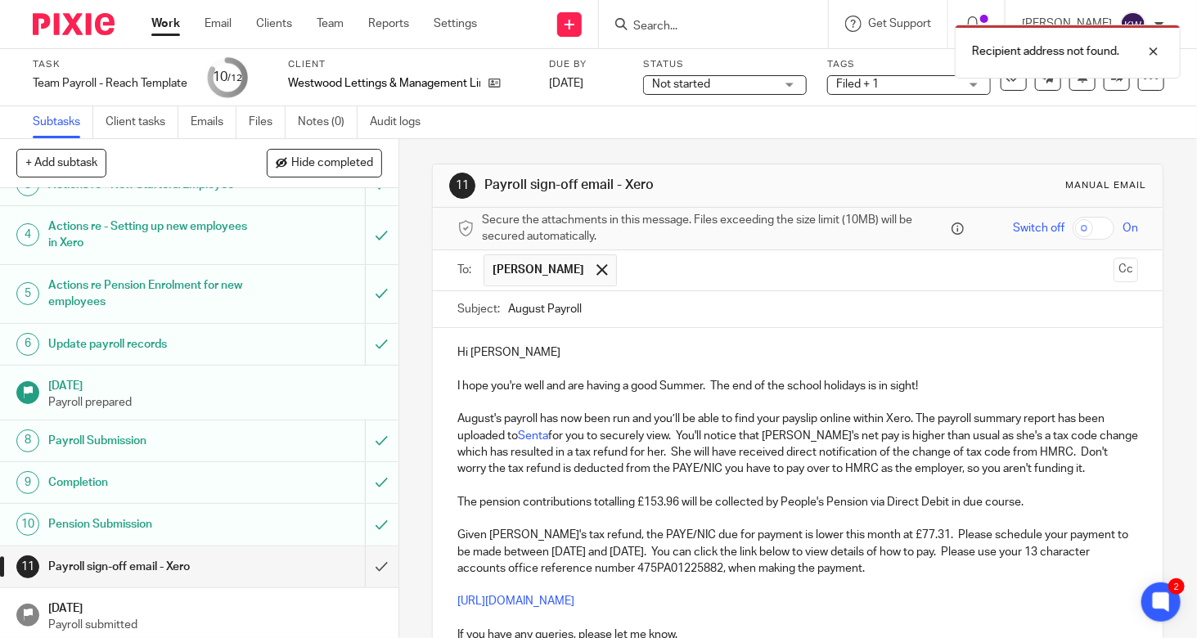
click at [693, 507] on p "The pension contributions totalling £153.96 will be collected by People's Pensi…" at bounding box center [798, 502] width 681 height 16
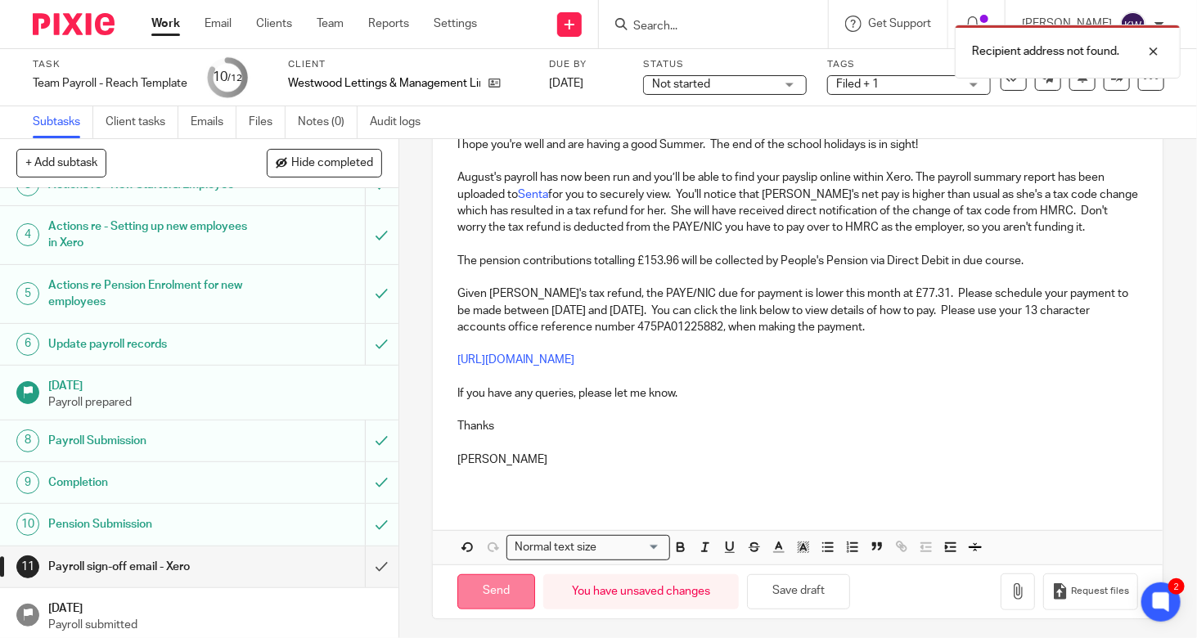
click at [480, 592] on input "Send" at bounding box center [497, 592] width 78 height 35
type input "Sent"
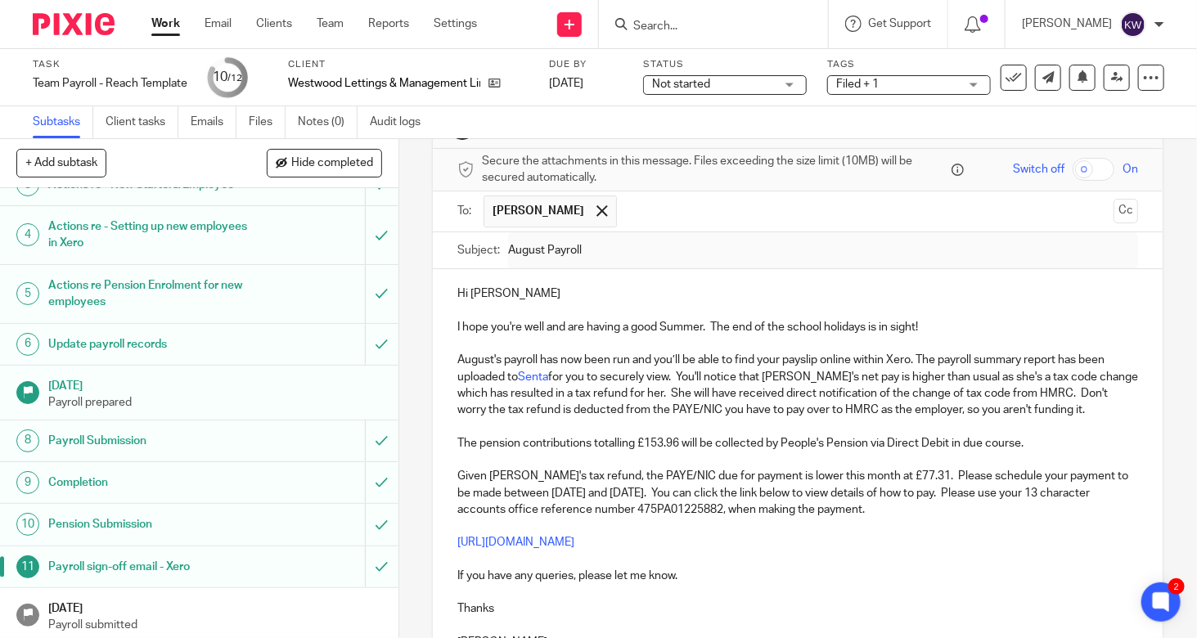
scroll to position [0, 0]
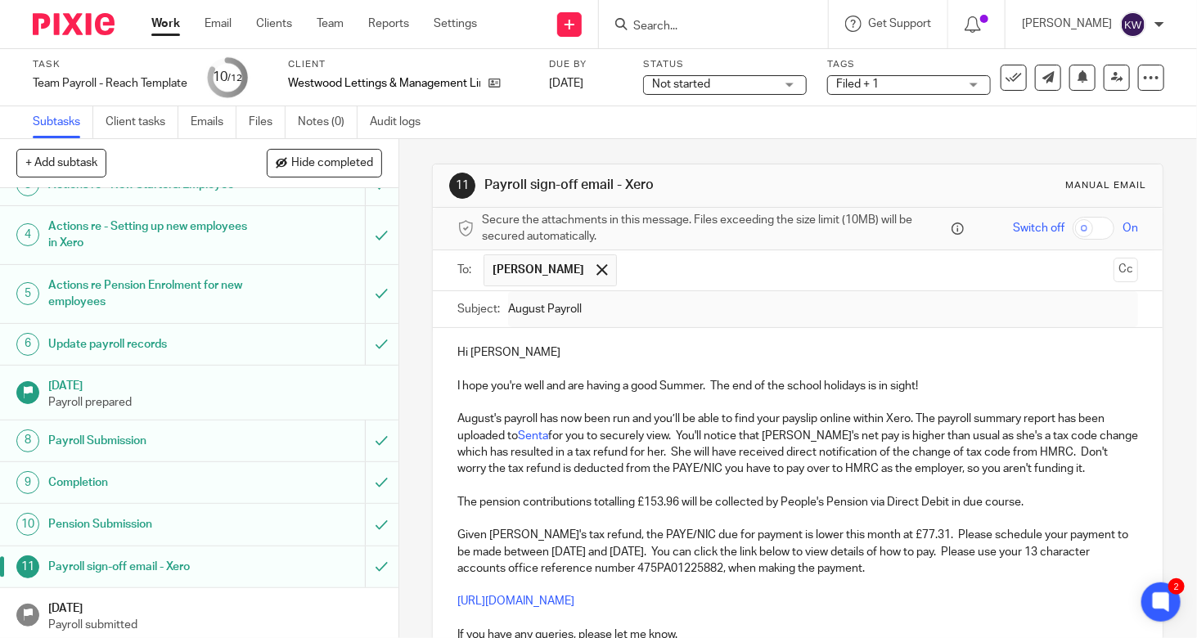
click at [714, 24] on input "Search" at bounding box center [705, 27] width 147 height 15
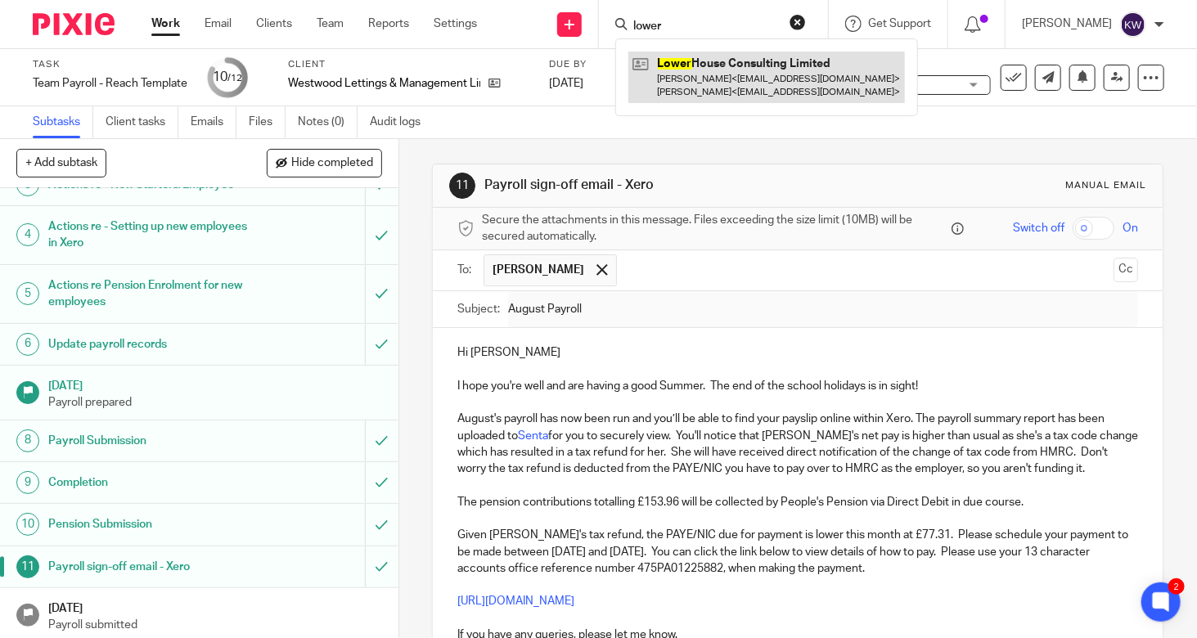
type input "lower"
click at [717, 74] on link at bounding box center [767, 77] width 277 height 51
